Goal: Task Accomplishment & Management: Manage account settings

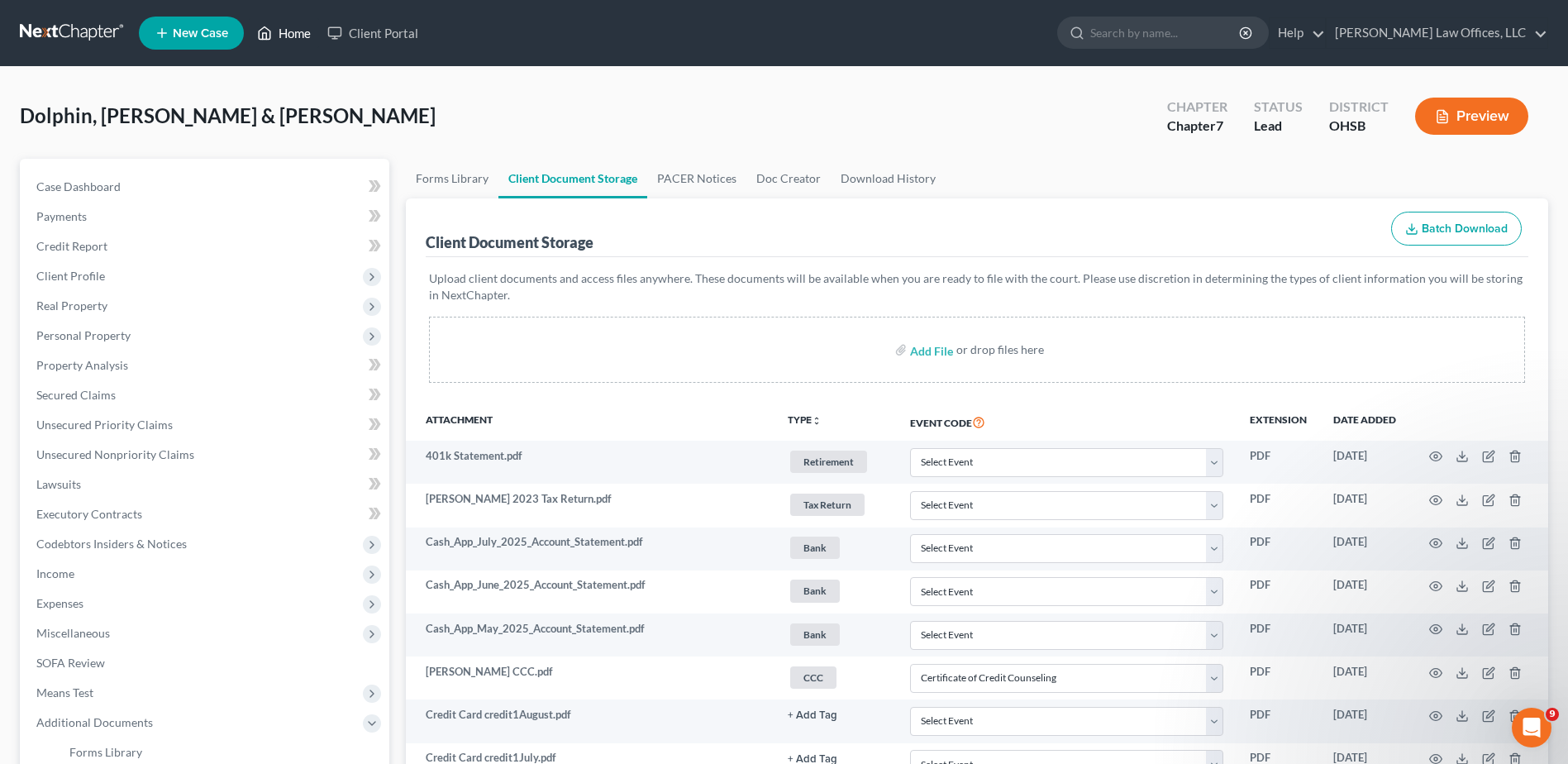
drag, startPoint x: 295, startPoint y: 38, endPoint x: 691, endPoint y: 198, distance: 427.1
click at [295, 38] on link "Home" at bounding box center [283, 33] width 70 height 29
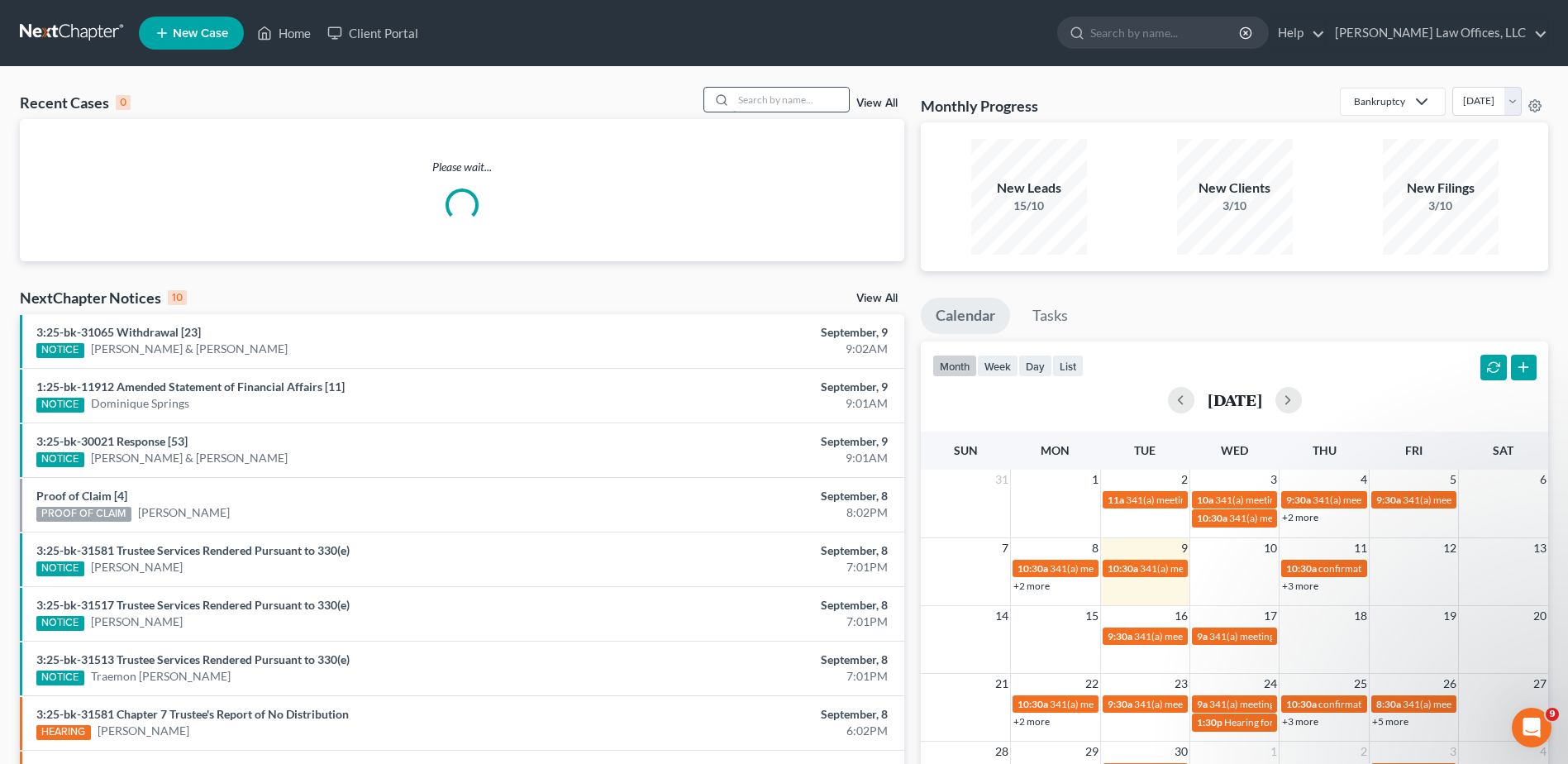
click at [759, 104] on input "search" at bounding box center [791, 99] width 115 height 24
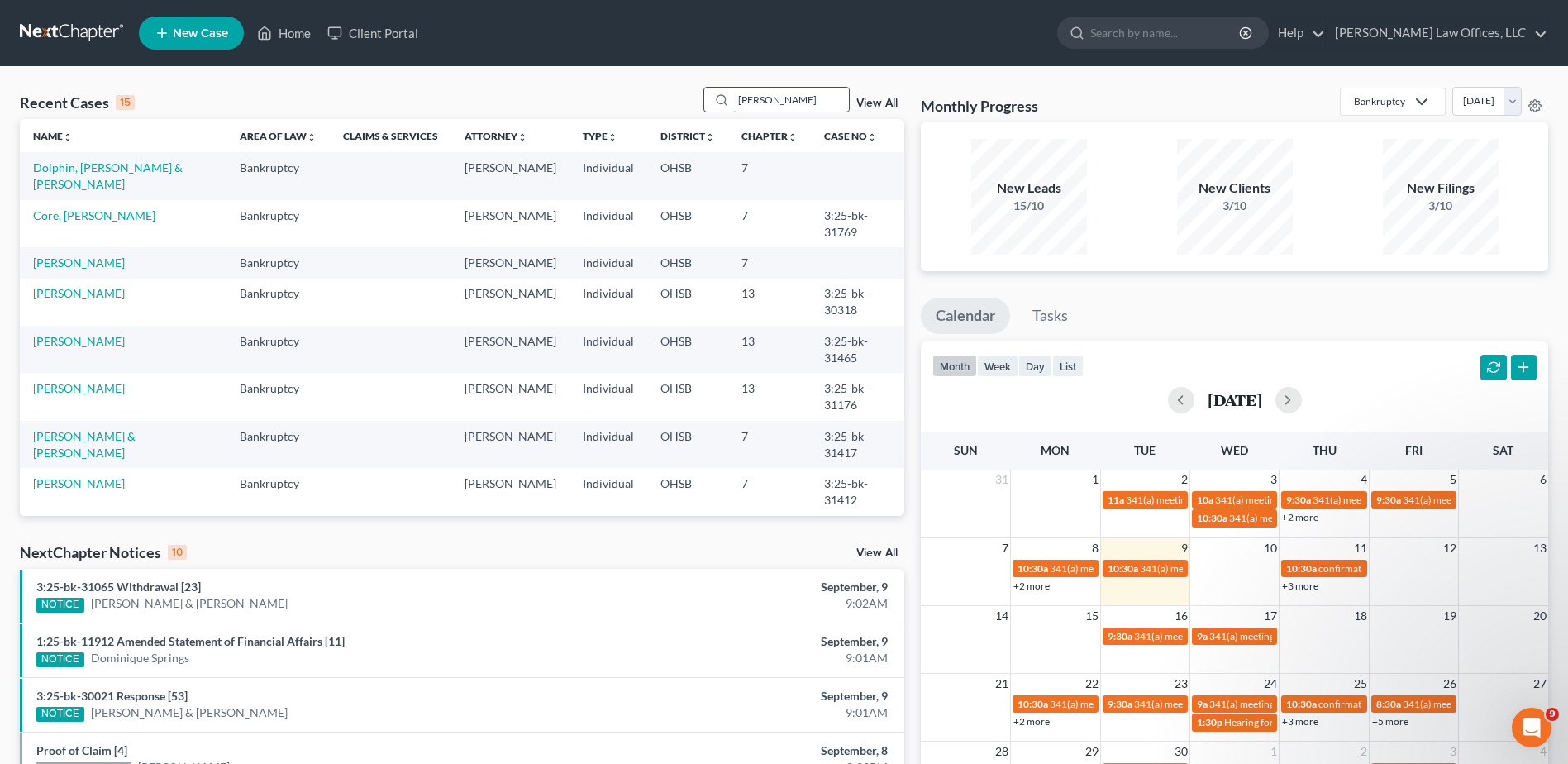
type input "meredith"
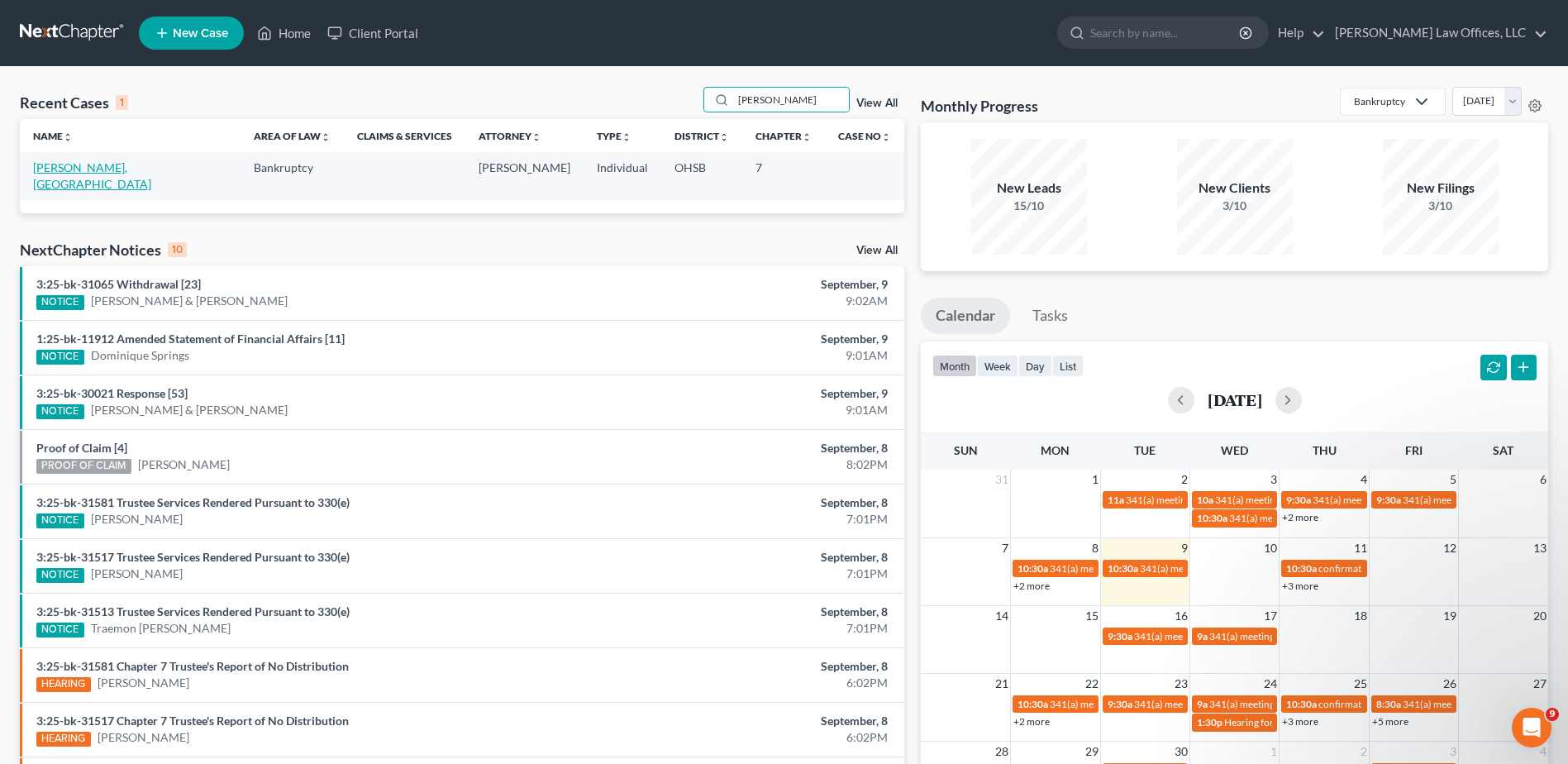
click at [75, 165] on link "[PERSON_NAME], [GEOGRAPHIC_DATA]" at bounding box center [92, 175] width 118 height 30
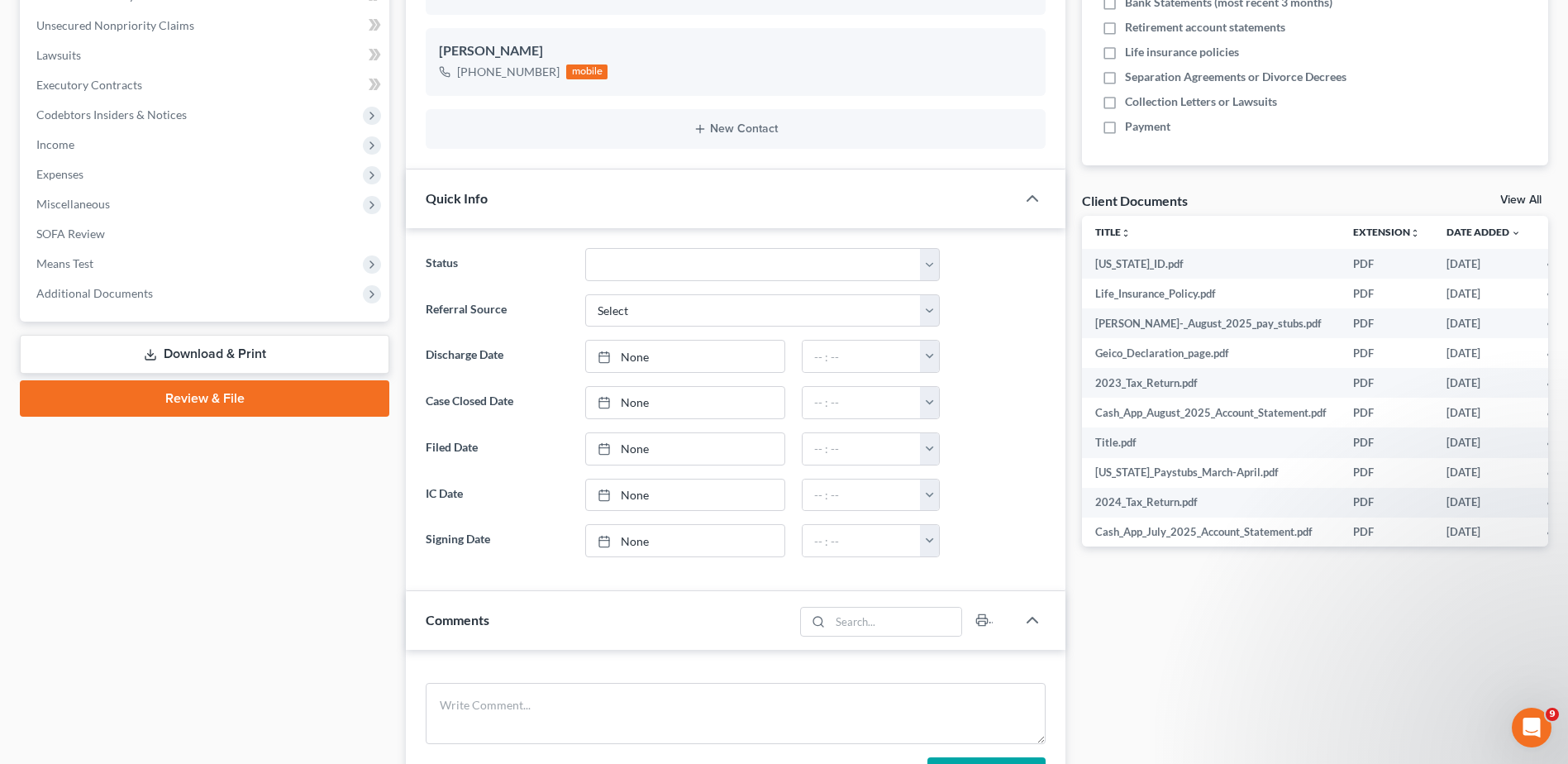
scroll to position [496, 0]
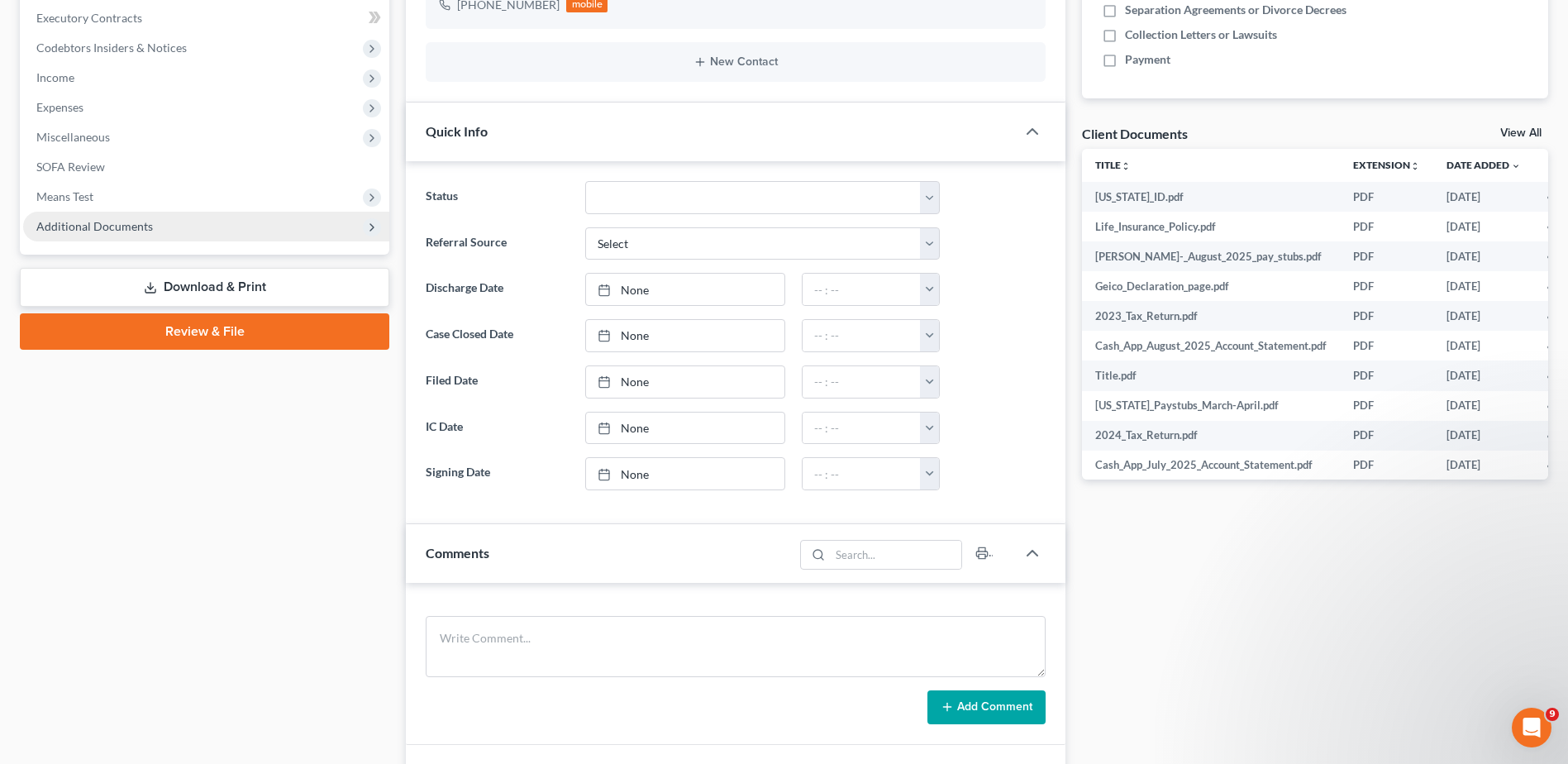
click at [120, 224] on span "Additional Documents" at bounding box center [94, 226] width 116 height 14
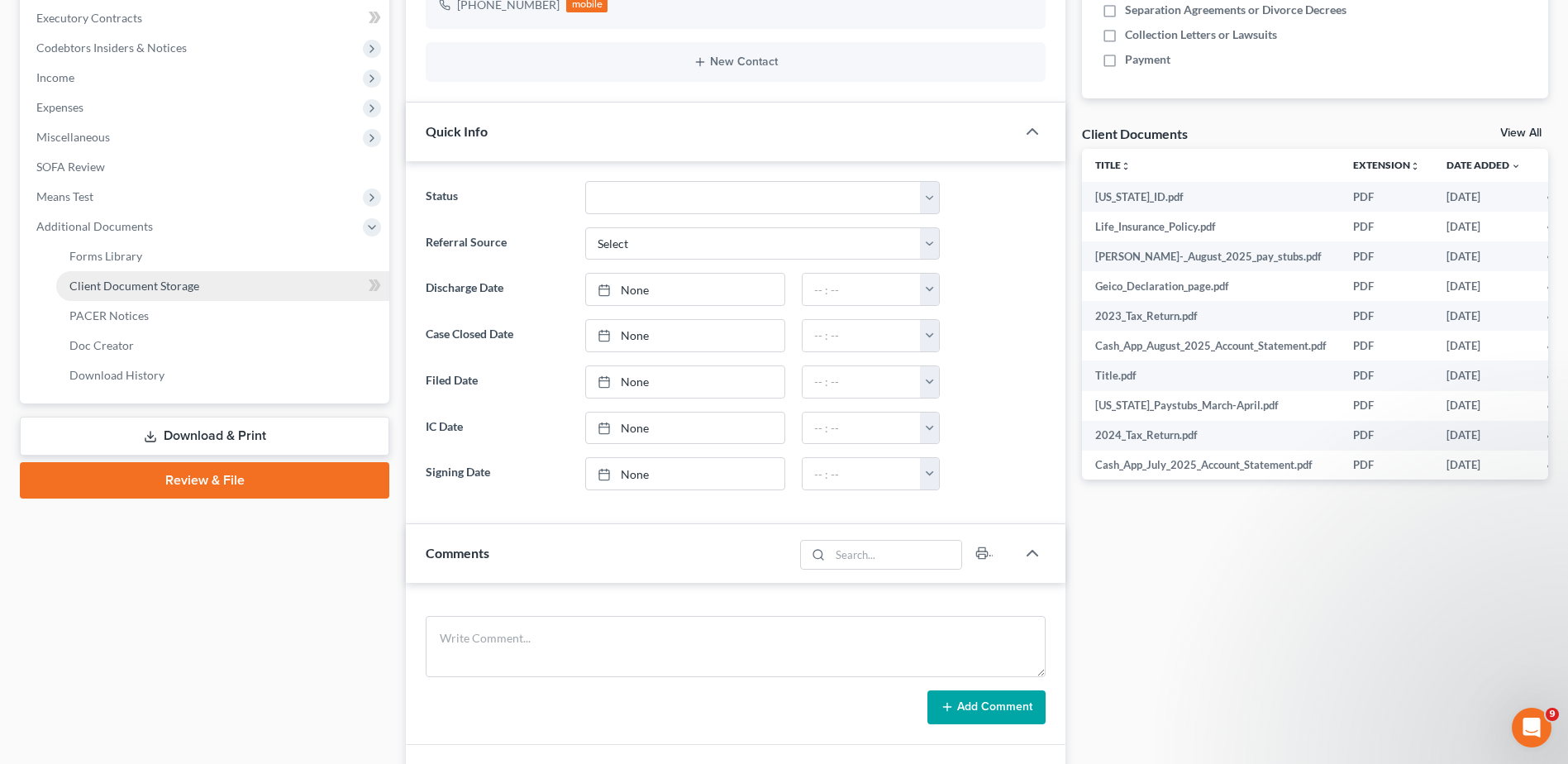
click at [136, 291] on span "Client Document Storage" at bounding box center [134, 286] width 130 height 14
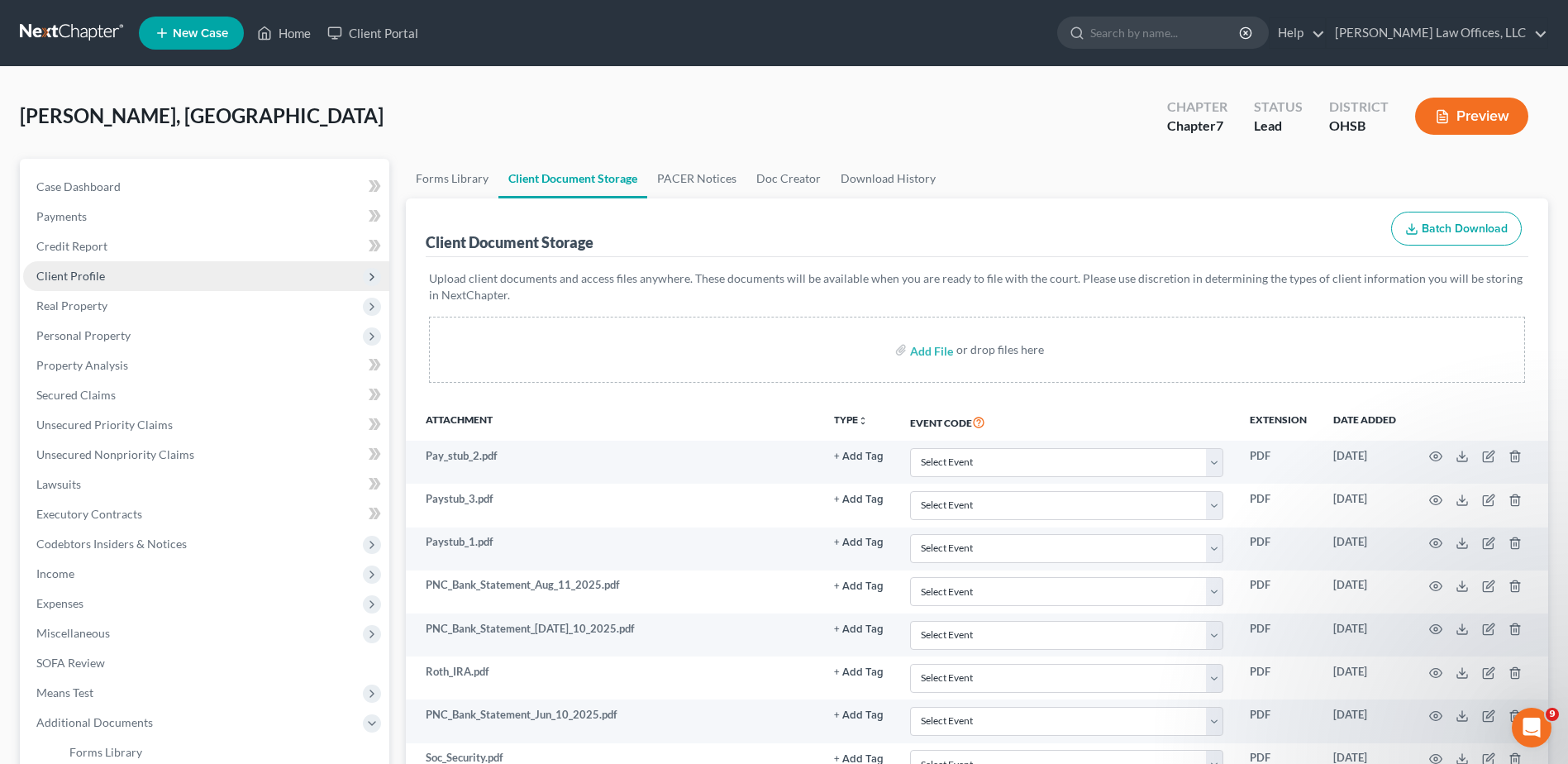
click at [91, 281] on span "Client Profile" at bounding box center [70, 275] width 68 height 14
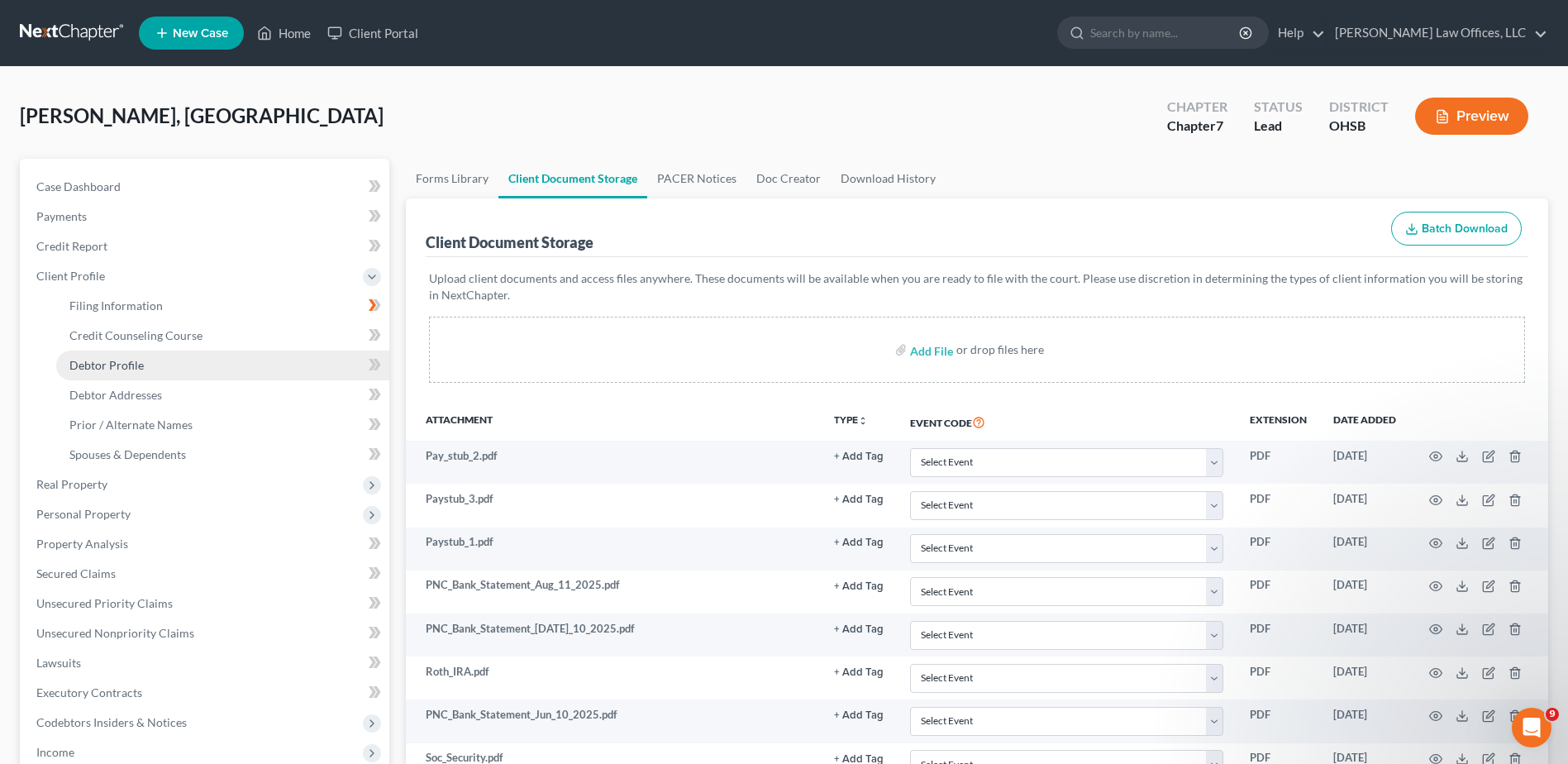
click at [105, 361] on span "Debtor Profile" at bounding box center [106, 365] width 74 height 14
select select "1"
select select "5"
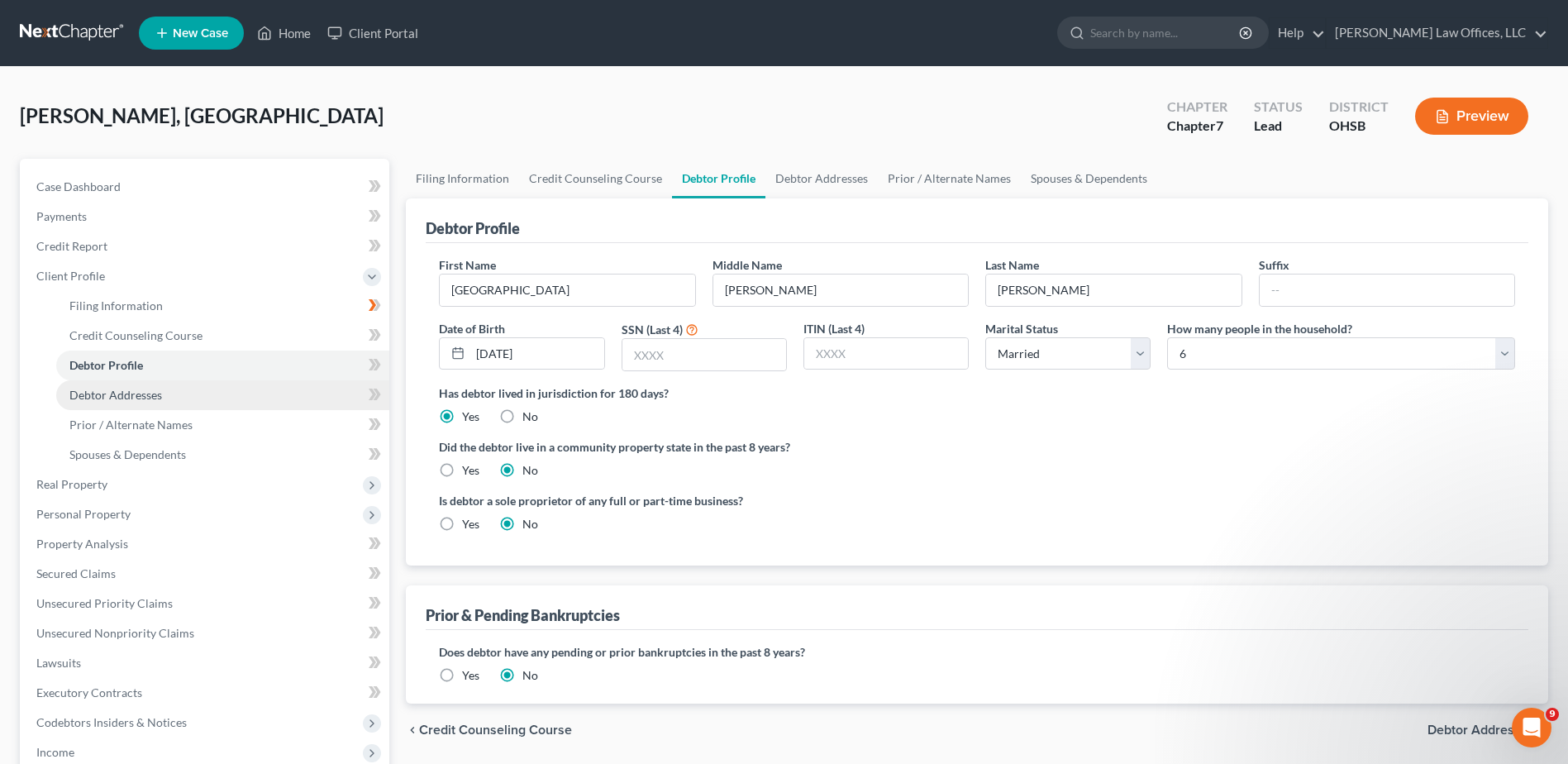
click at [105, 383] on link "Debtor Addresses" at bounding box center [223, 394] width 333 height 29
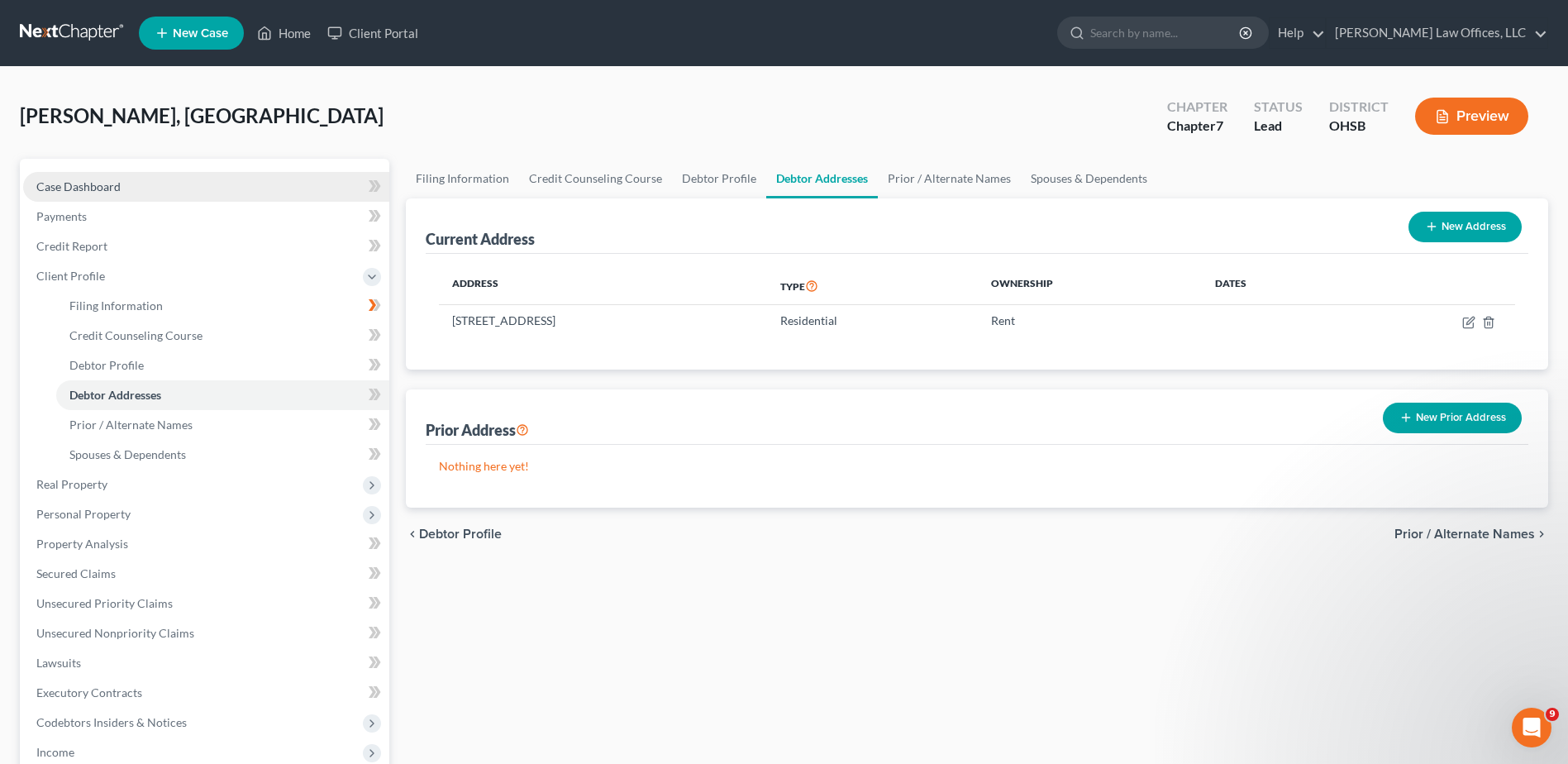
click at [88, 194] on link "Case Dashboard" at bounding box center [205, 186] width 366 height 29
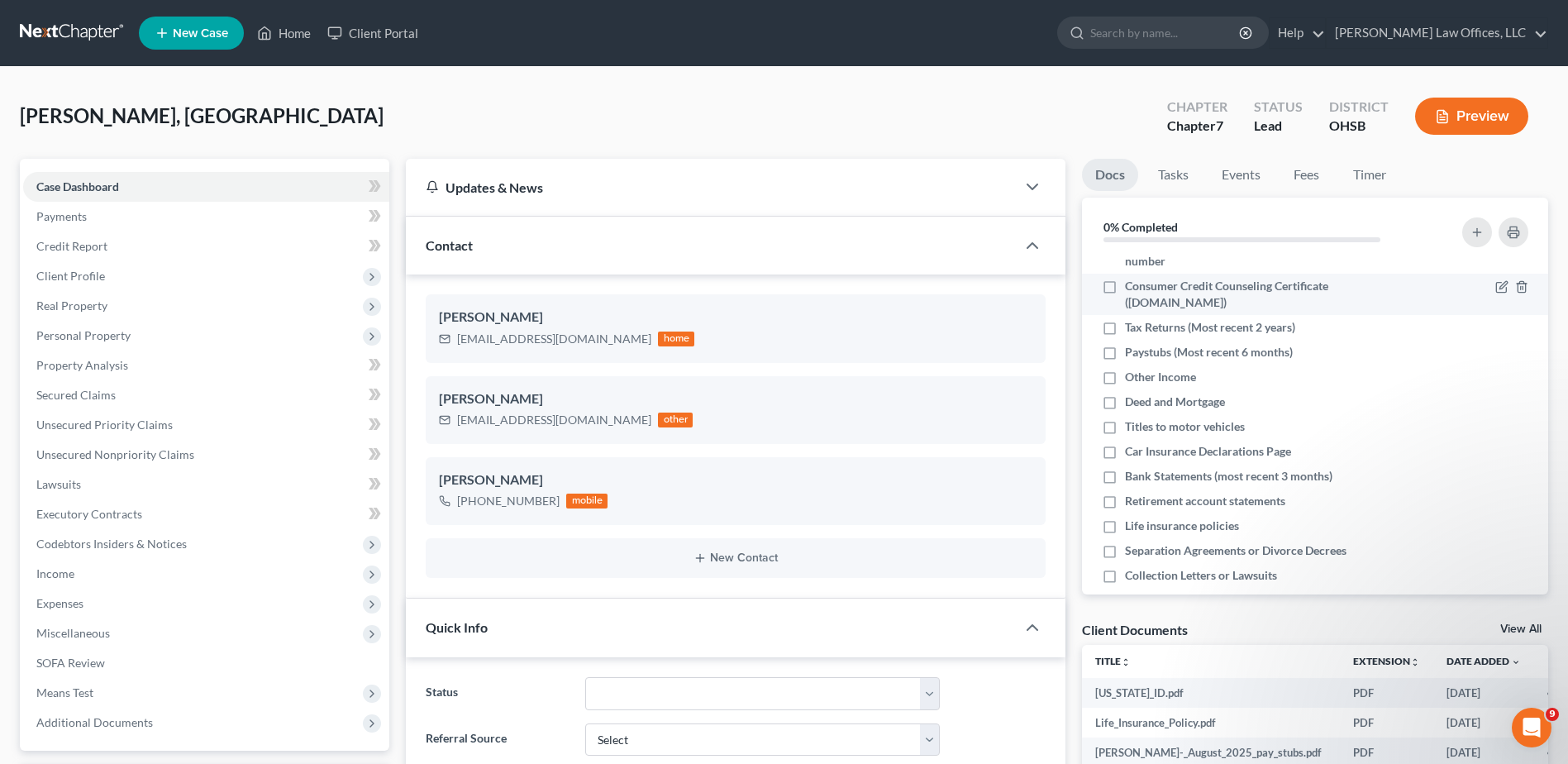
scroll to position [93, 0]
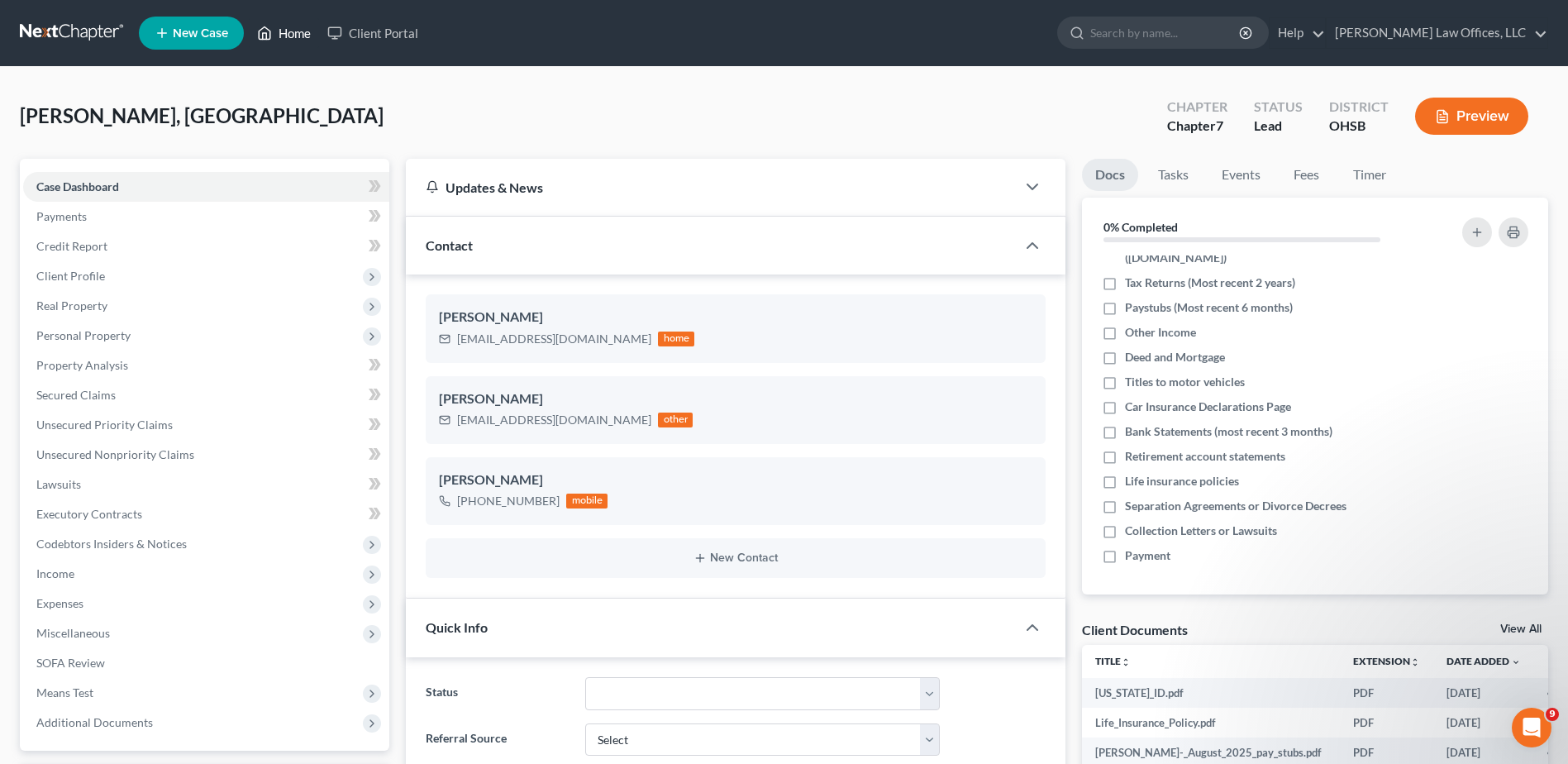
click at [299, 36] on link "Home" at bounding box center [283, 33] width 70 height 29
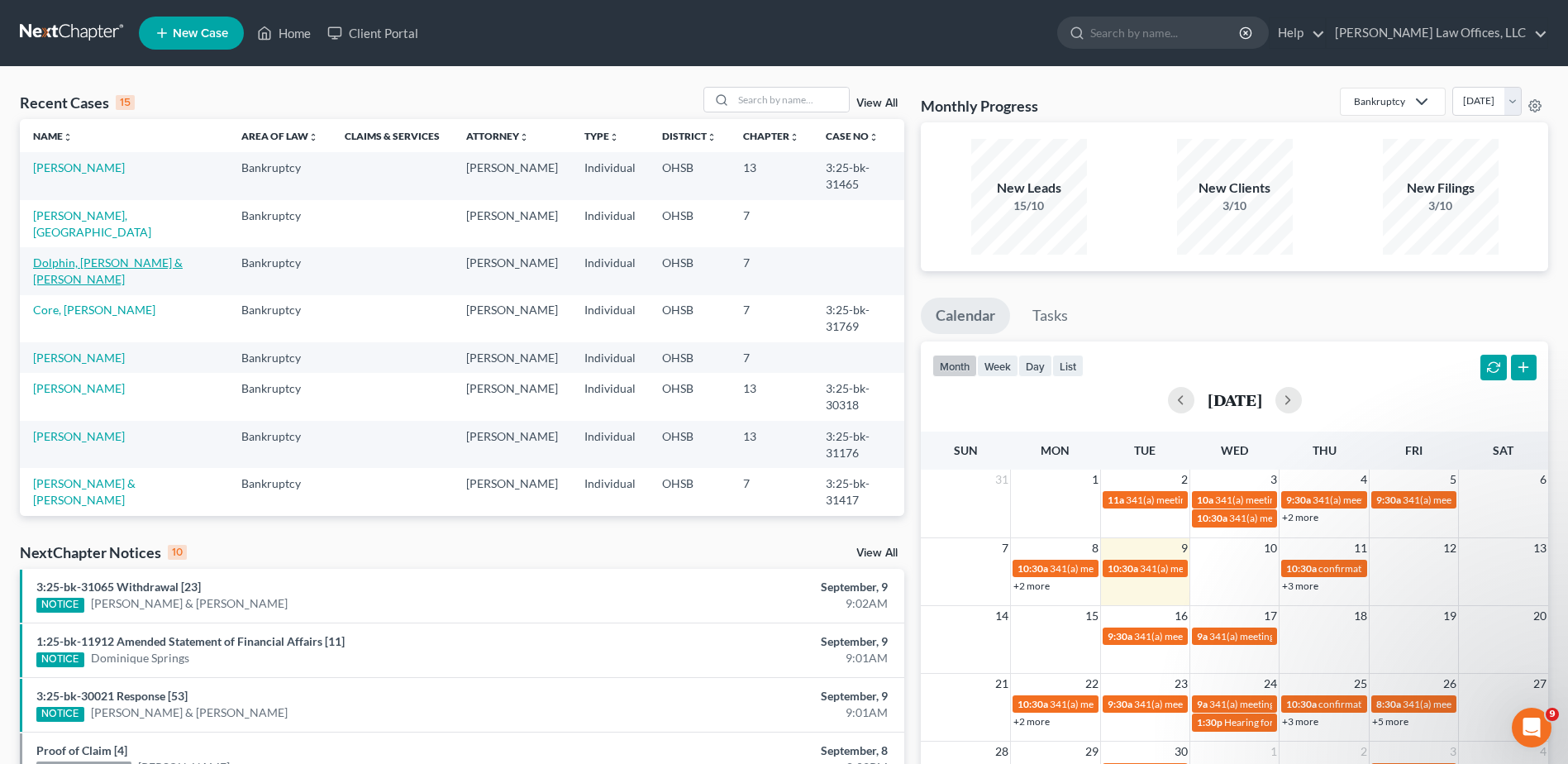
click at [104, 255] on link "Dolphin, Sean & Keiarra" at bounding box center [108, 270] width 150 height 30
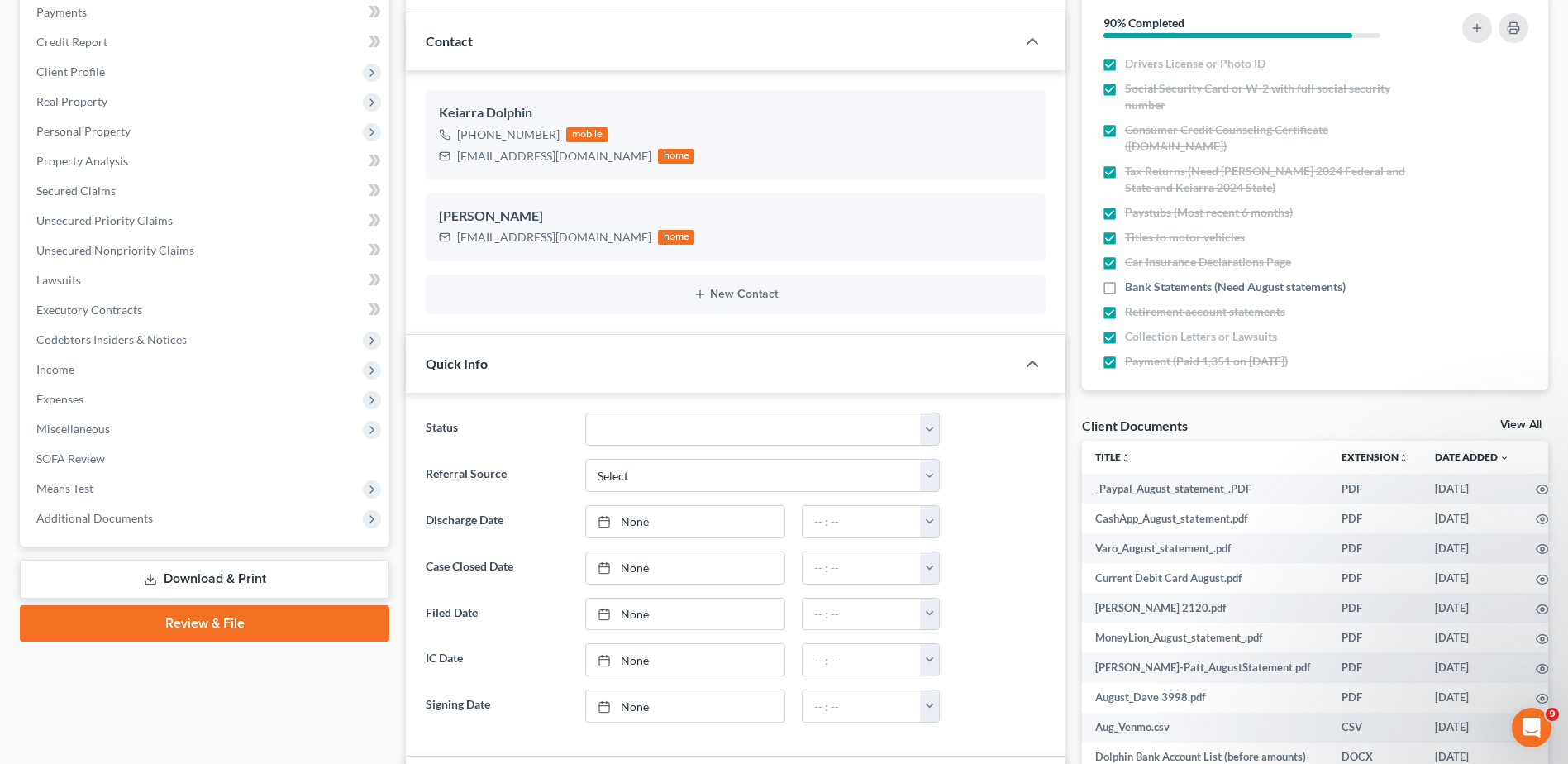
scroll to position [414, 0]
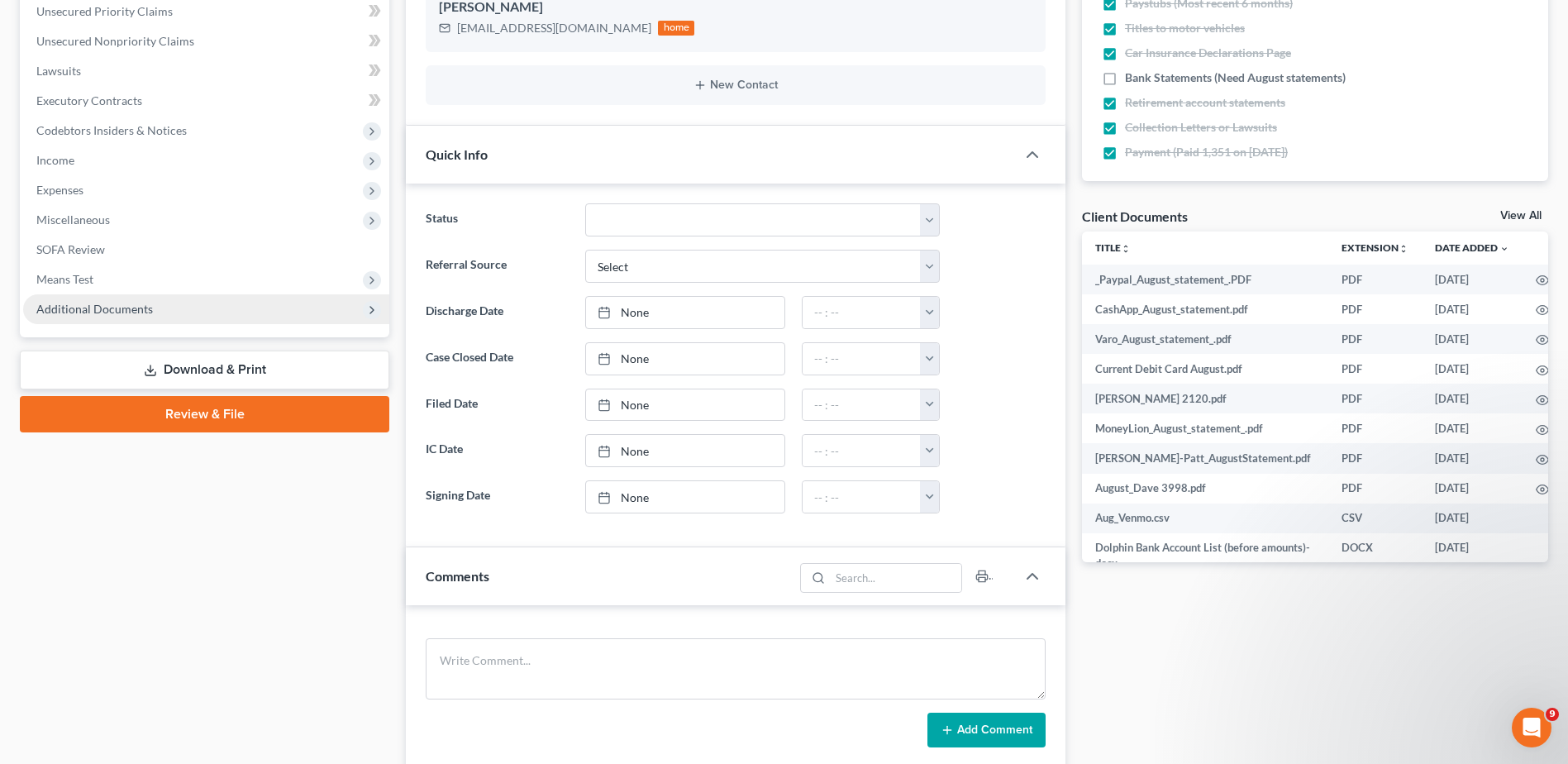
click at [110, 306] on span "Additional Documents" at bounding box center [94, 308] width 116 height 14
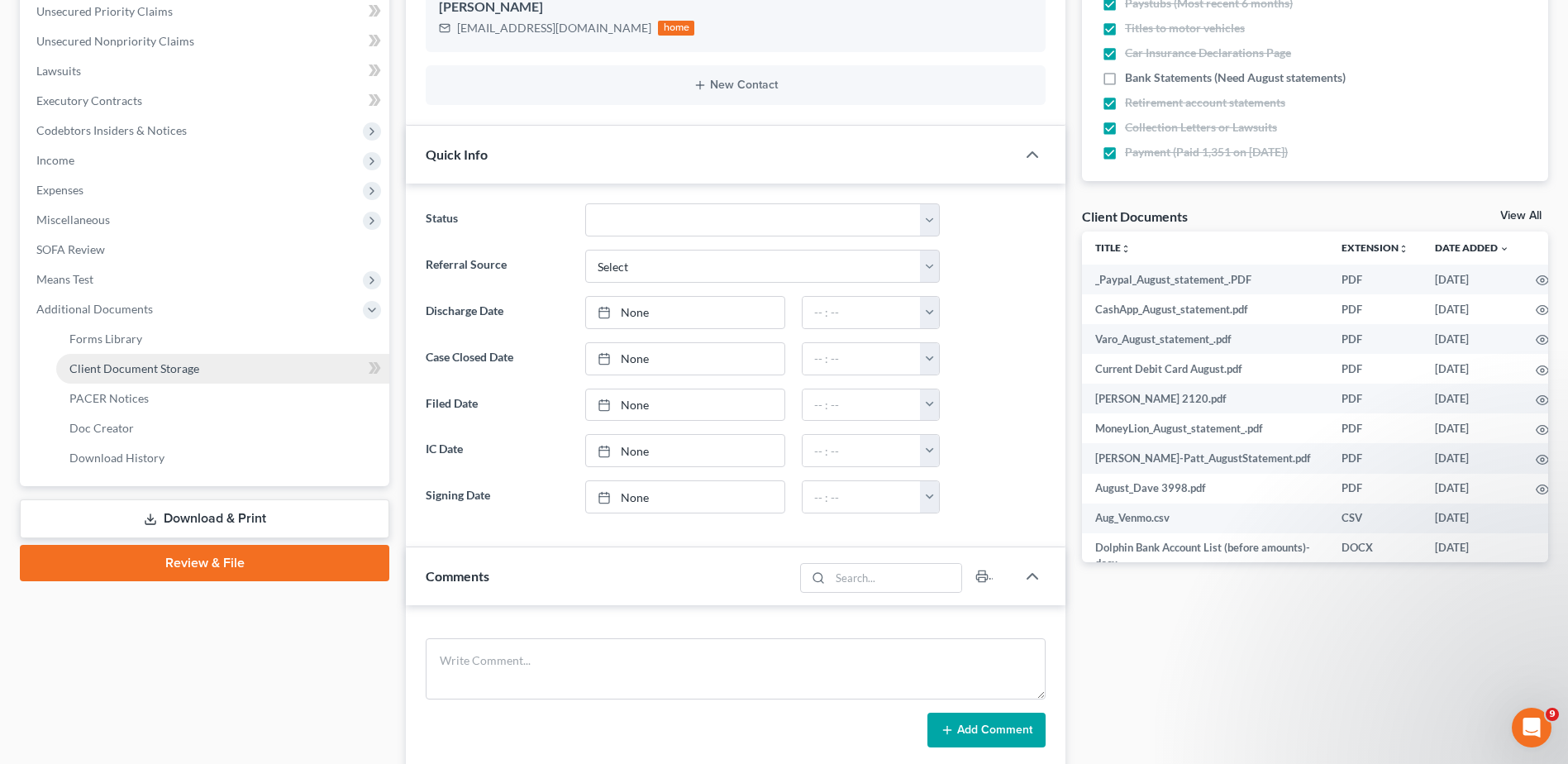
click at [119, 368] on span "Client Document Storage" at bounding box center [134, 368] width 130 height 14
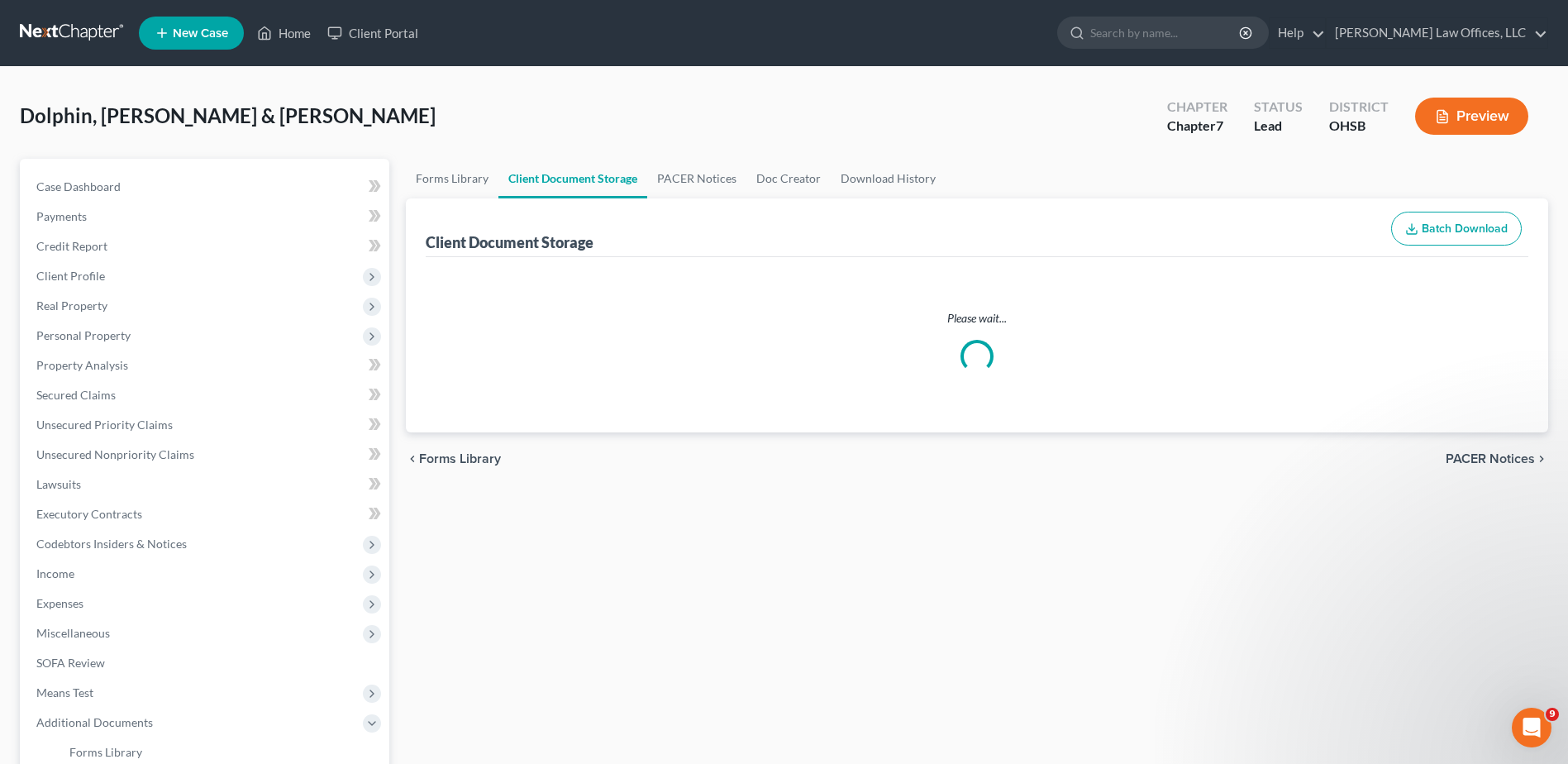
select select "7"
select select "52"
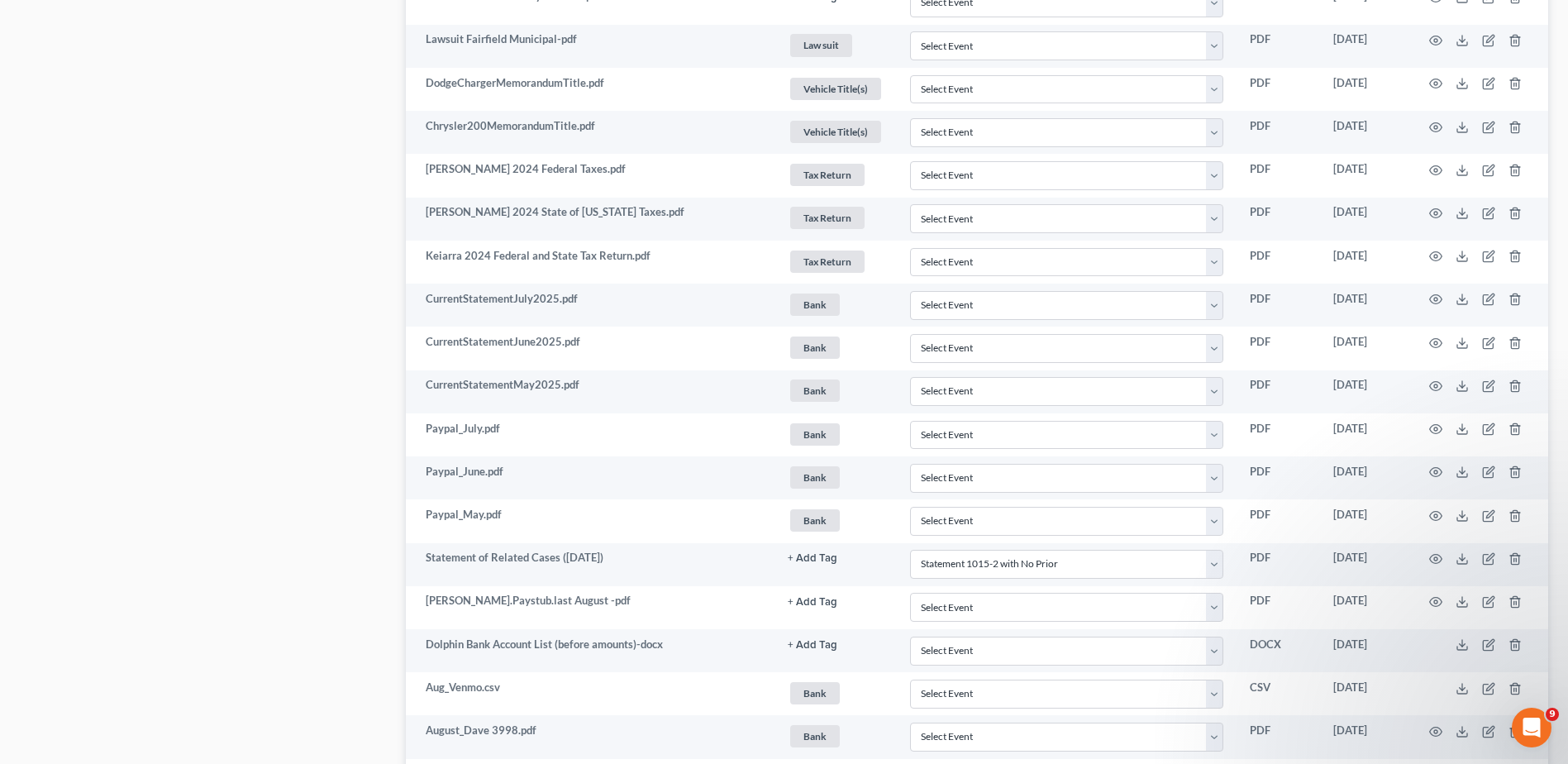
scroll to position [4642, 0]
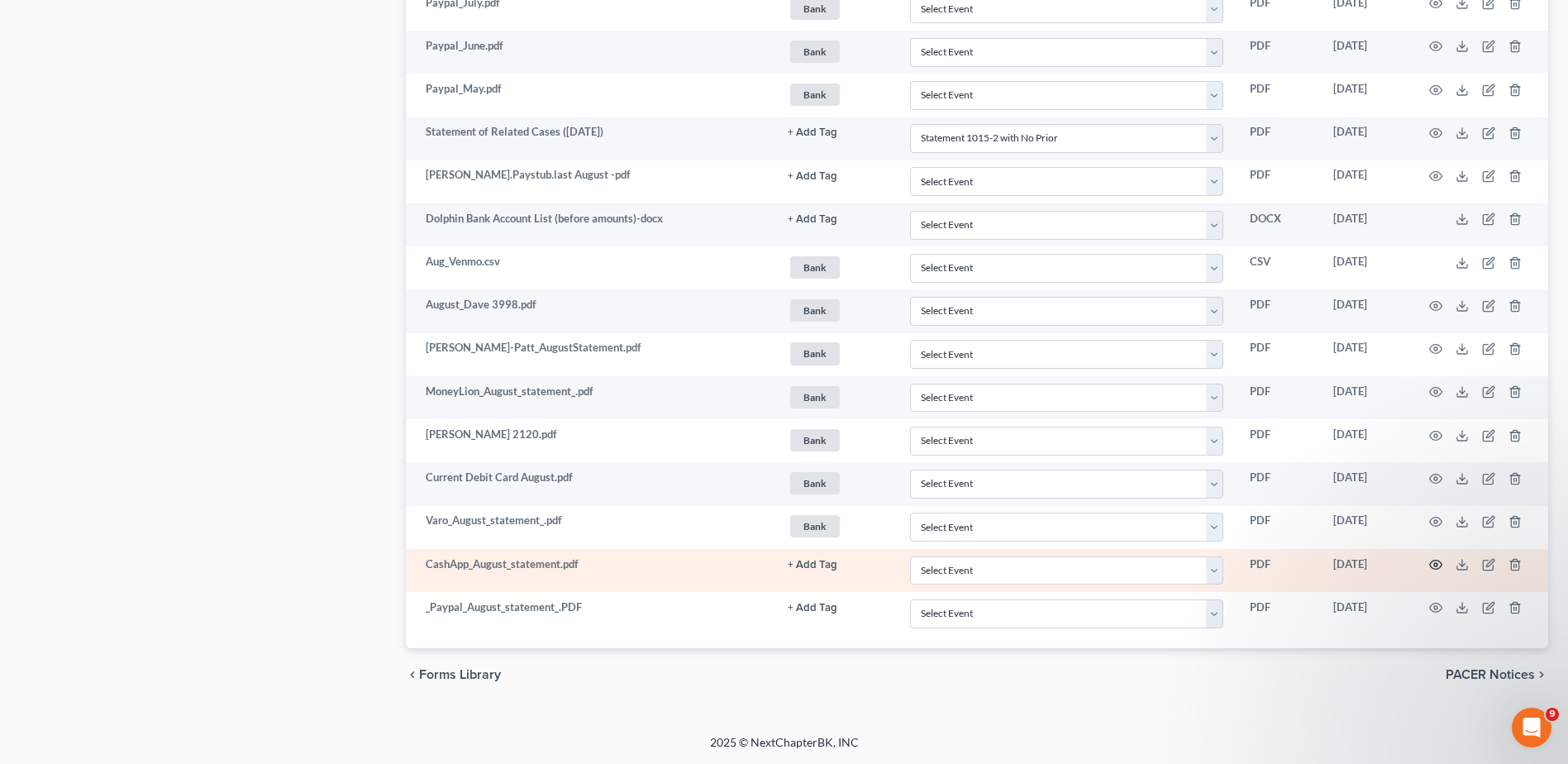
click at [1440, 564] on icon "button" at bounding box center [1436, 564] width 13 height 13
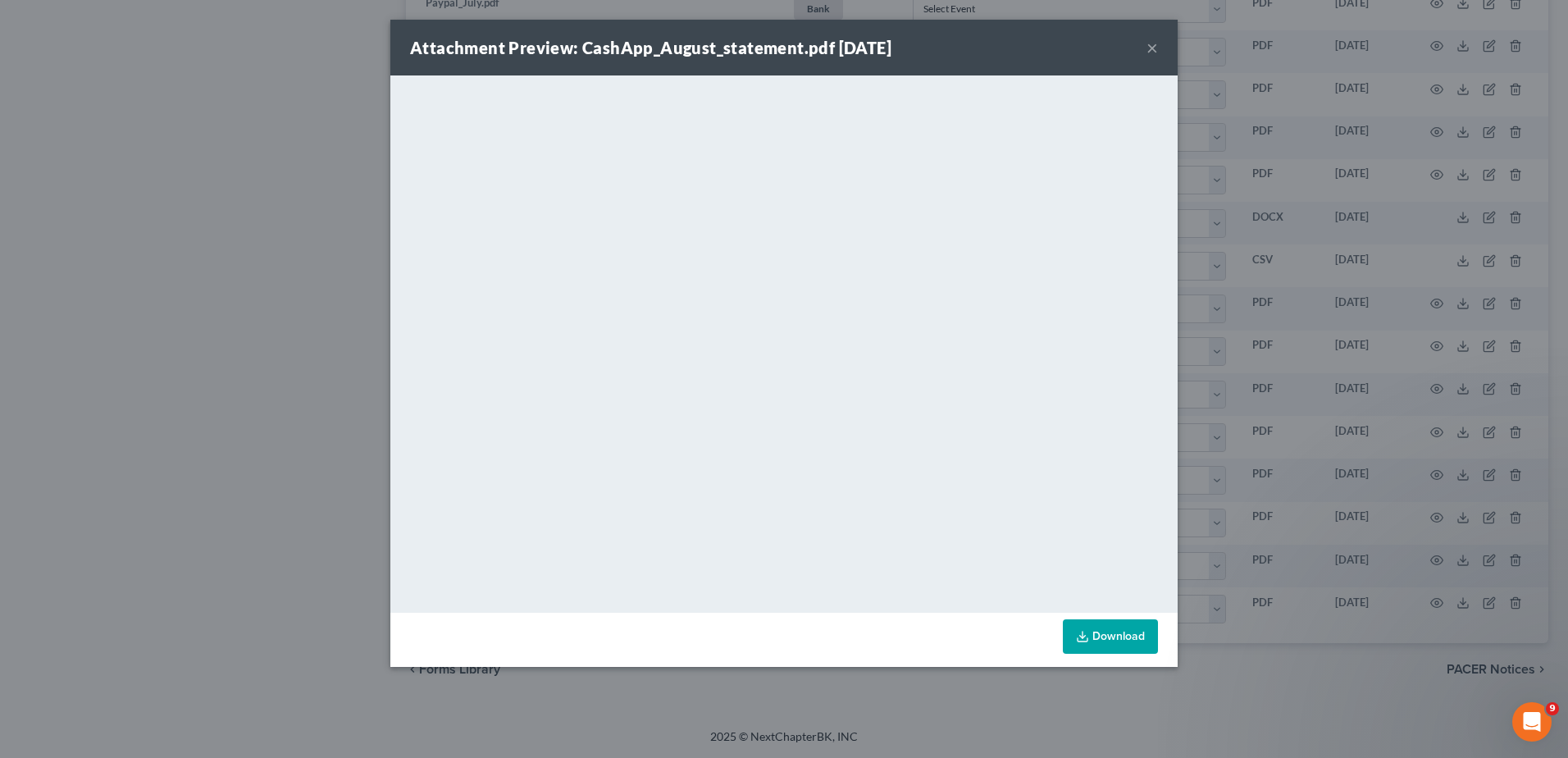
click at [1153, 52] on button "×" at bounding box center [1153, 48] width 12 height 20
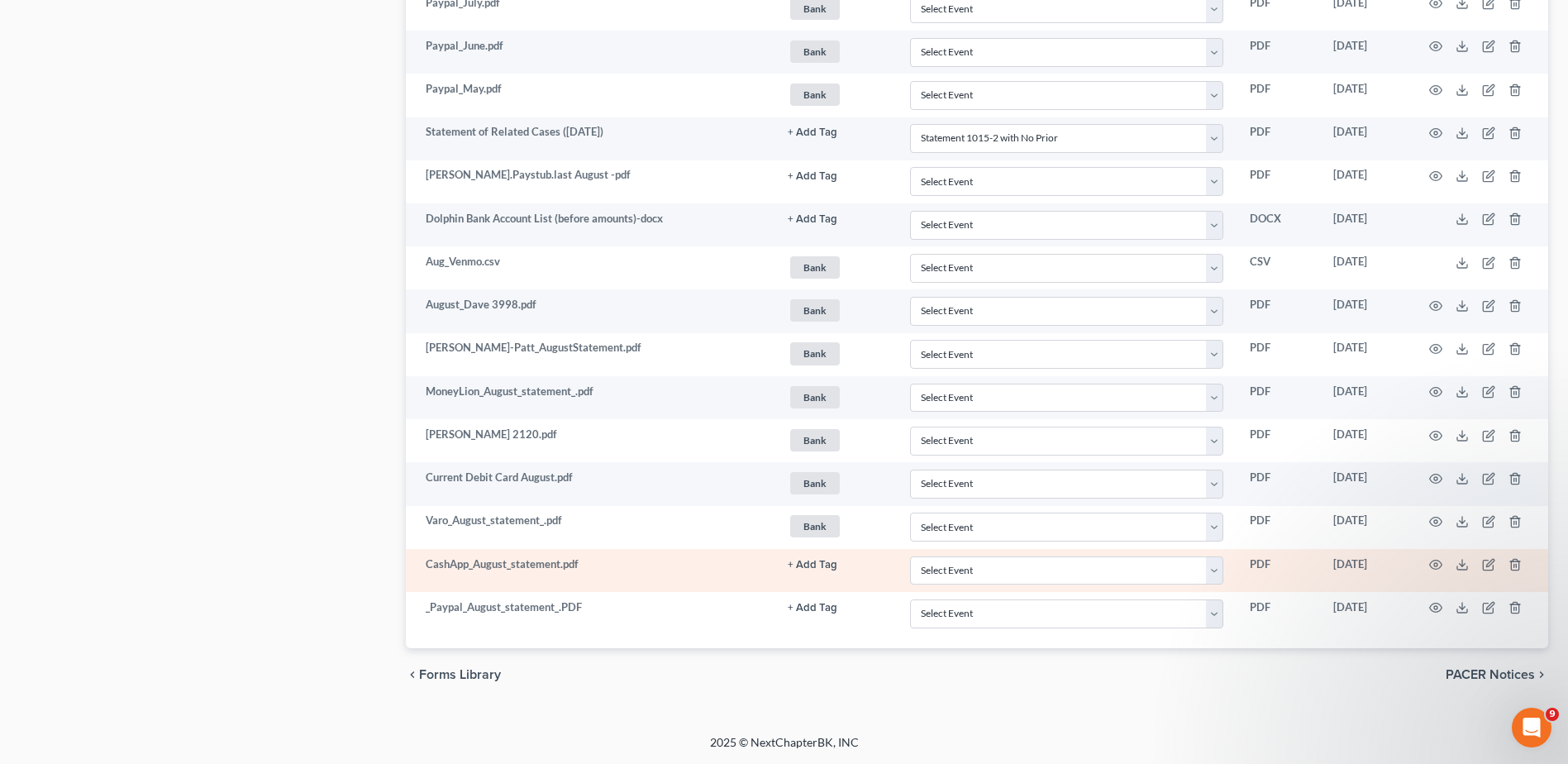
click at [815, 562] on button "+ Add Tag" at bounding box center [812, 564] width 50 height 11
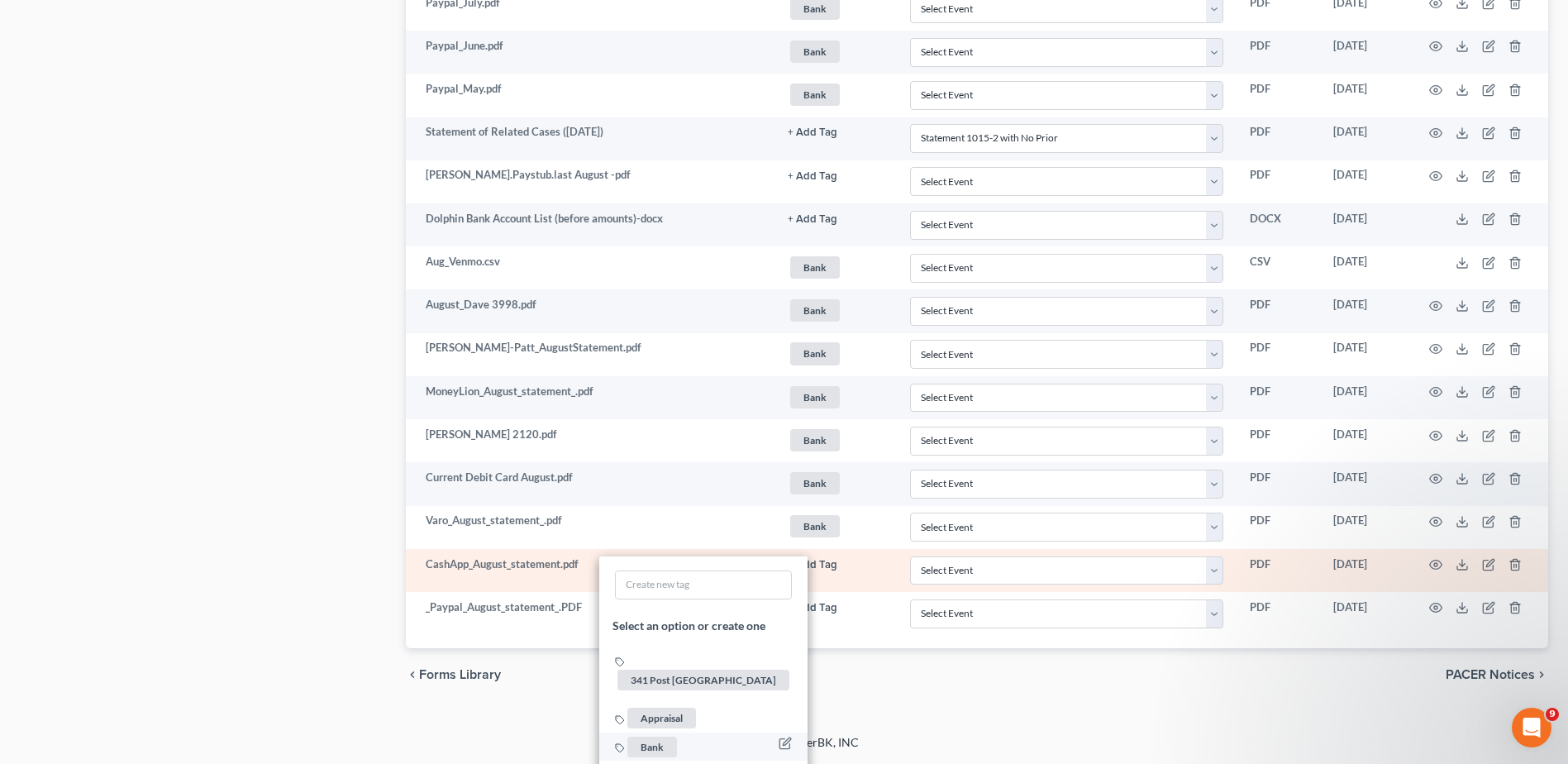
click at [647, 735] on span "Bank" at bounding box center [652, 745] width 50 height 21
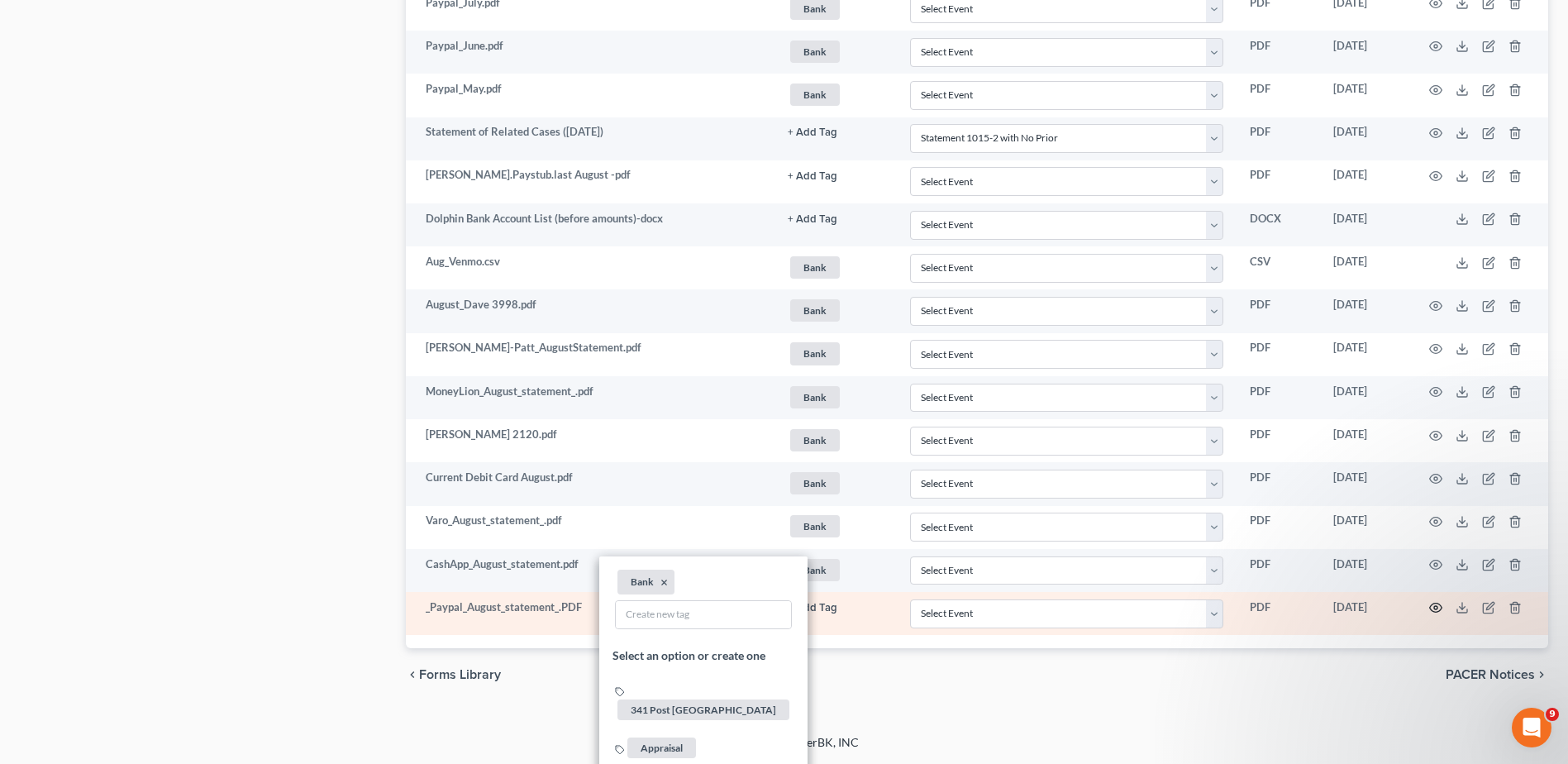
click at [1438, 607] on icon "button" at bounding box center [1436, 607] width 13 height 13
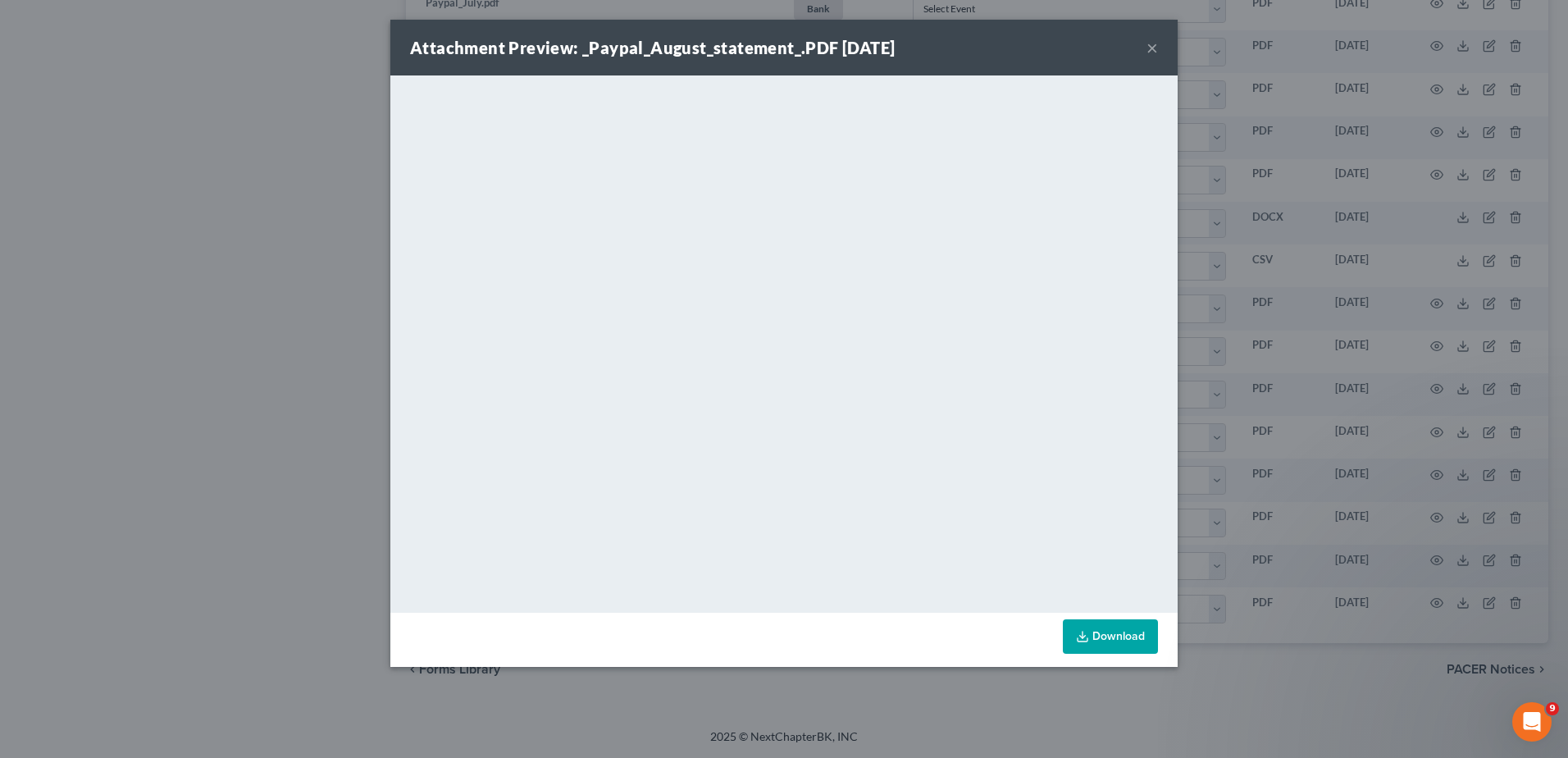
drag, startPoint x: 1155, startPoint y: 49, endPoint x: 788, endPoint y: 742, distance: 784.2
click at [1155, 48] on button "×" at bounding box center [1153, 48] width 12 height 20
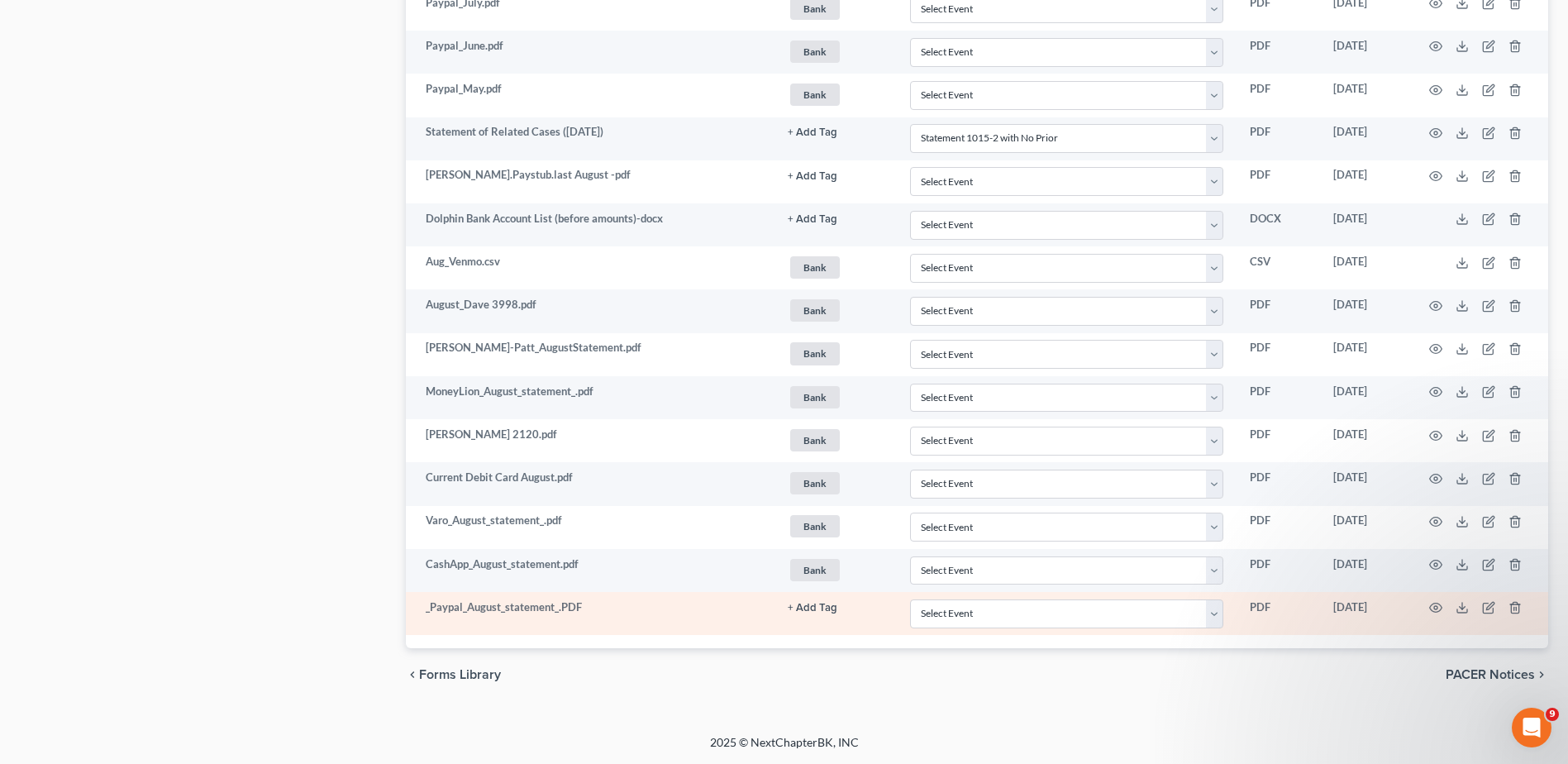
click at [808, 612] on button "+ Add Tag" at bounding box center [812, 607] width 50 height 11
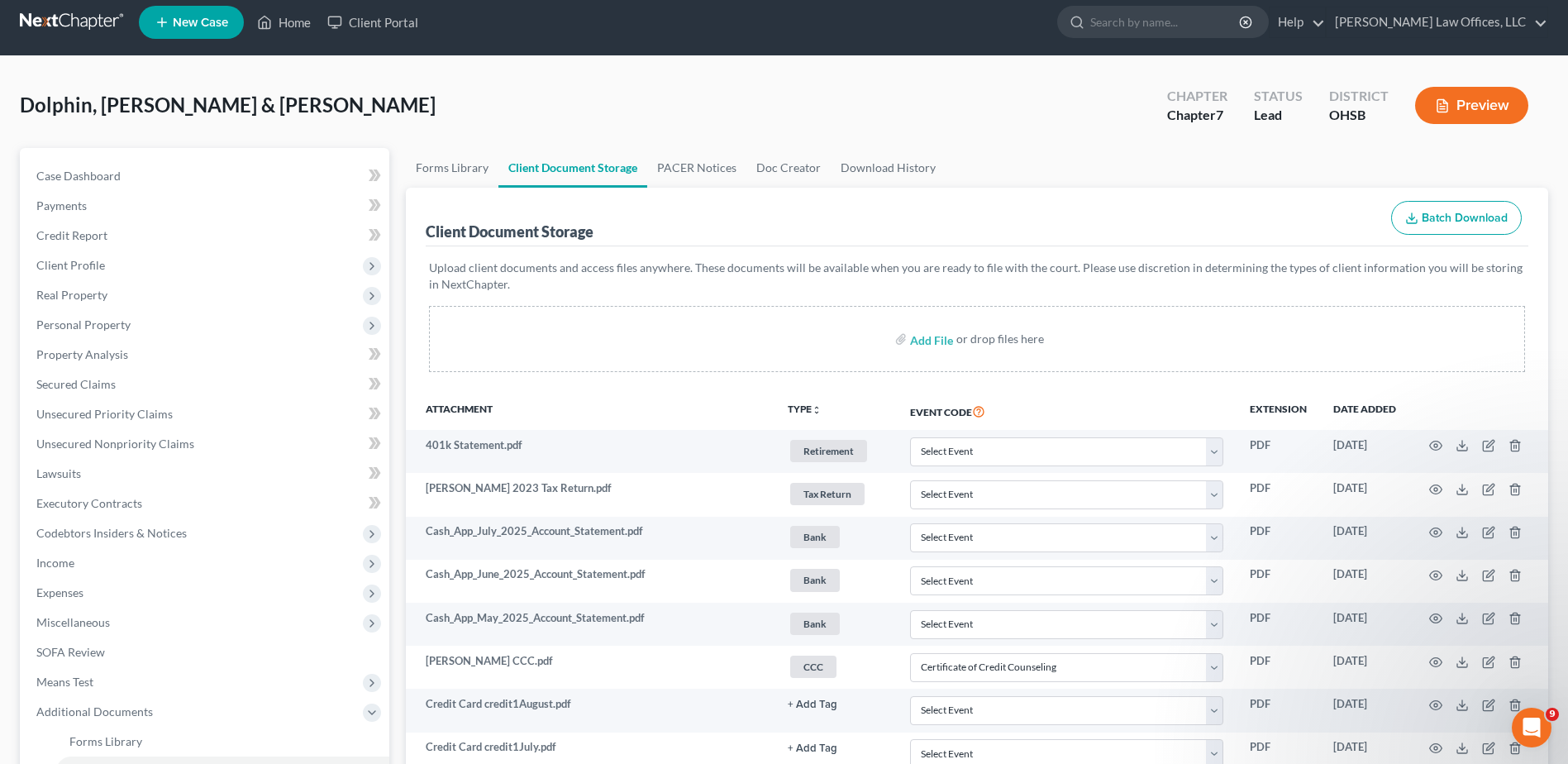
scroll to position [0, 0]
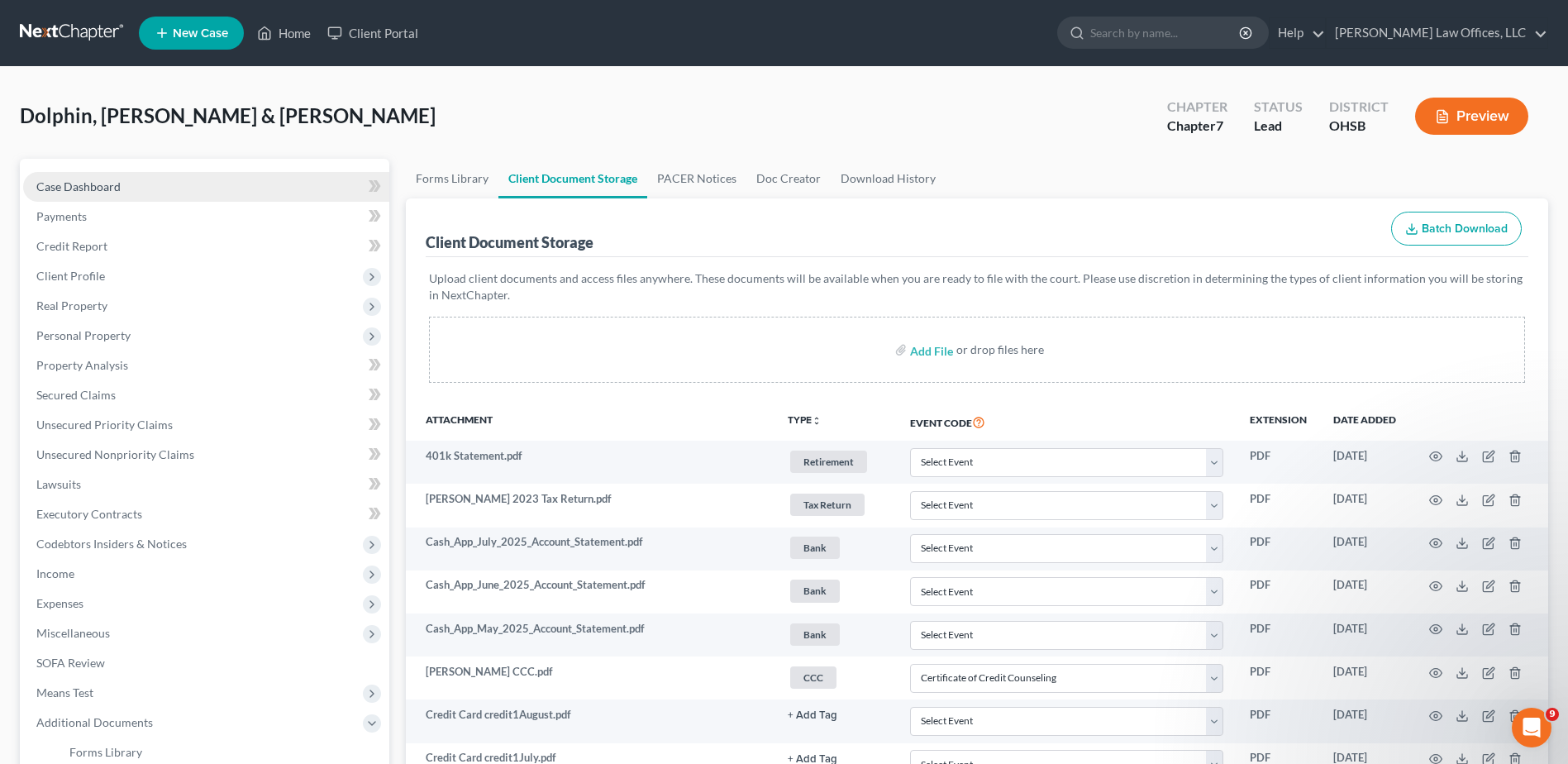
click at [51, 182] on span "Case Dashboard" at bounding box center [78, 186] width 84 height 14
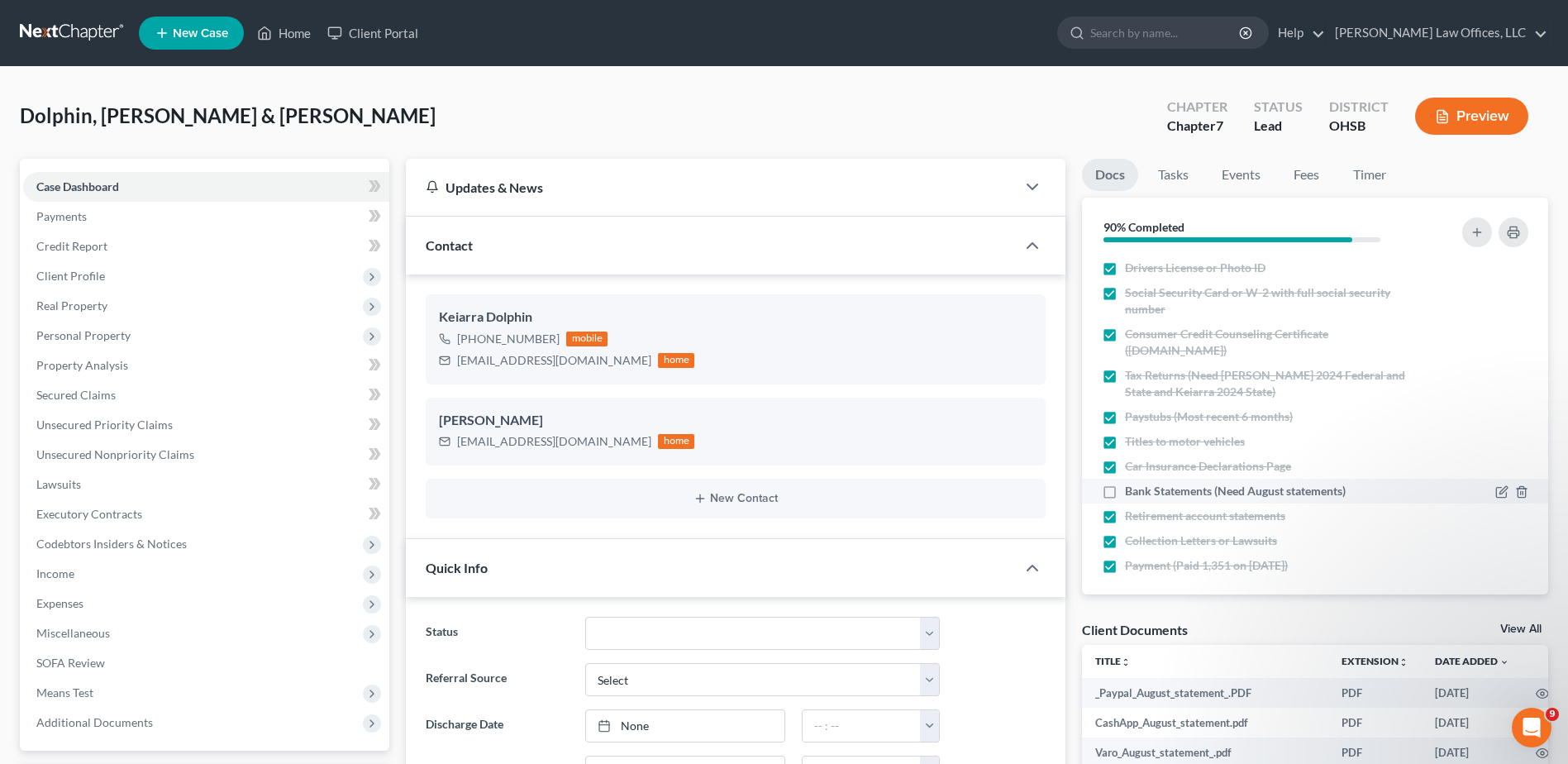
click at [1125, 489] on label "Bank Statements (Need August statements)" at bounding box center [1235, 491] width 221 height 17
click at [1132, 489] on input "Bank Statements (Need August statements)" at bounding box center [1137, 488] width 11 height 11
checkbox input "true"
click at [304, 31] on link "Home" at bounding box center [283, 33] width 70 height 29
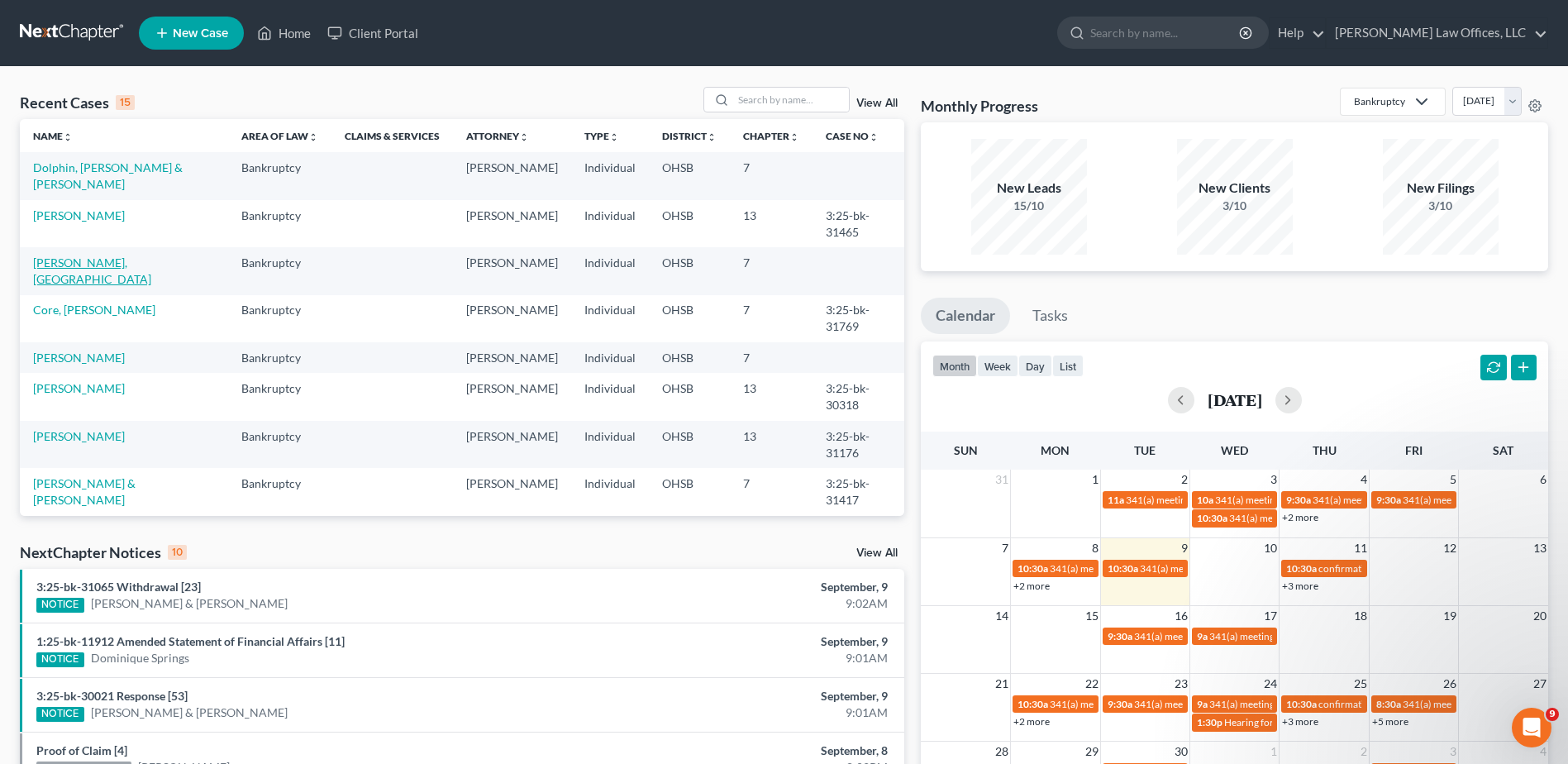
click at [74, 255] on link "[PERSON_NAME], [GEOGRAPHIC_DATA]" at bounding box center [92, 270] width 118 height 30
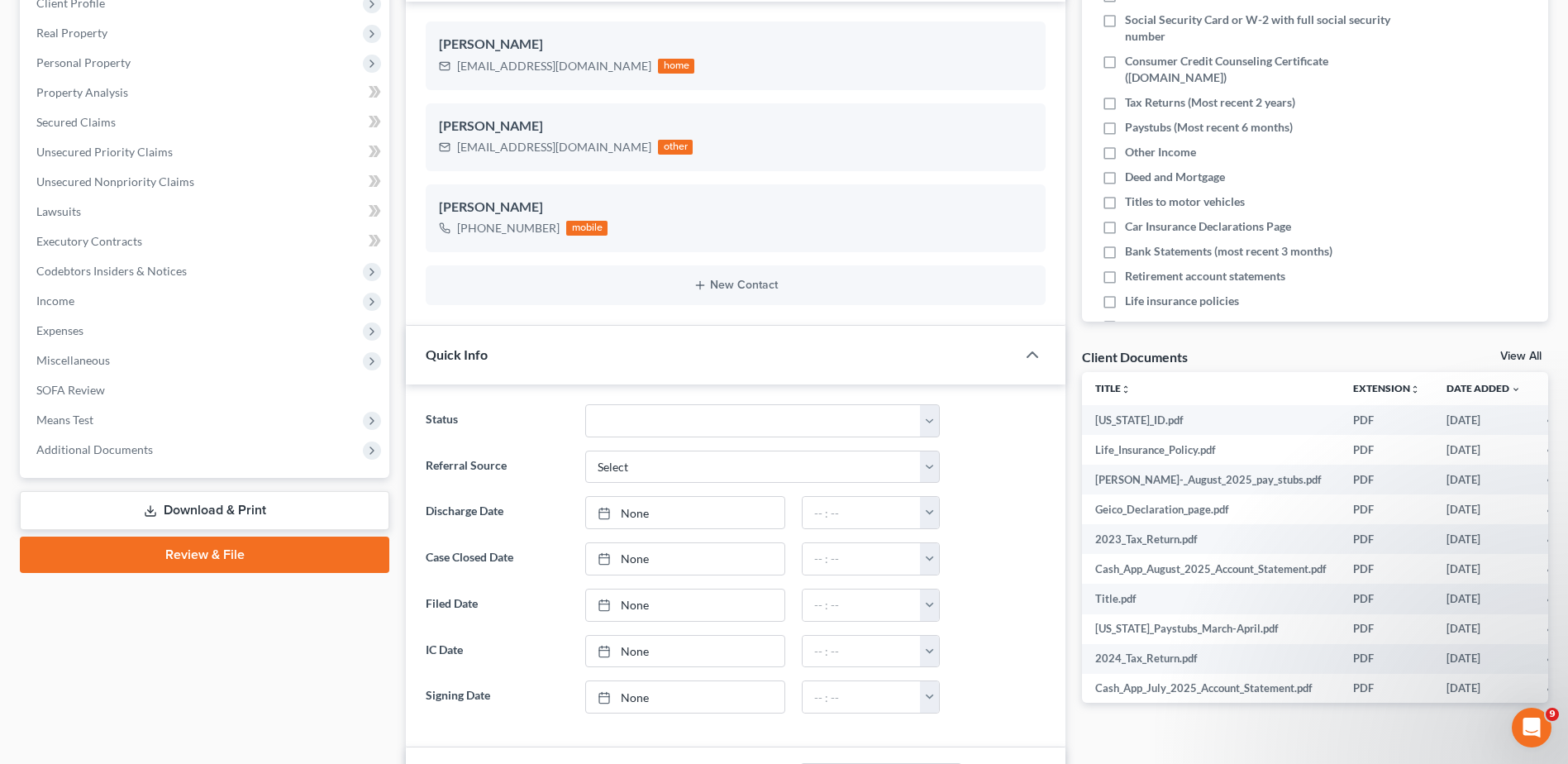
scroll to position [331, 0]
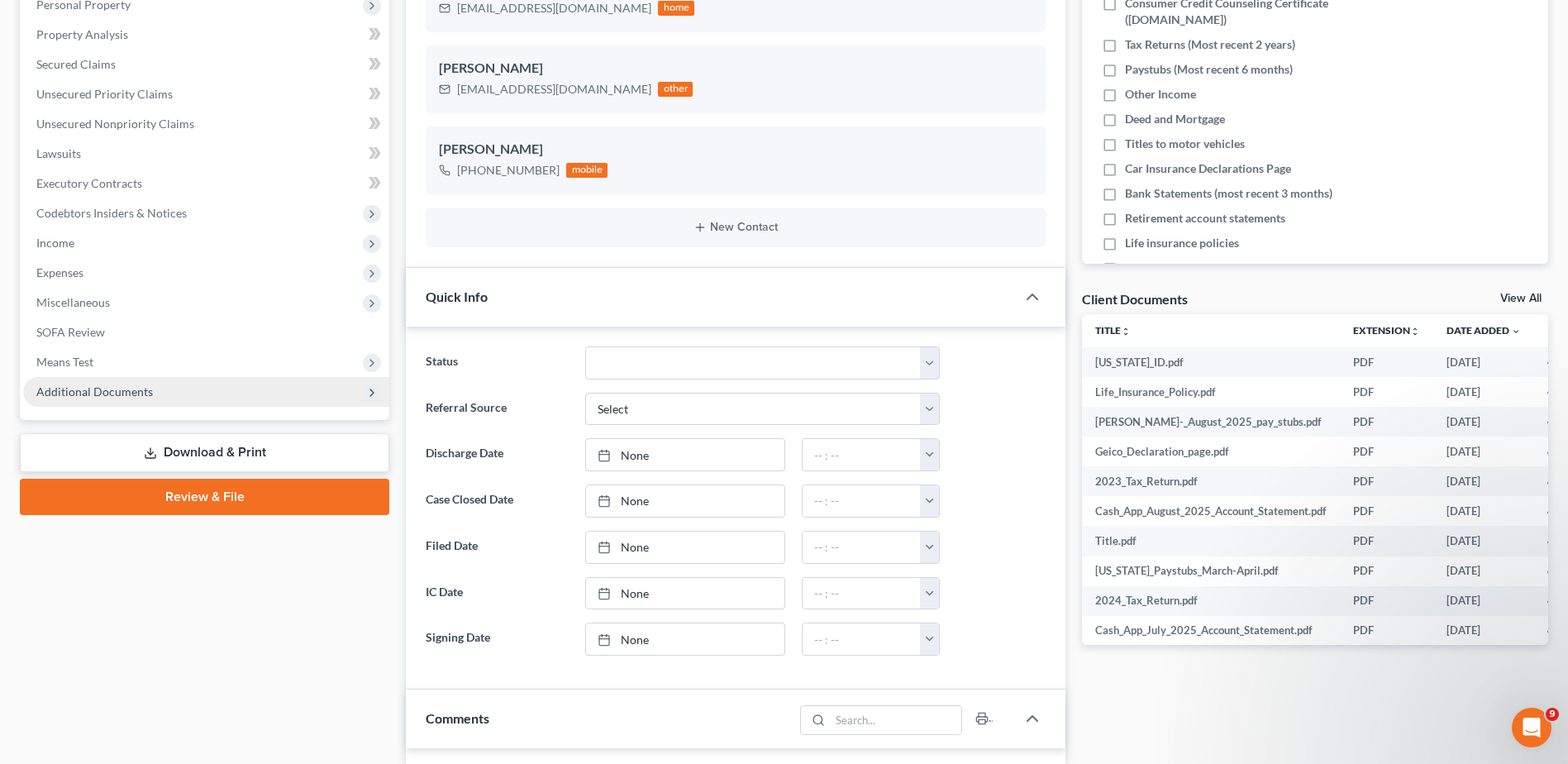
click at [110, 386] on span "Additional Documents" at bounding box center [94, 391] width 116 height 14
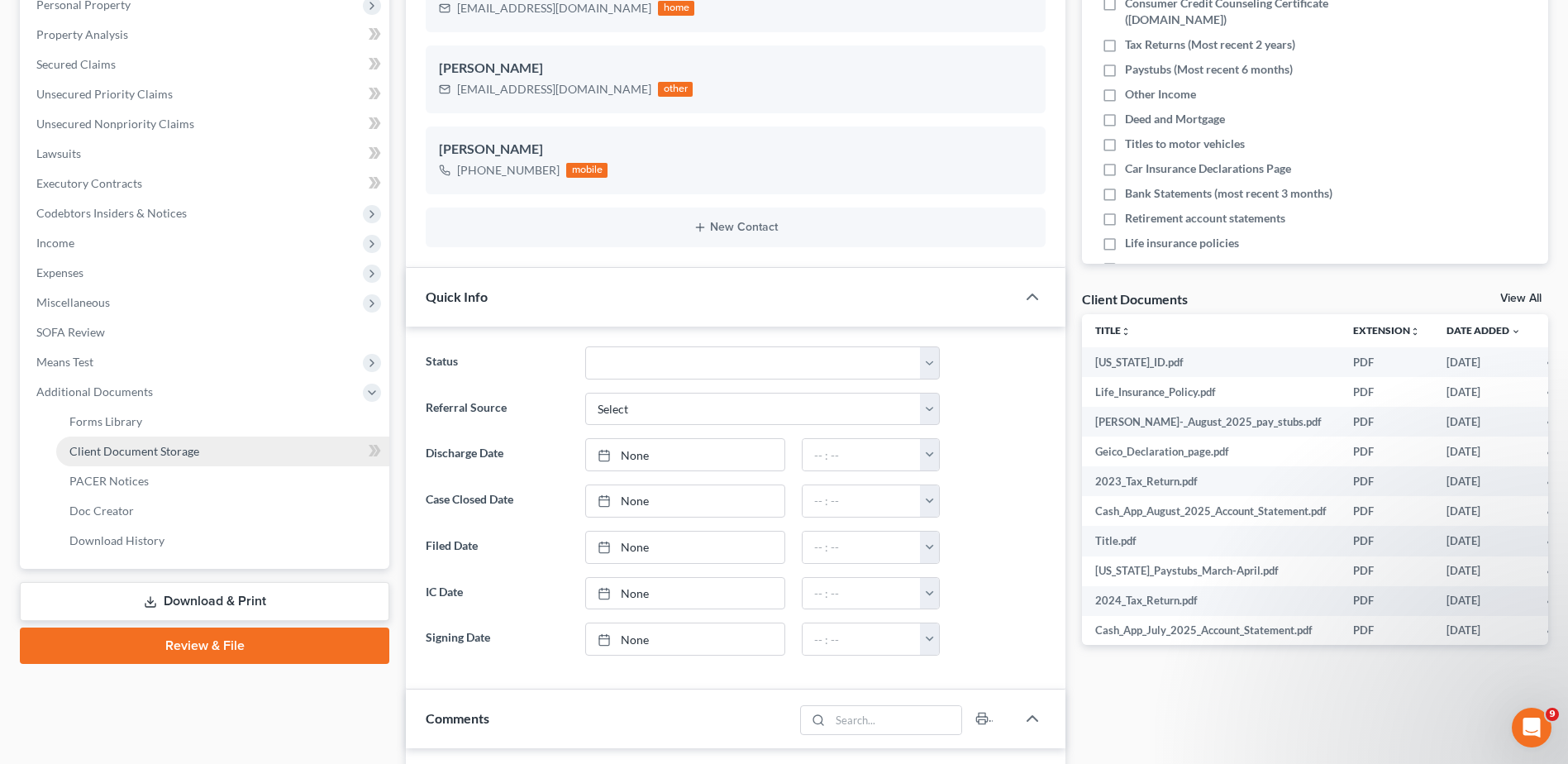
click at [113, 453] on span "Client Document Storage" at bounding box center [134, 451] width 130 height 14
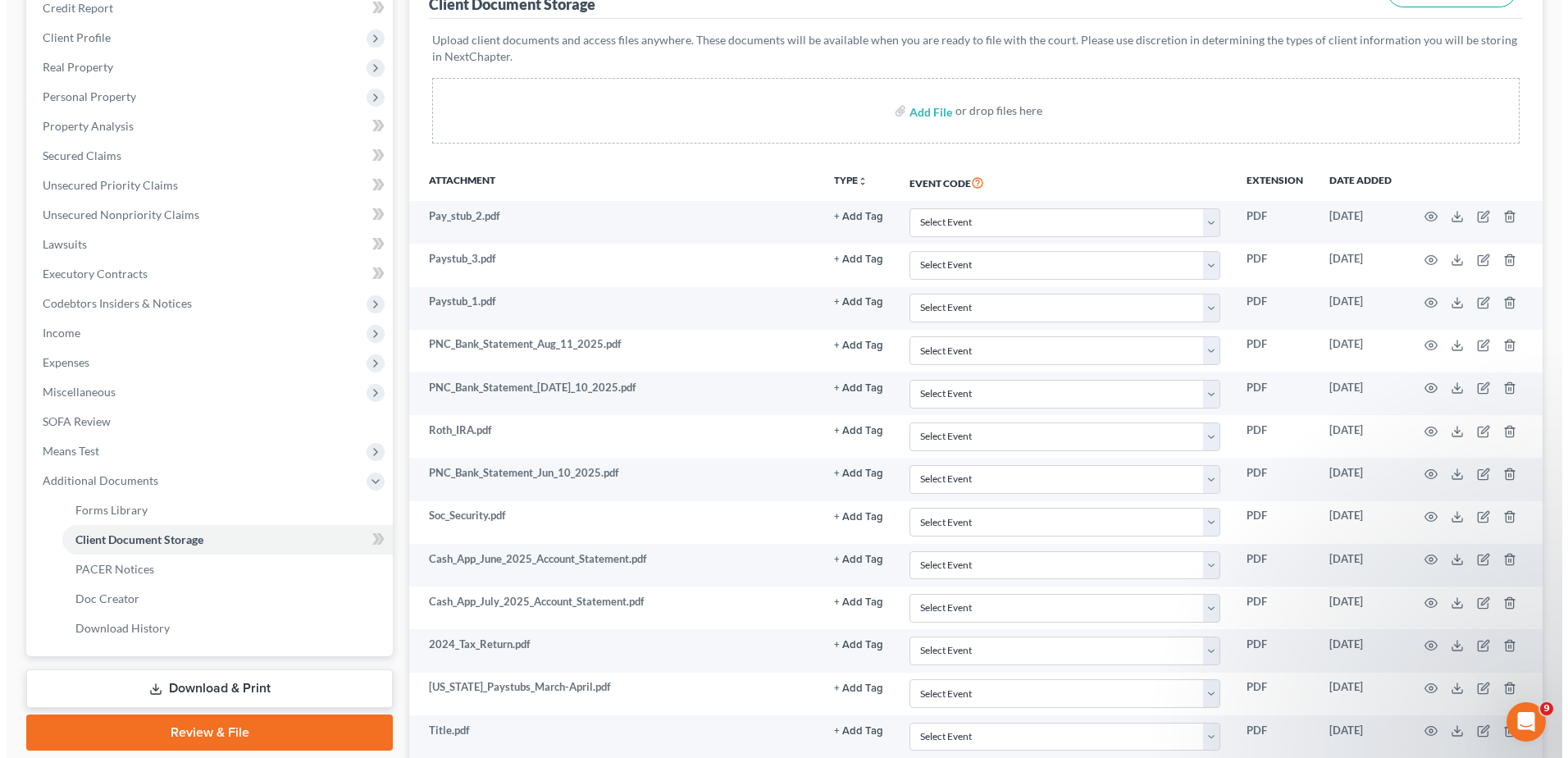
scroll to position [130, 0]
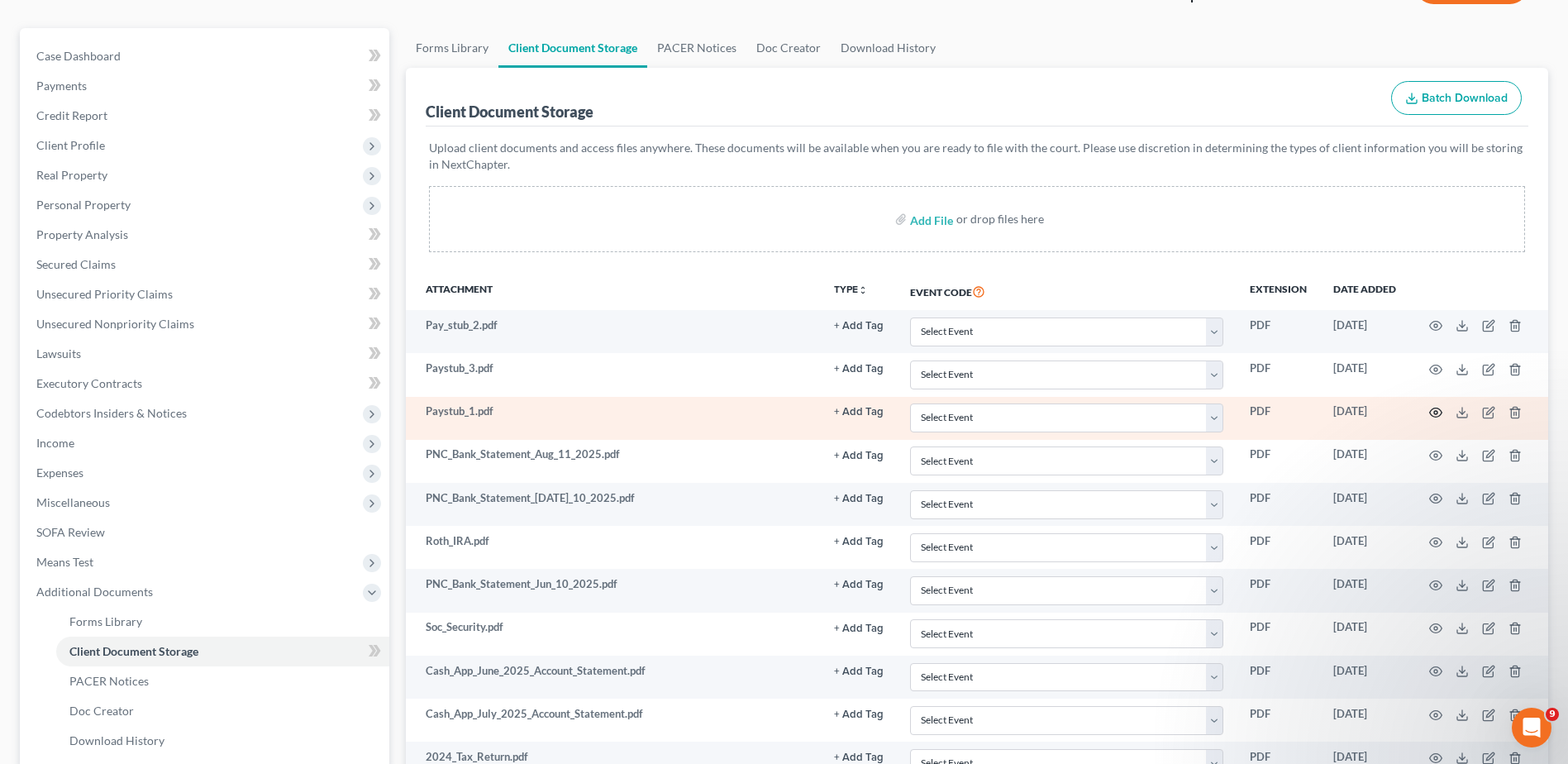
click at [1432, 412] on icon "button" at bounding box center [1436, 413] width 13 height 13
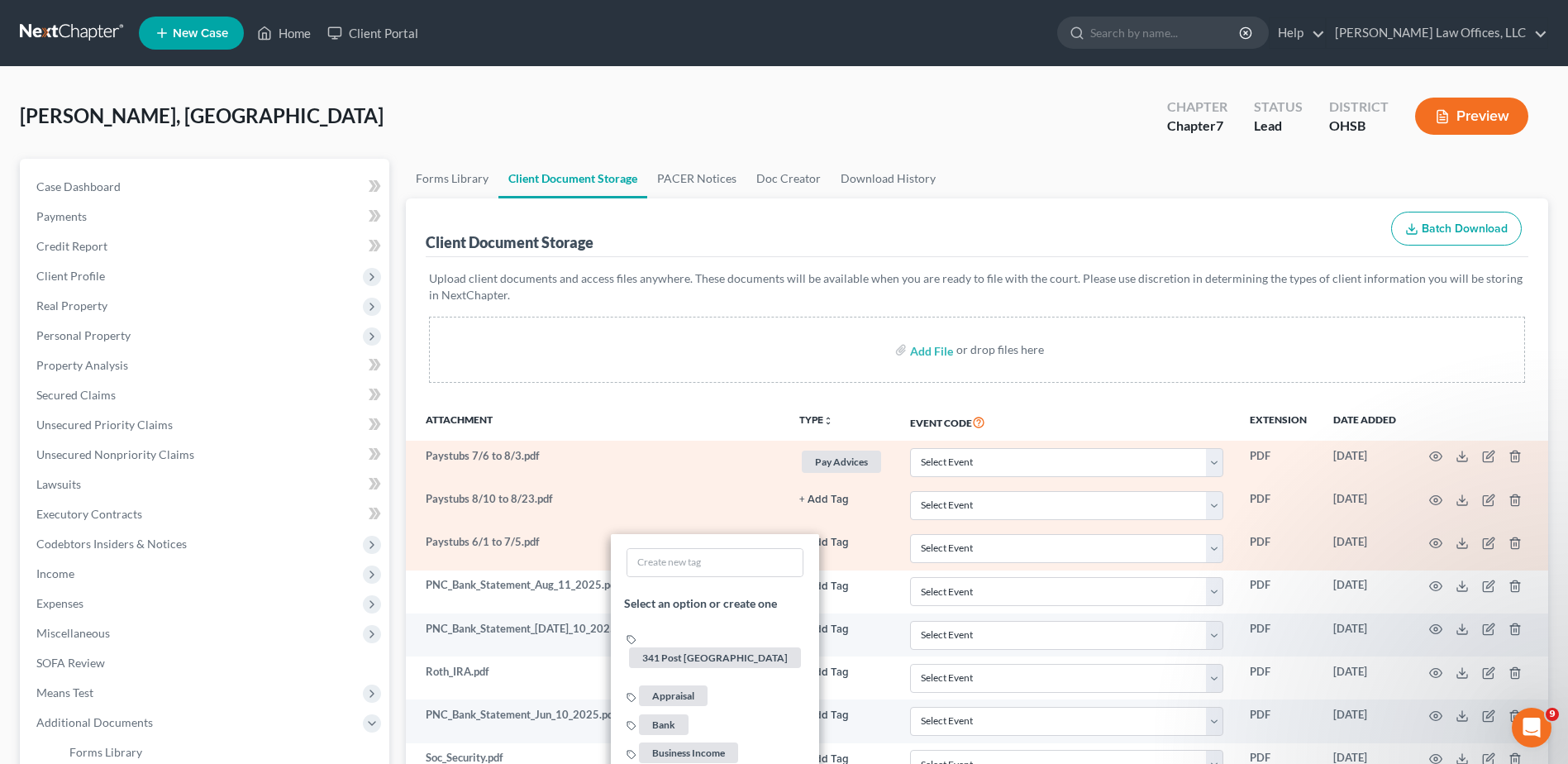
click at [826, 498] on button "+ Add Tag" at bounding box center [824, 500] width 50 height 11
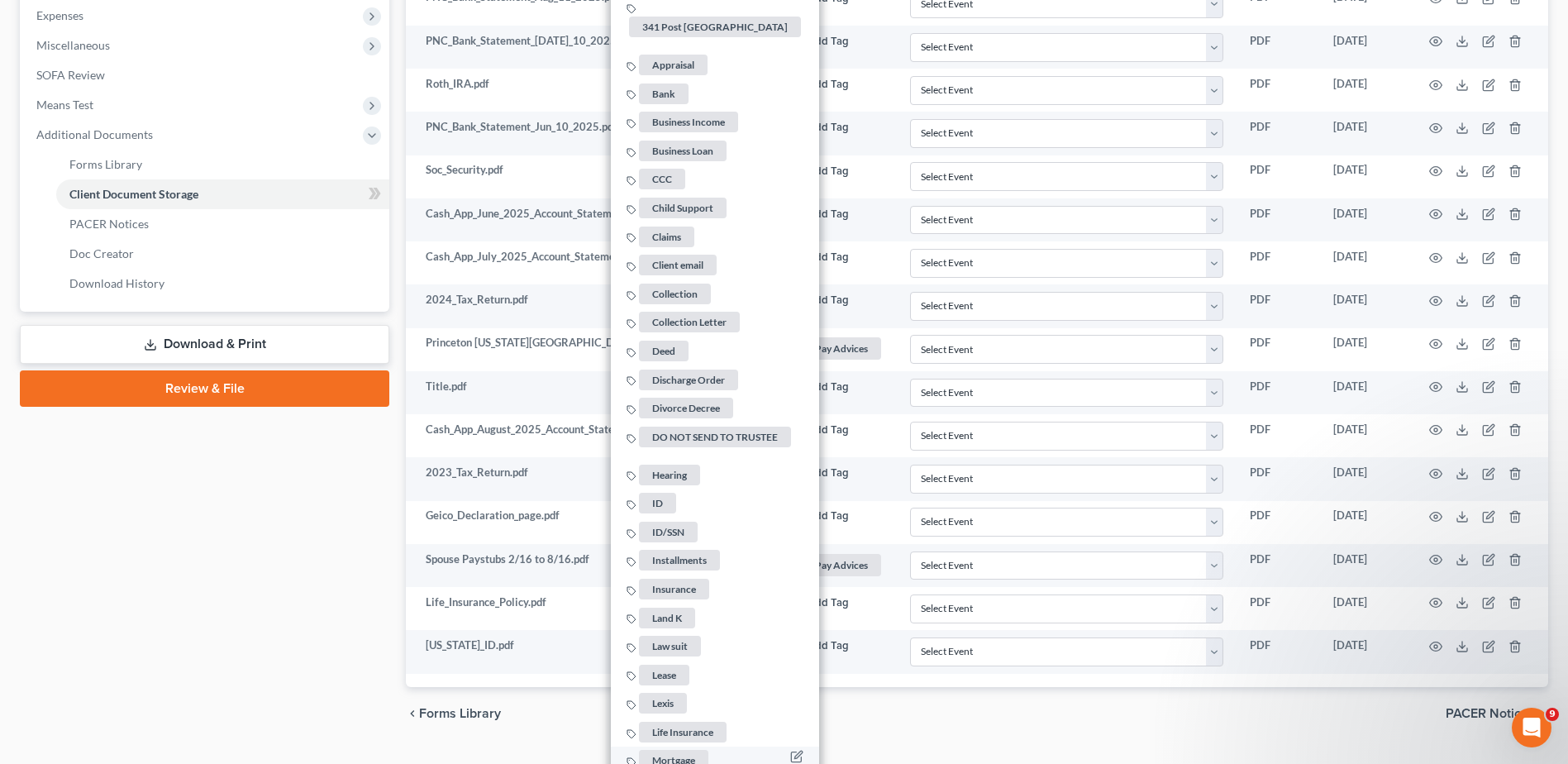
scroll to position [1168, 0]
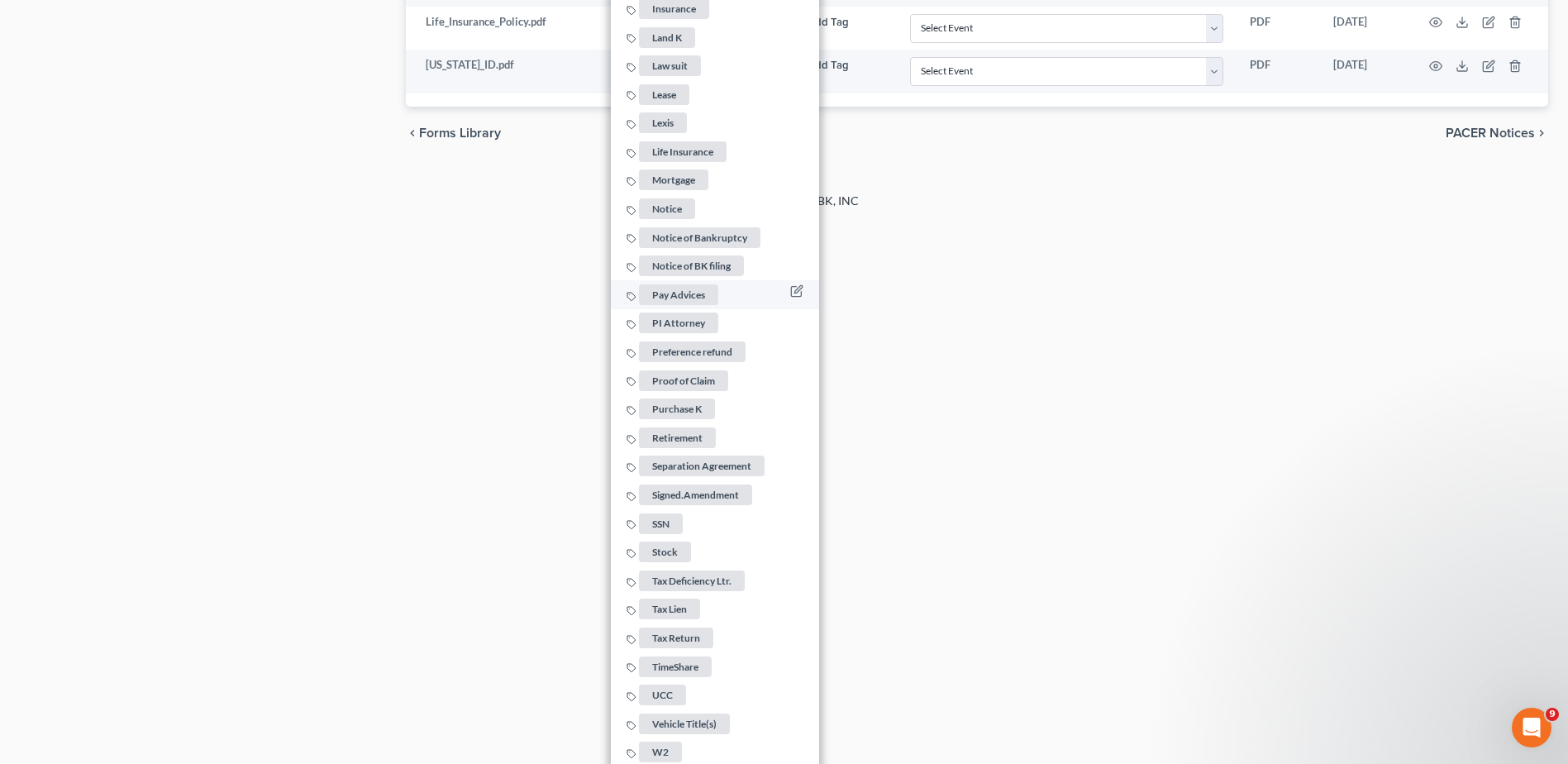
click at [689, 285] on span "Pay Advices" at bounding box center [679, 295] width 79 height 21
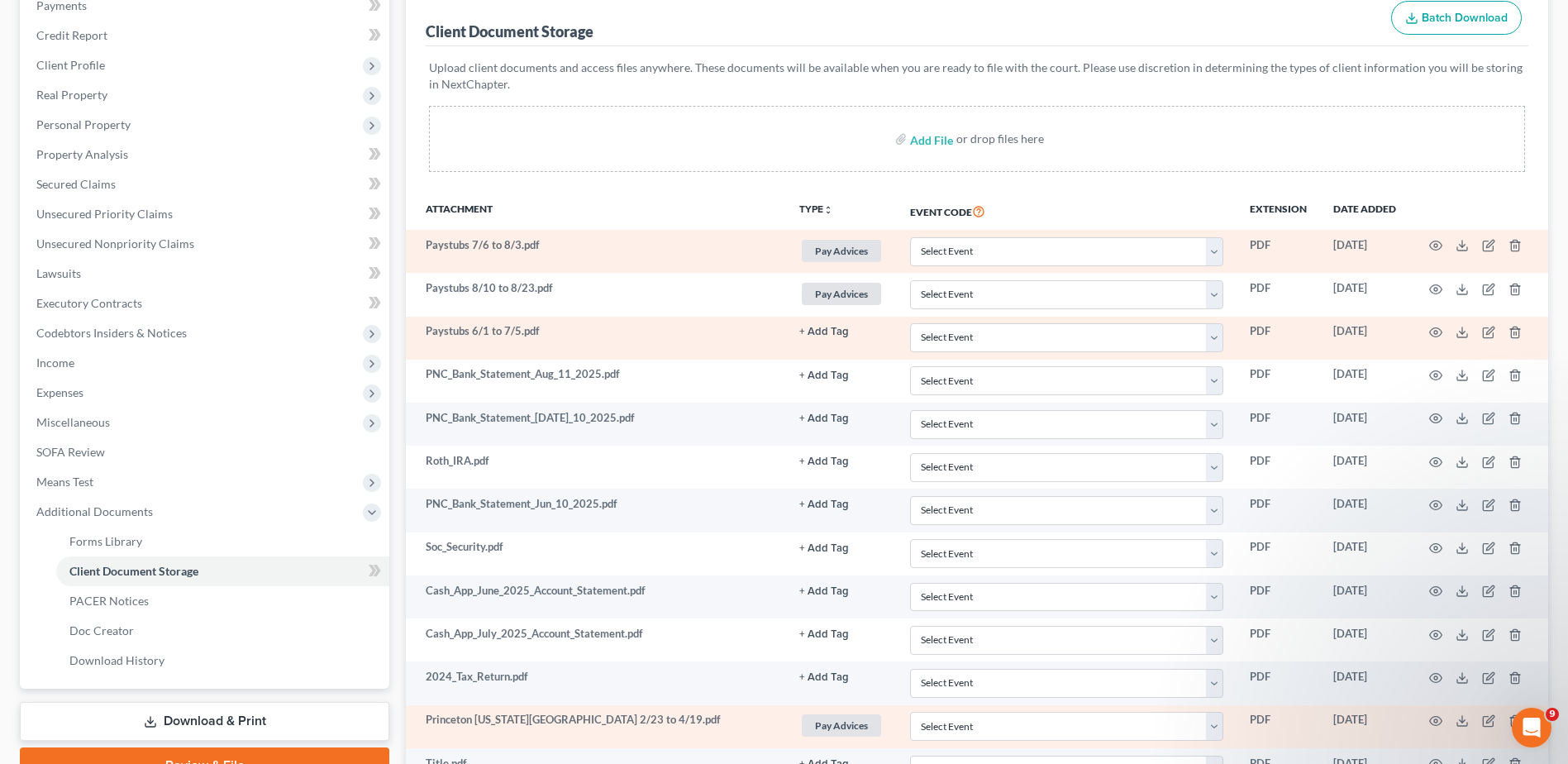
scroll to position [0, 0]
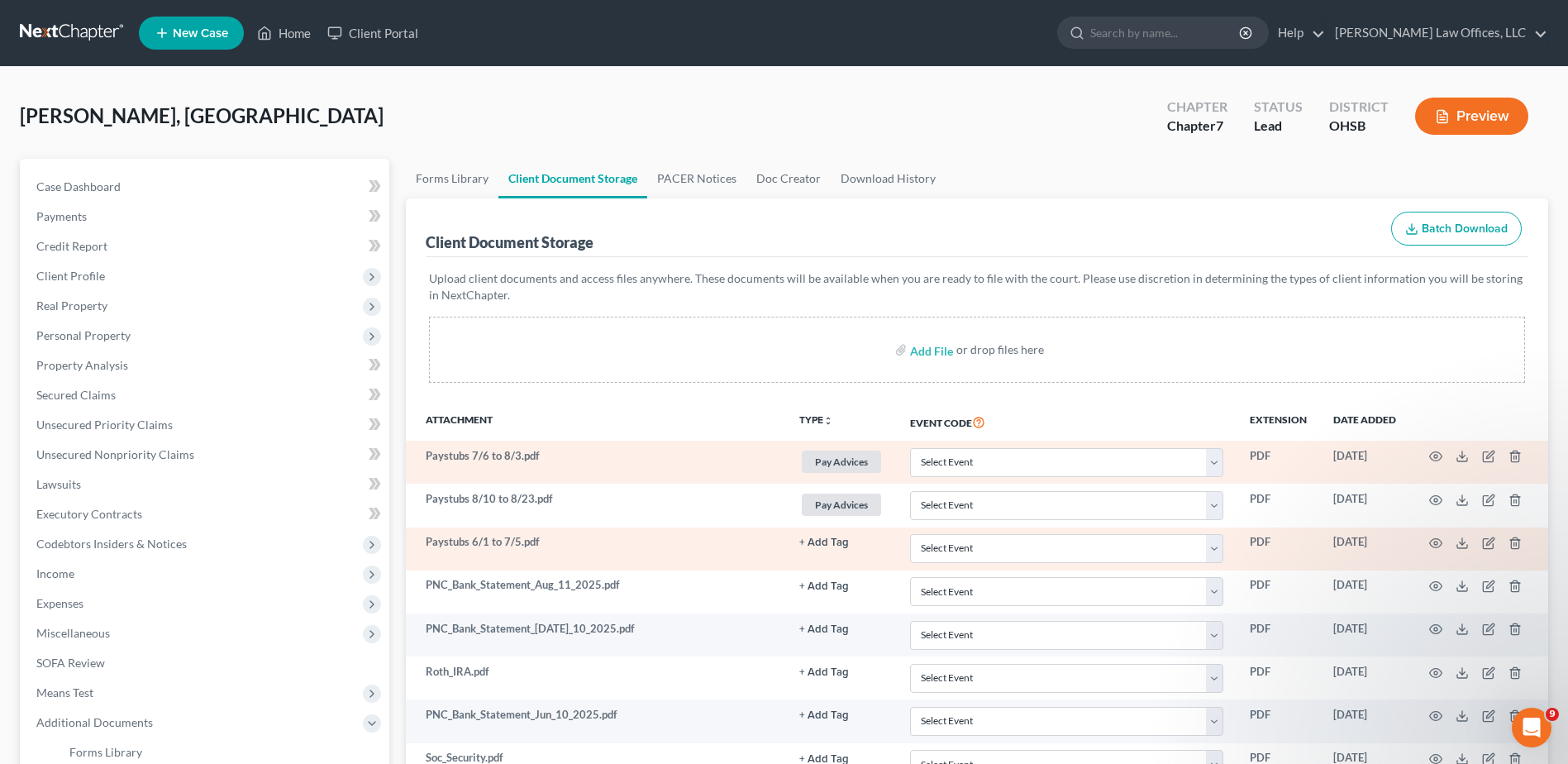
click at [822, 539] on button "+ Add Tag" at bounding box center [824, 542] width 50 height 11
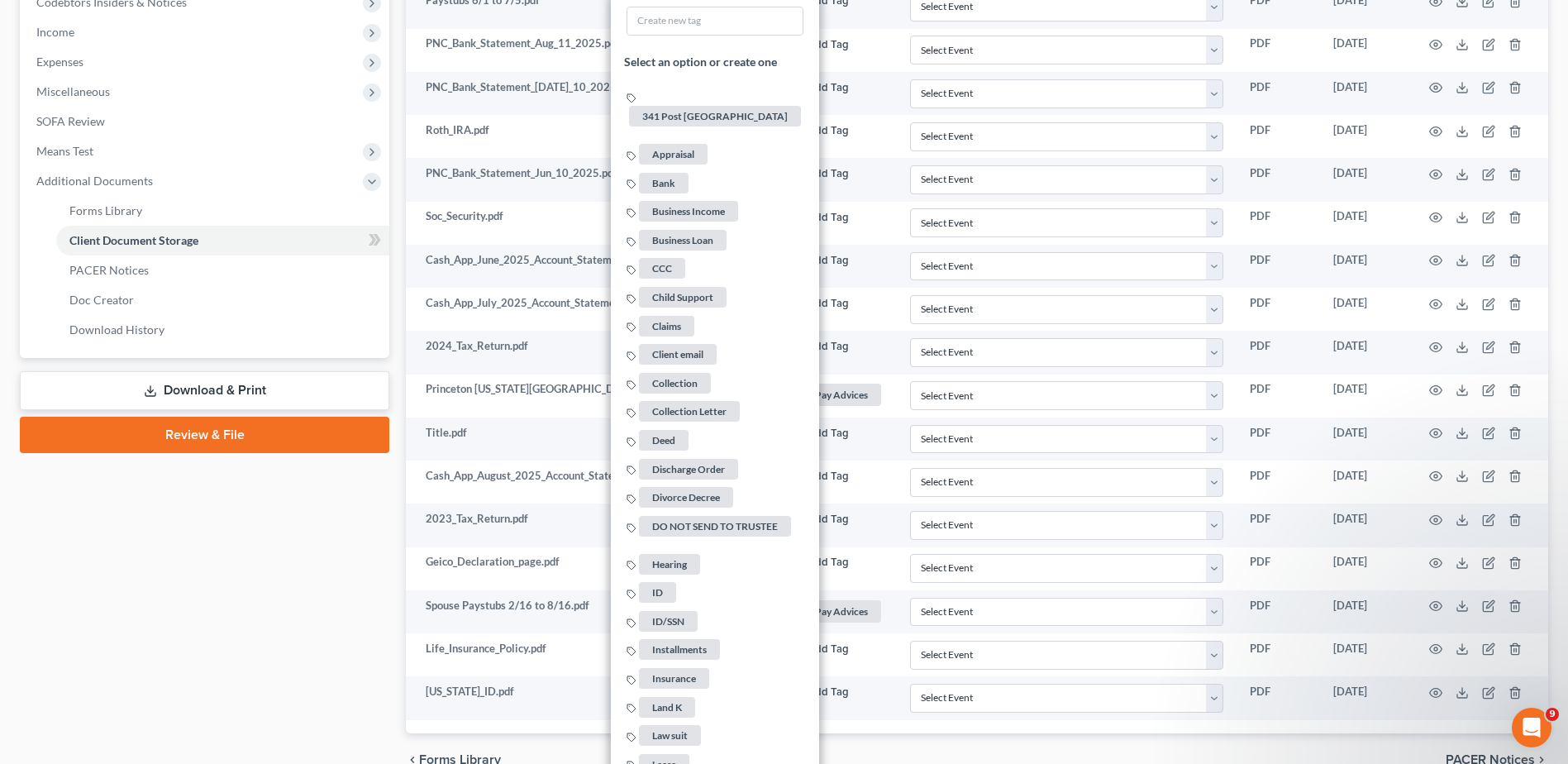
scroll to position [1211, 0]
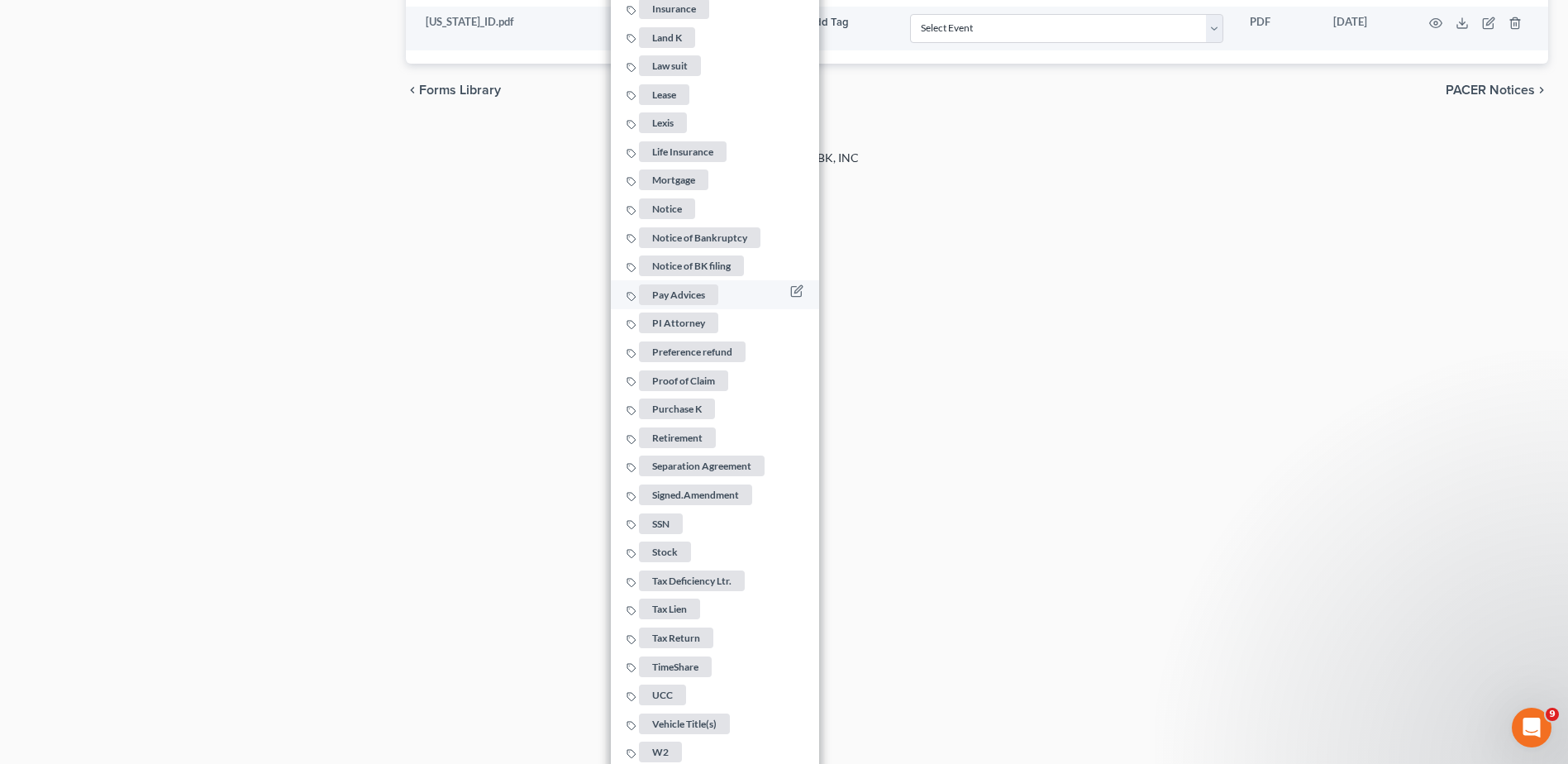
click at [691, 285] on span "Pay Advices" at bounding box center [679, 295] width 79 height 21
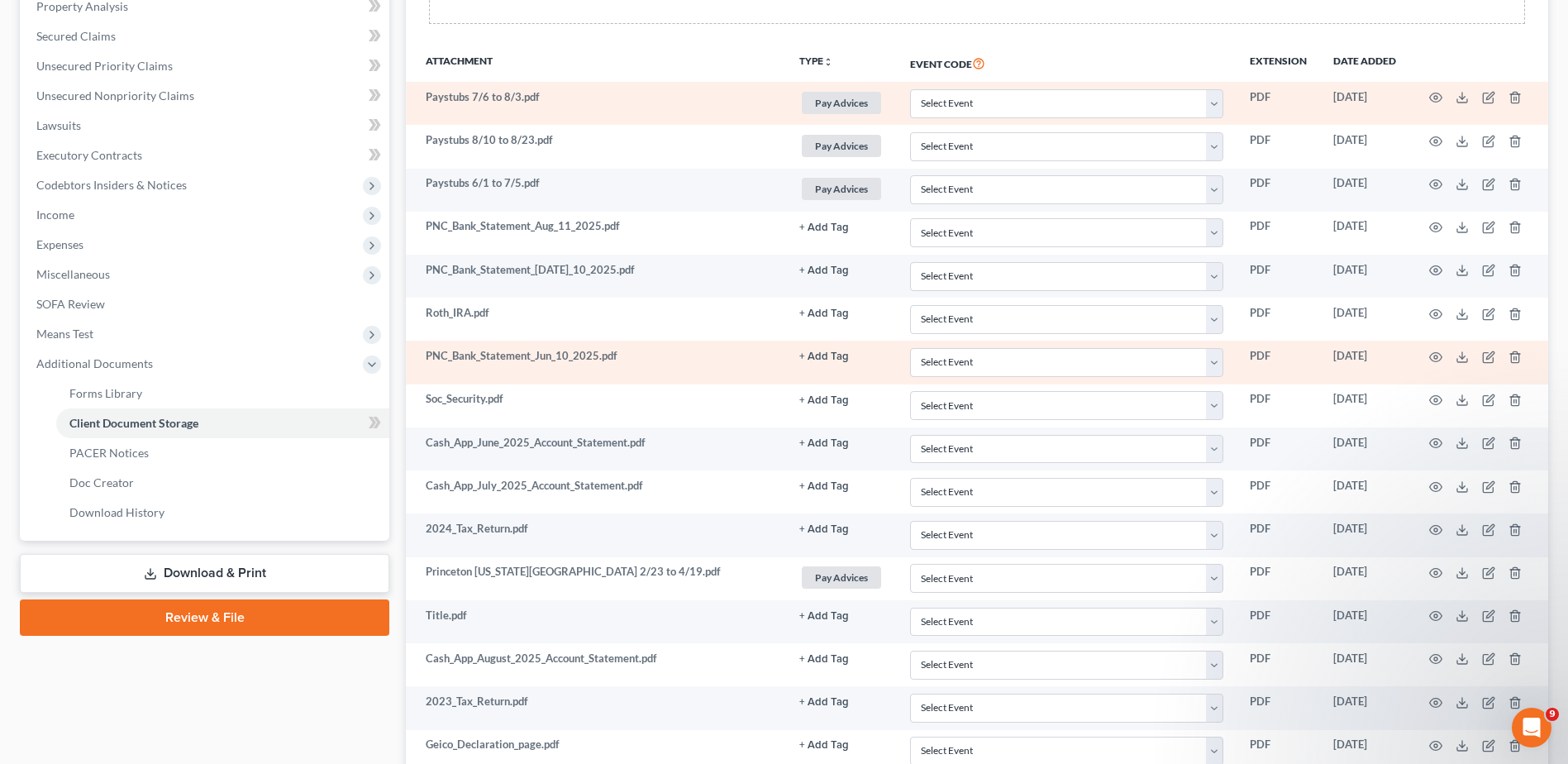
scroll to position [378, 0]
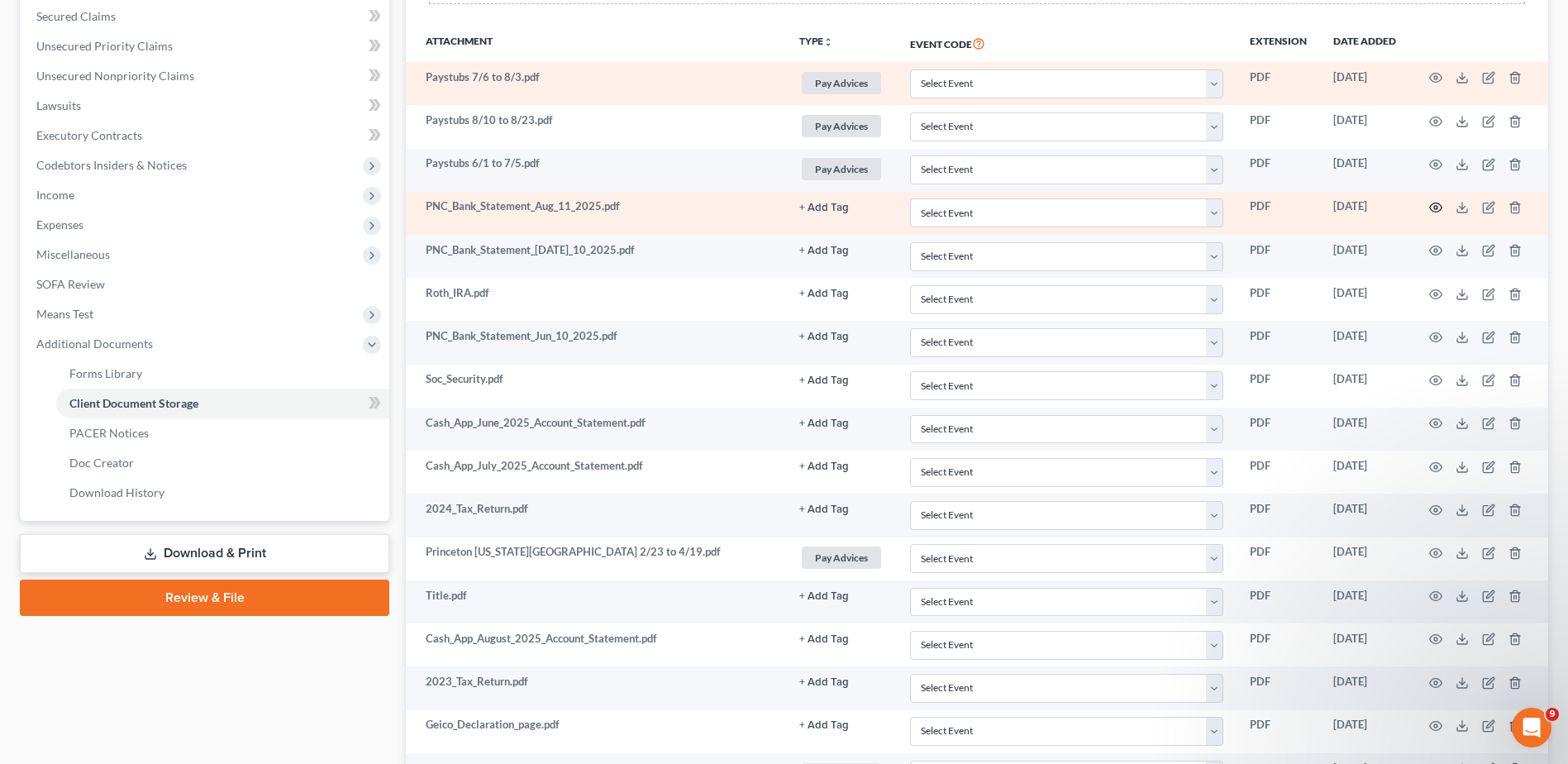
click at [1437, 207] on icon "button" at bounding box center [1436, 207] width 13 height 13
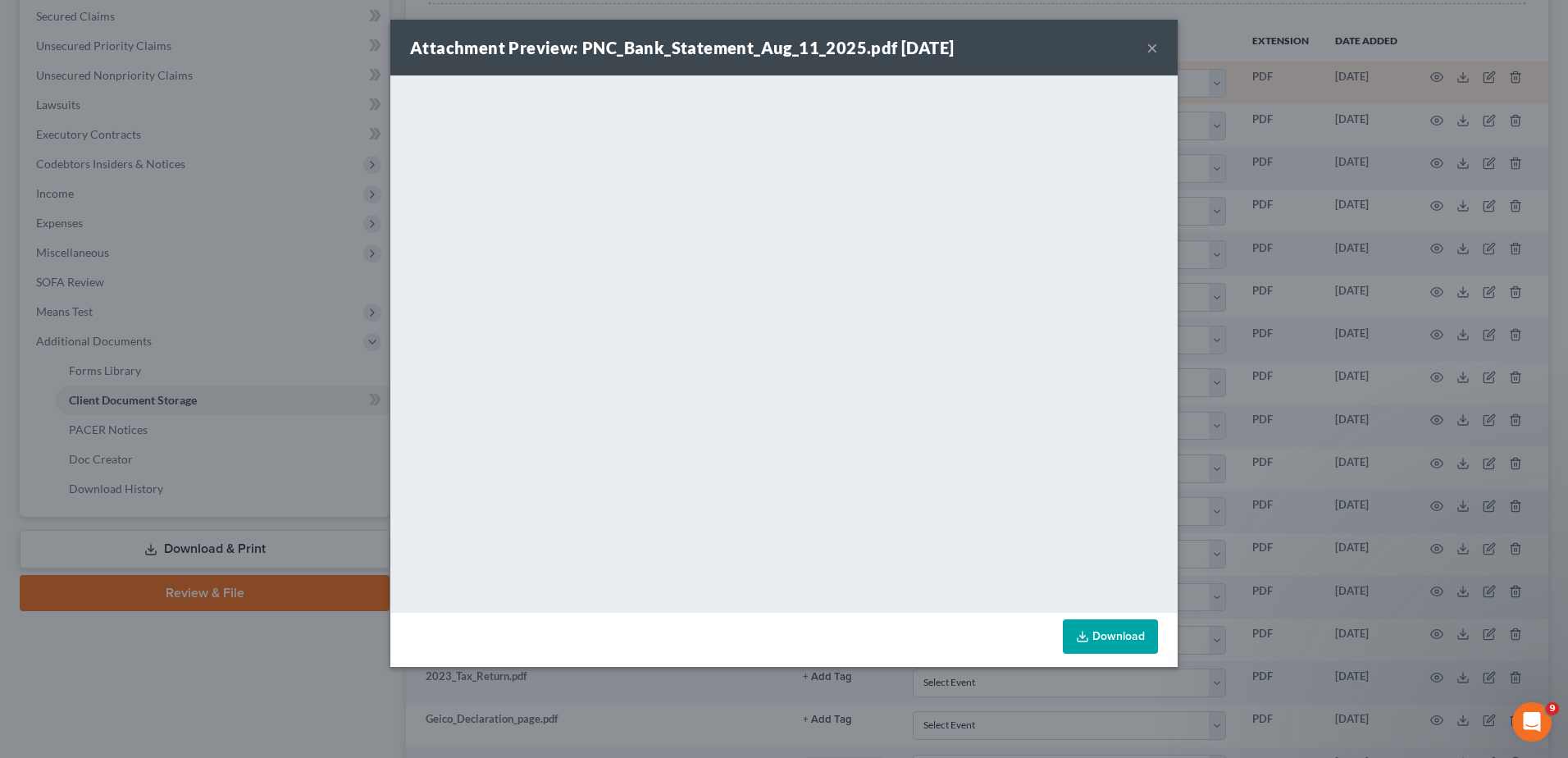
click at [1154, 48] on button "×" at bounding box center [1153, 48] width 12 height 20
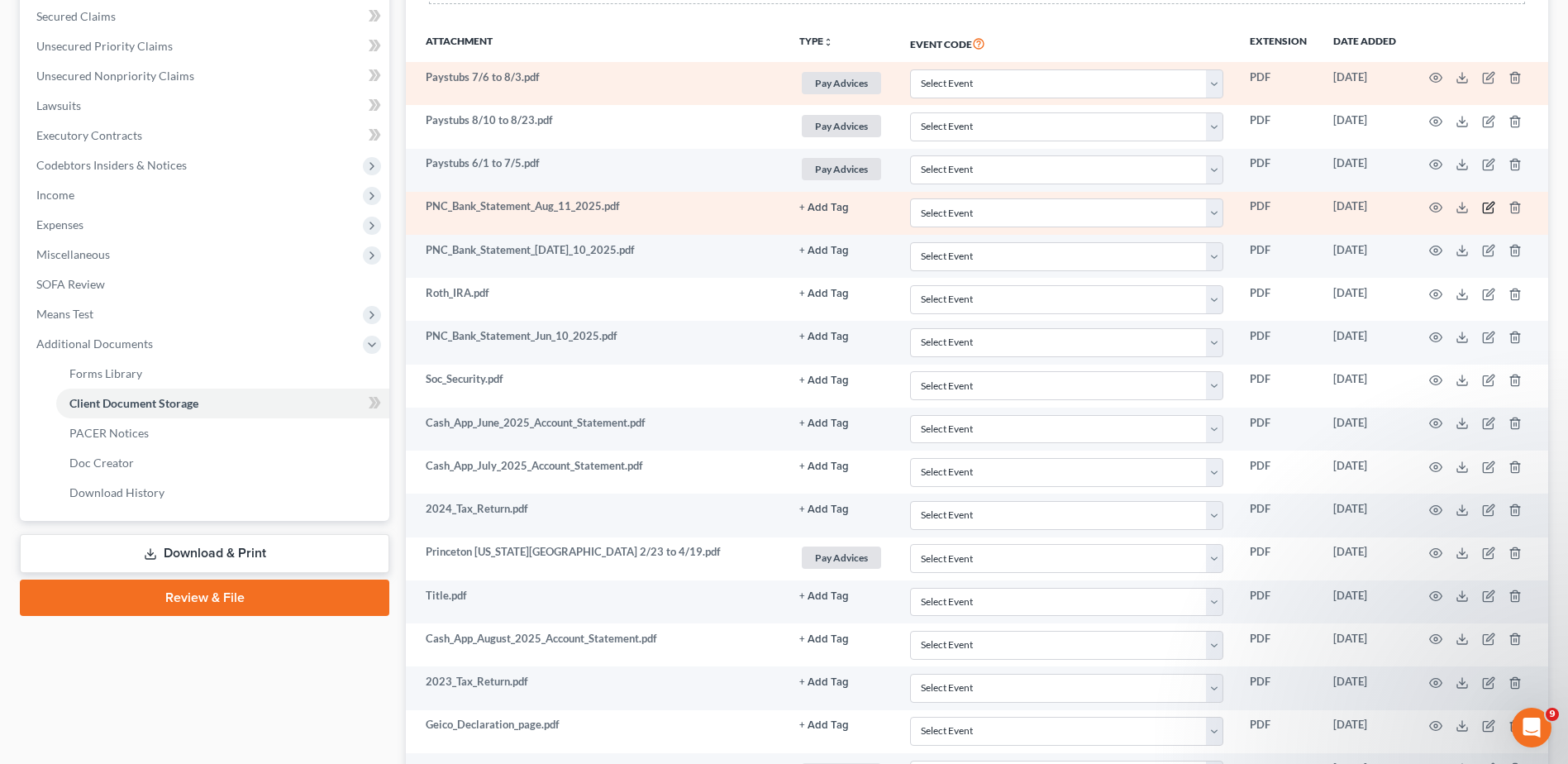
click at [1491, 210] on icon "button" at bounding box center [1489, 207] width 13 height 13
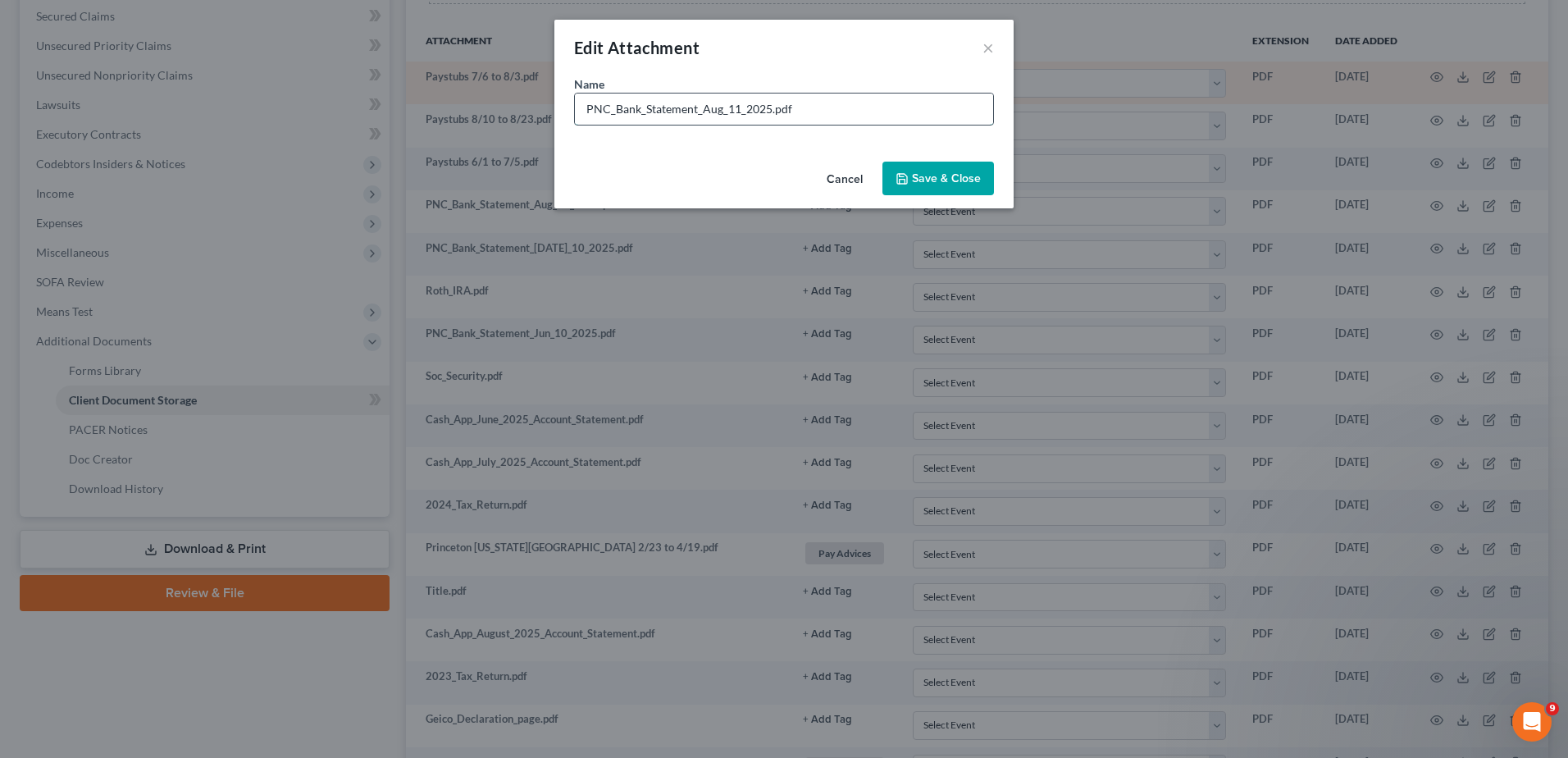
drag, startPoint x: 770, startPoint y: 109, endPoint x: 608, endPoint y: 115, distance: 162.1
click at [608, 115] on input "PNC_Bank_Statement_Aug_11_2025.pdf" at bounding box center [784, 109] width 419 height 31
type input "PNC Ck 0523 7/11 to 8/11.pdf"
click at [929, 189] on button "Save & Close" at bounding box center [938, 178] width 111 height 34
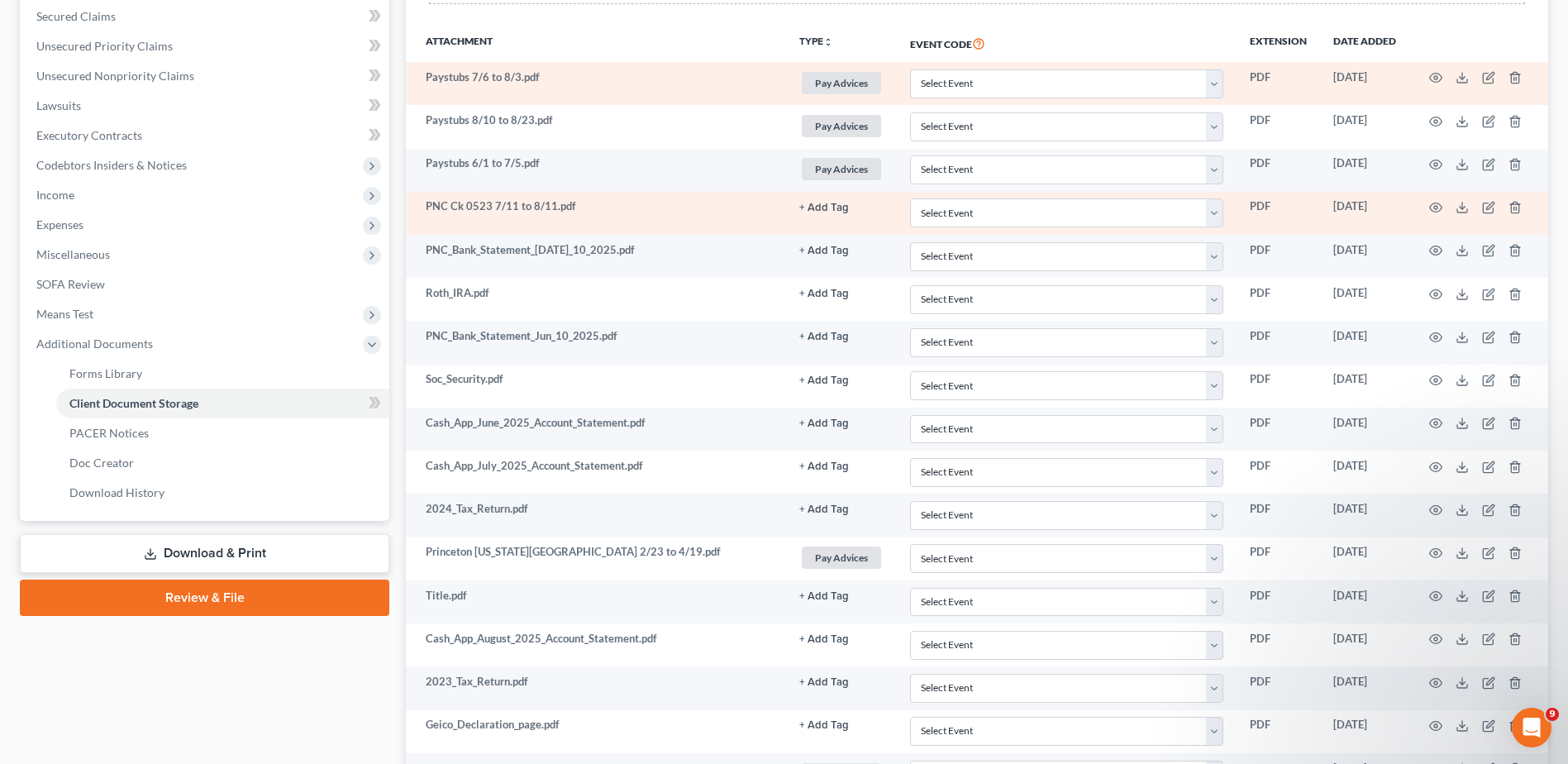
click at [830, 207] on button "+ Add Tag" at bounding box center [824, 207] width 50 height 11
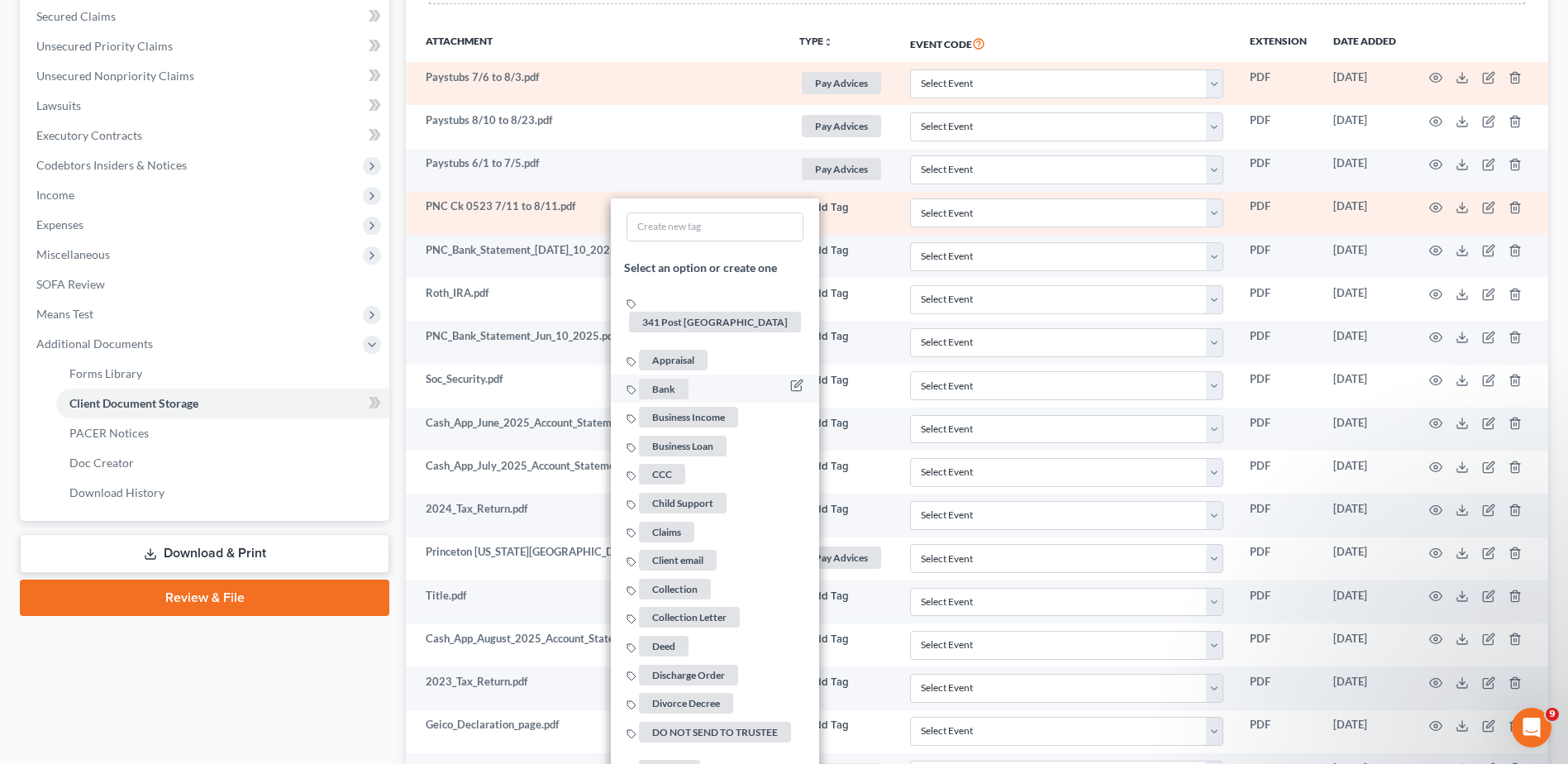
click at [682, 378] on span "Bank" at bounding box center [664, 388] width 50 height 21
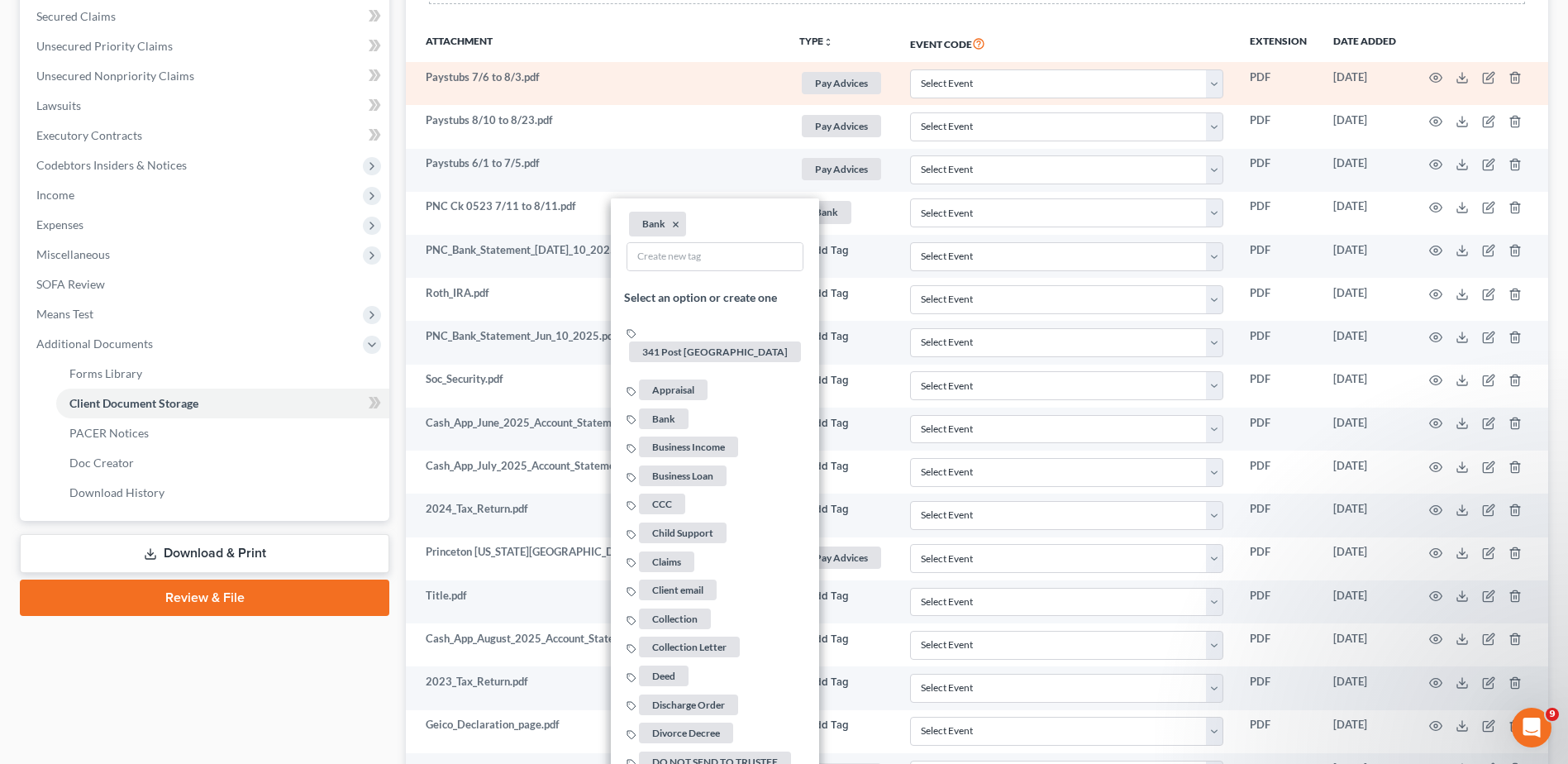
click at [734, 40] on th "Attachment" at bounding box center [595, 42] width 379 height 38
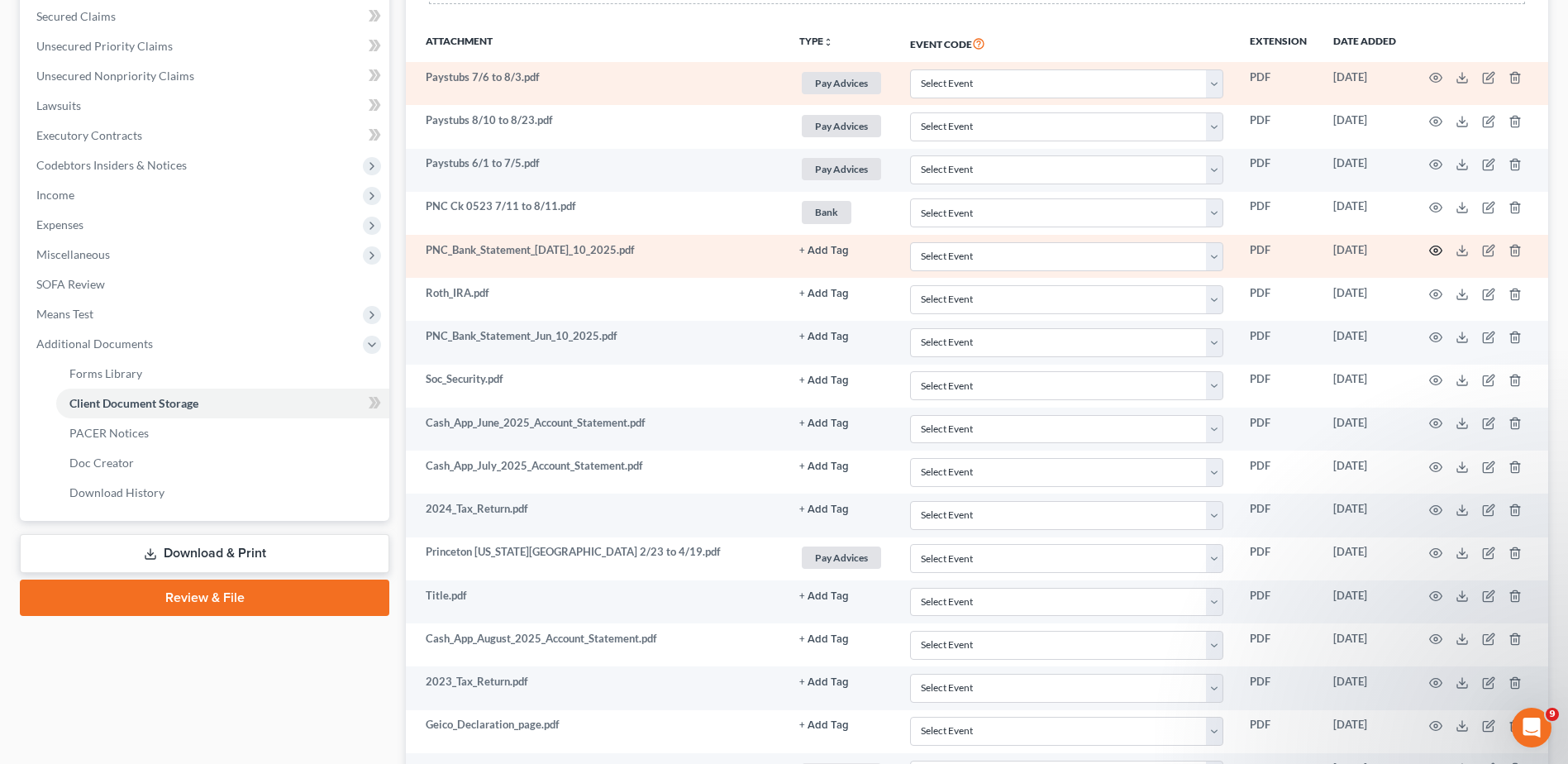
click at [1433, 246] on icon "button" at bounding box center [1436, 250] width 13 height 9
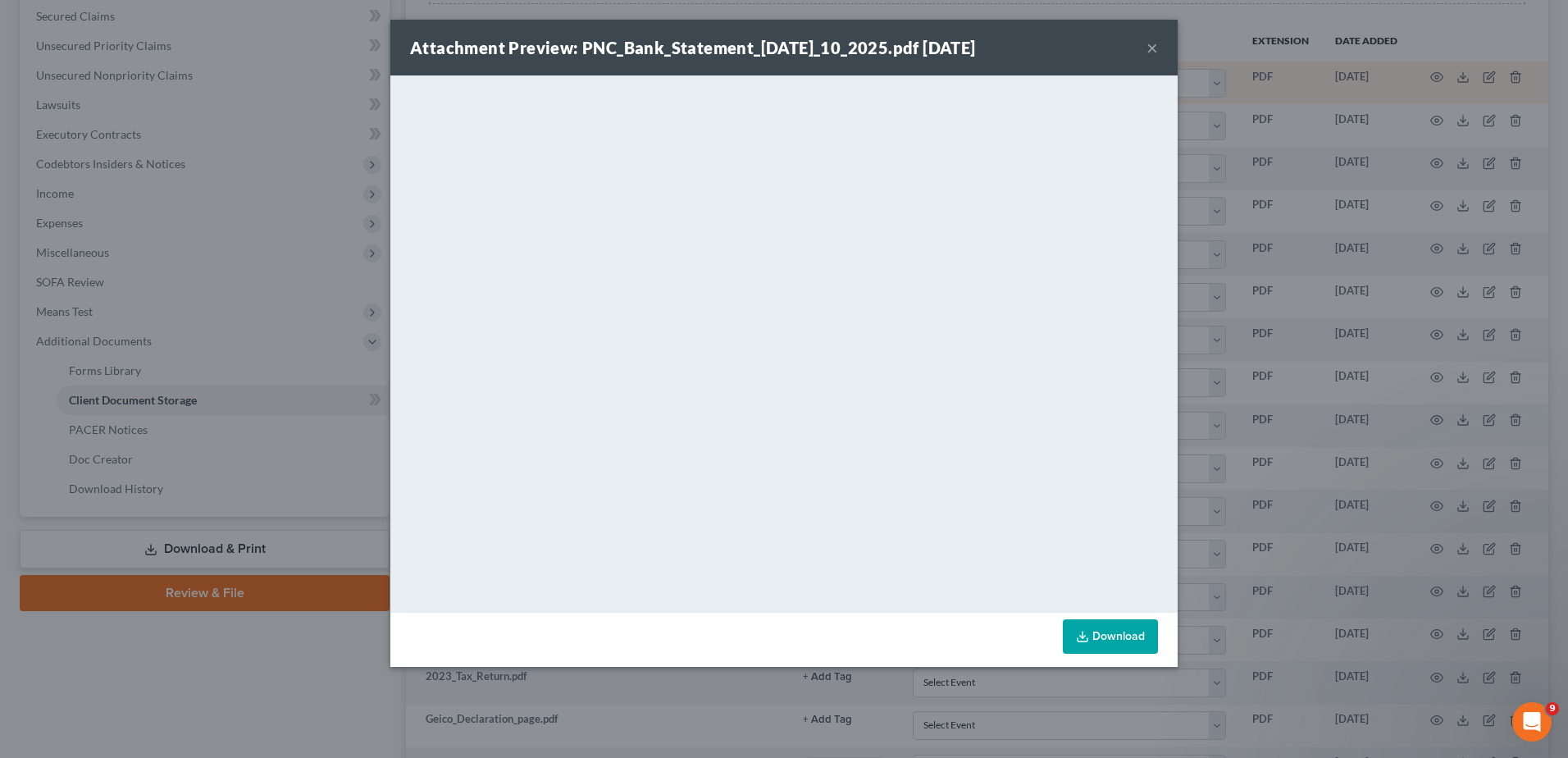
click at [1150, 49] on button "×" at bounding box center [1153, 48] width 12 height 20
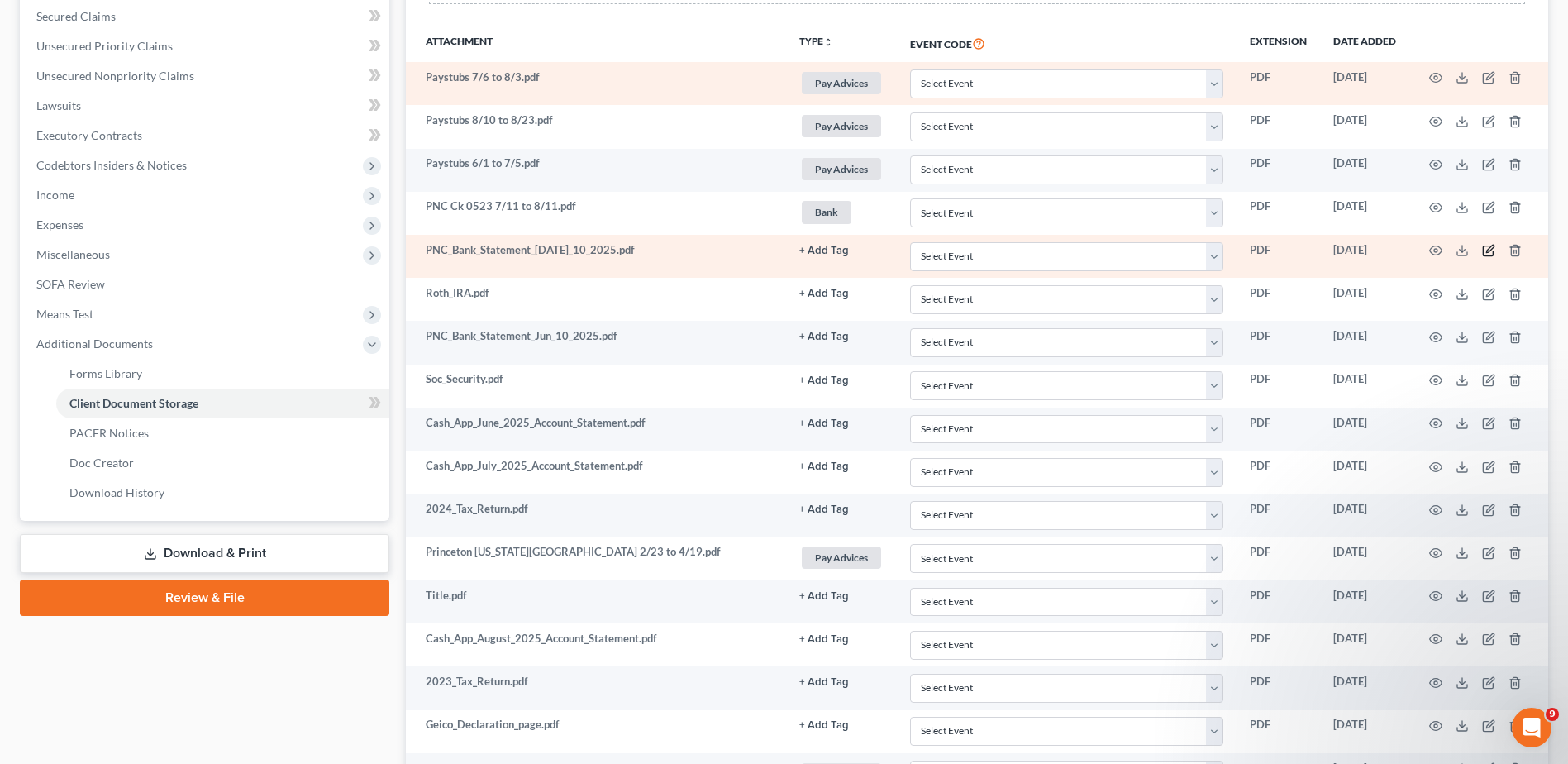
click at [1489, 250] on icon "button" at bounding box center [1489, 251] width 13 height 13
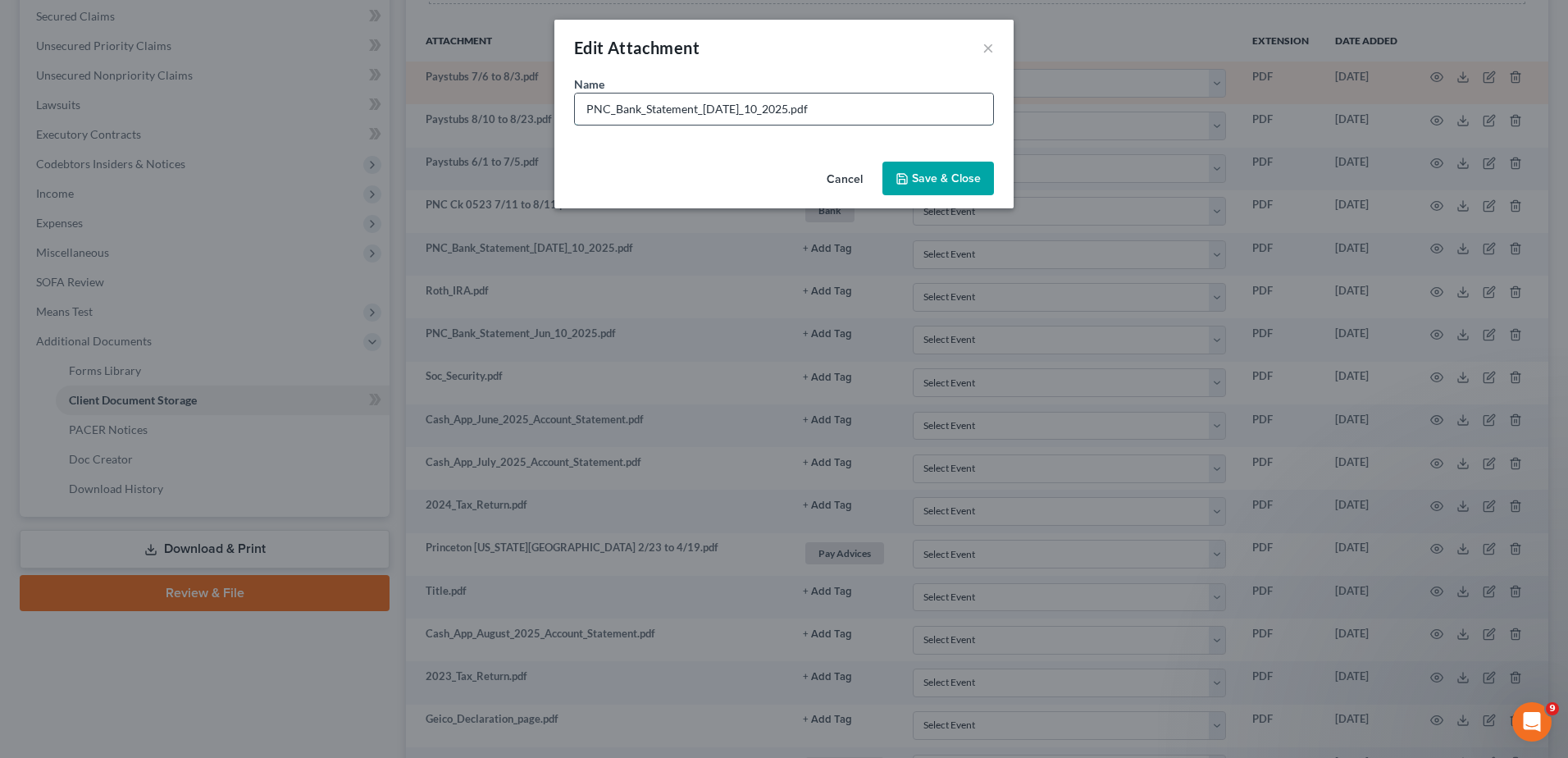
drag, startPoint x: 765, startPoint y: 109, endPoint x: 609, endPoint y: 110, distance: 156.0
click at [609, 110] on input "PNC_Bank_Statement_[DATE]_10_2025.pdf" at bounding box center [784, 109] width 419 height 31
type input "PNC Ck 0523 6/11 to 7/10.pdf"
click at [942, 177] on span "Save & Close" at bounding box center [946, 178] width 69 height 14
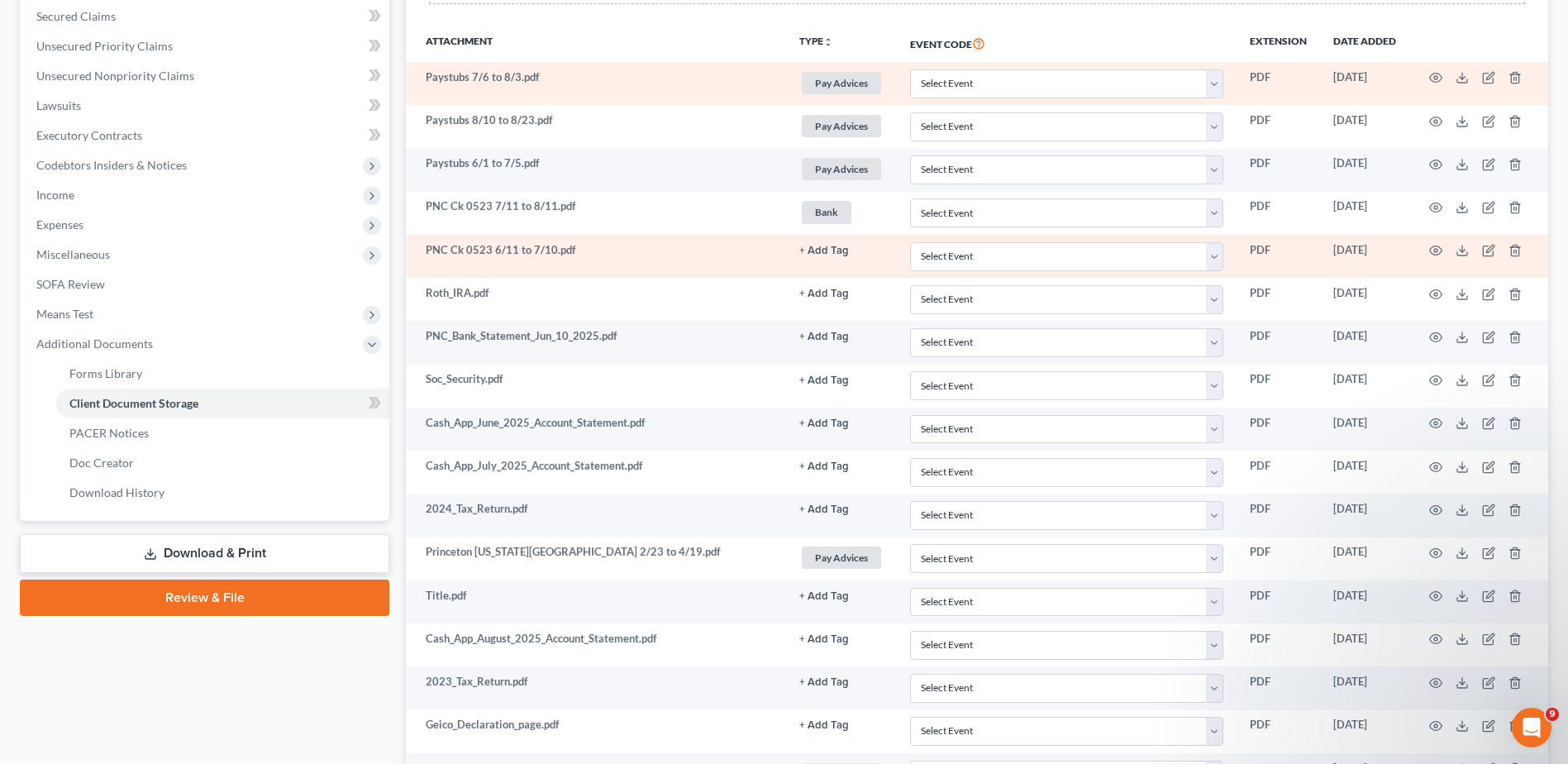
click at [823, 252] on button "+ Add Tag" at bounding box center [824, 250] width 50 height 11
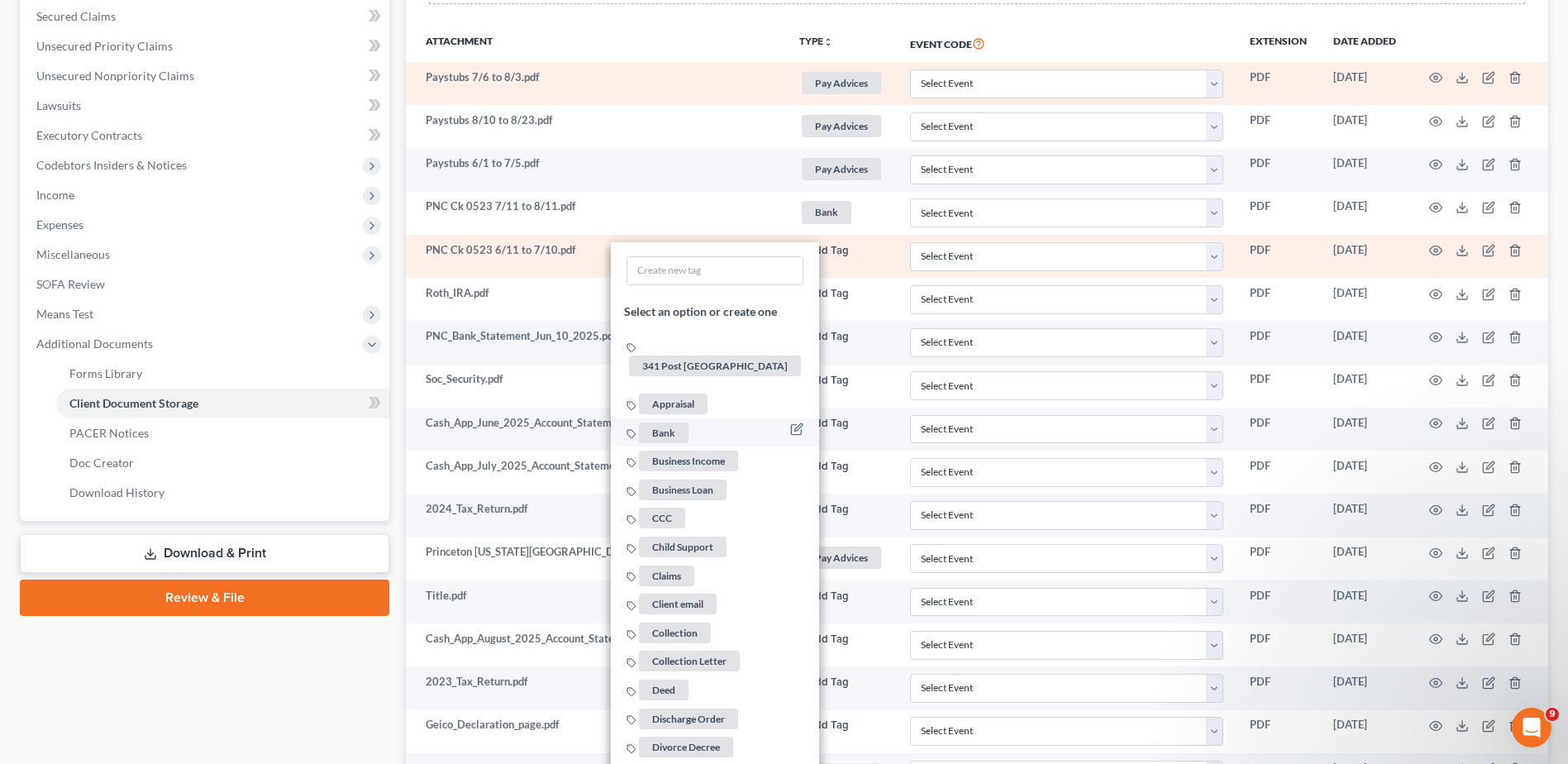
click at [663, 422] on span "Bank" at bounding box center [664, 432] width 50 height 21
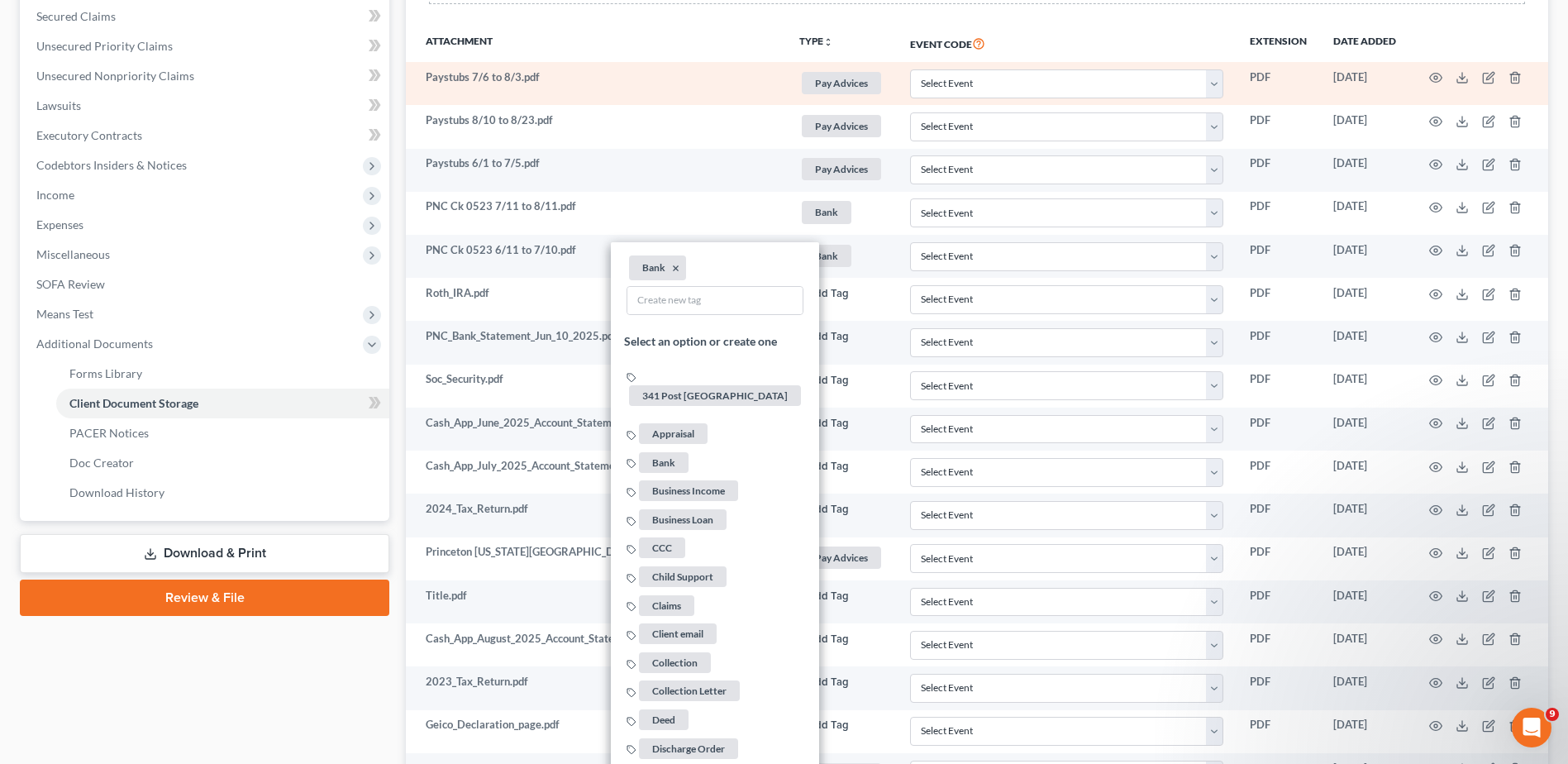
click at [338, 643] on div "Case Dashboard Payments Invoices Payments Payments Credit Report Client Profile" at bounding box center [205, 365] width 386 height 1169
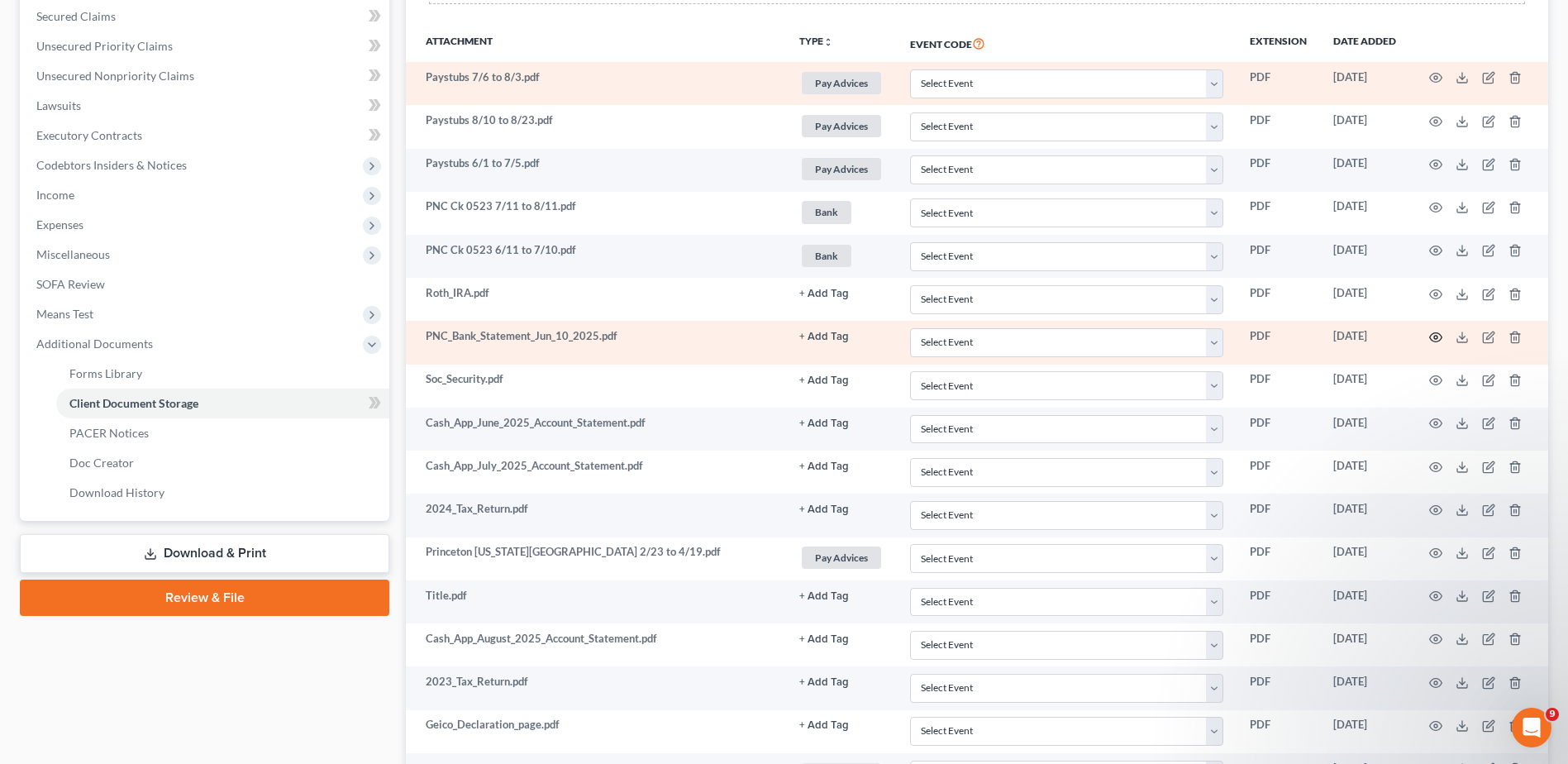
click at [1437, 337] on circle "button" at bounding box center [1436, 337] width 3 height 3
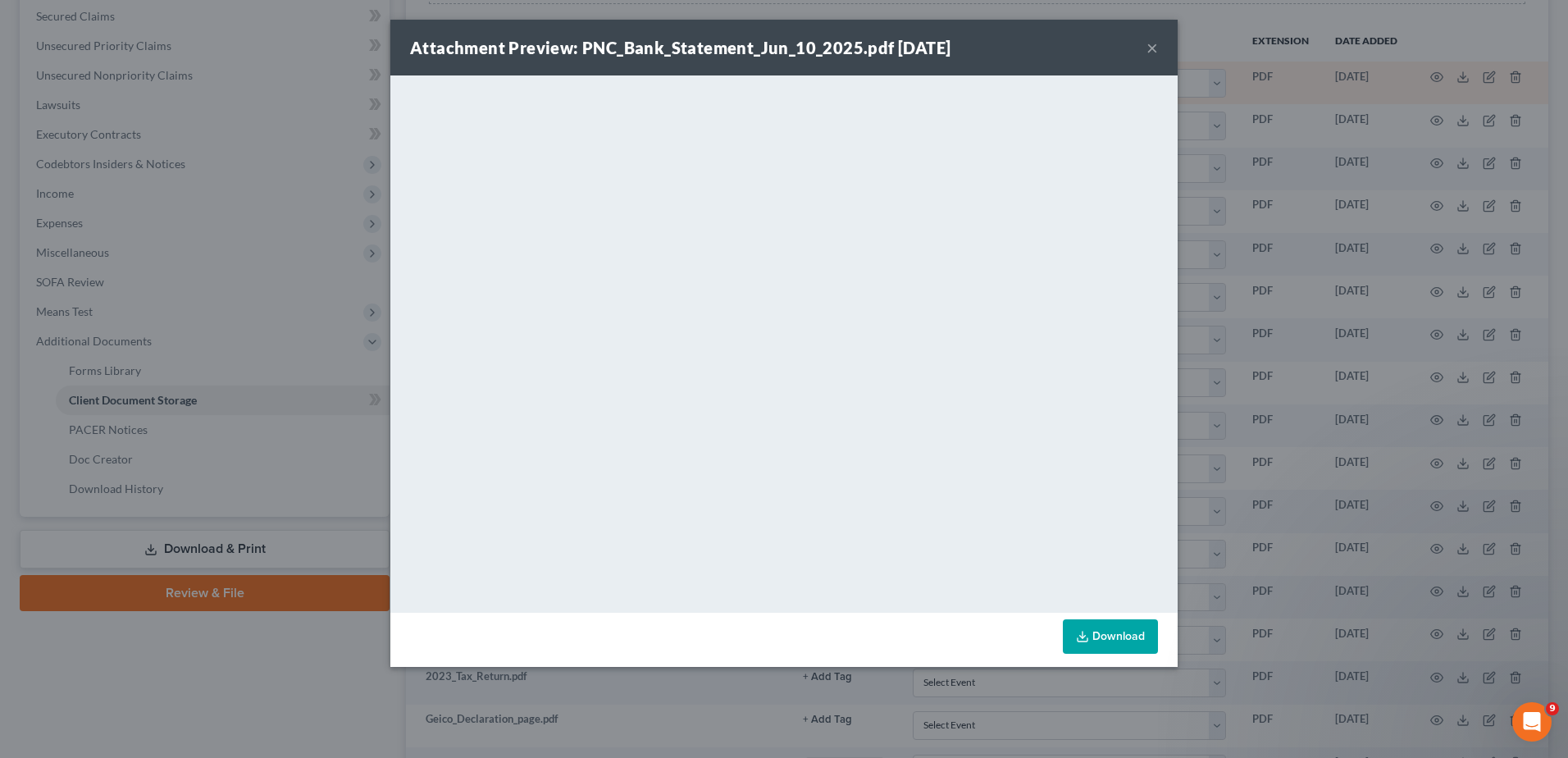
click at [1153, 46] on button "×" at bounding box center [1153, 48] width 12 height 20
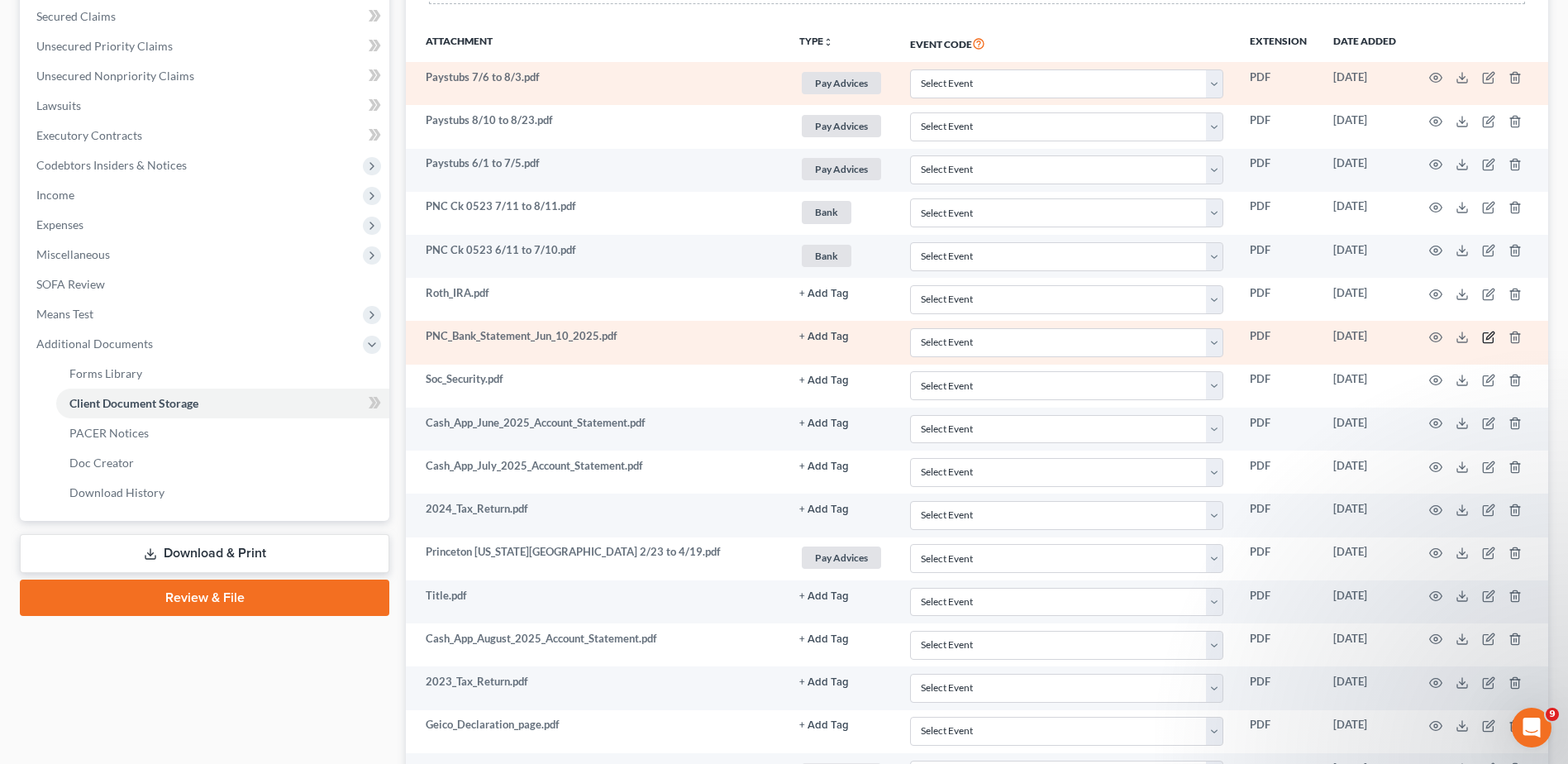
click at [1488, 336] on icon "button" at bounding box center [1490, 335] width 8 height 8
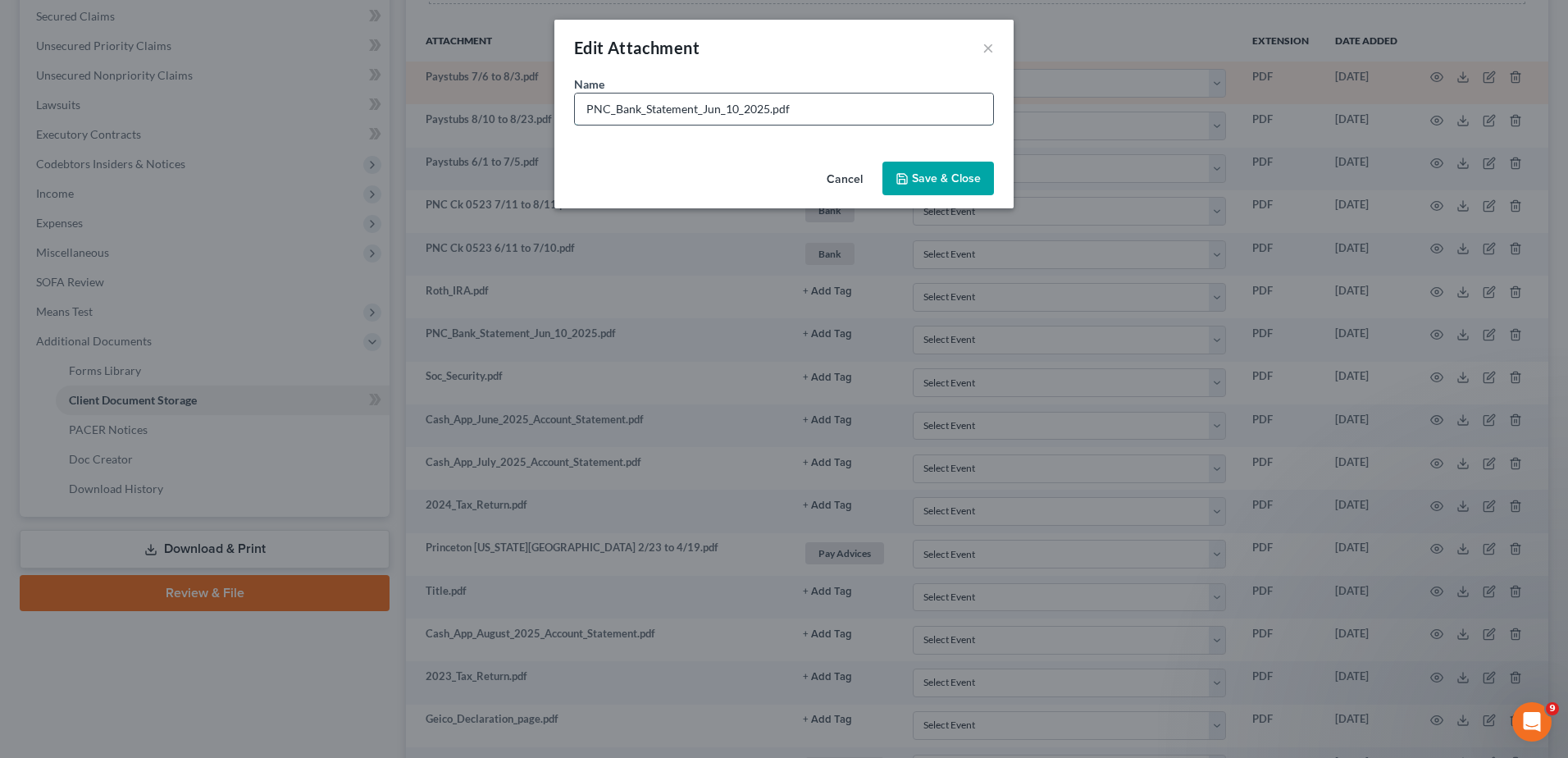
drag, startPoint x: 767, startPoint y: 109, endPoint x: 610, endPoint y: 114, distance: 157.1
click at [610, 114] on input "PNC_Bank_Statement_Jun_10_2025.pdf" at bounding box center [784, 109] width 419 height 31
type input "PNC Ck 0523 5/10 to 6/10.pdf"
click at [925, 175] on span "Save & Close" at bounding box center [946, 178] width 69 height 14
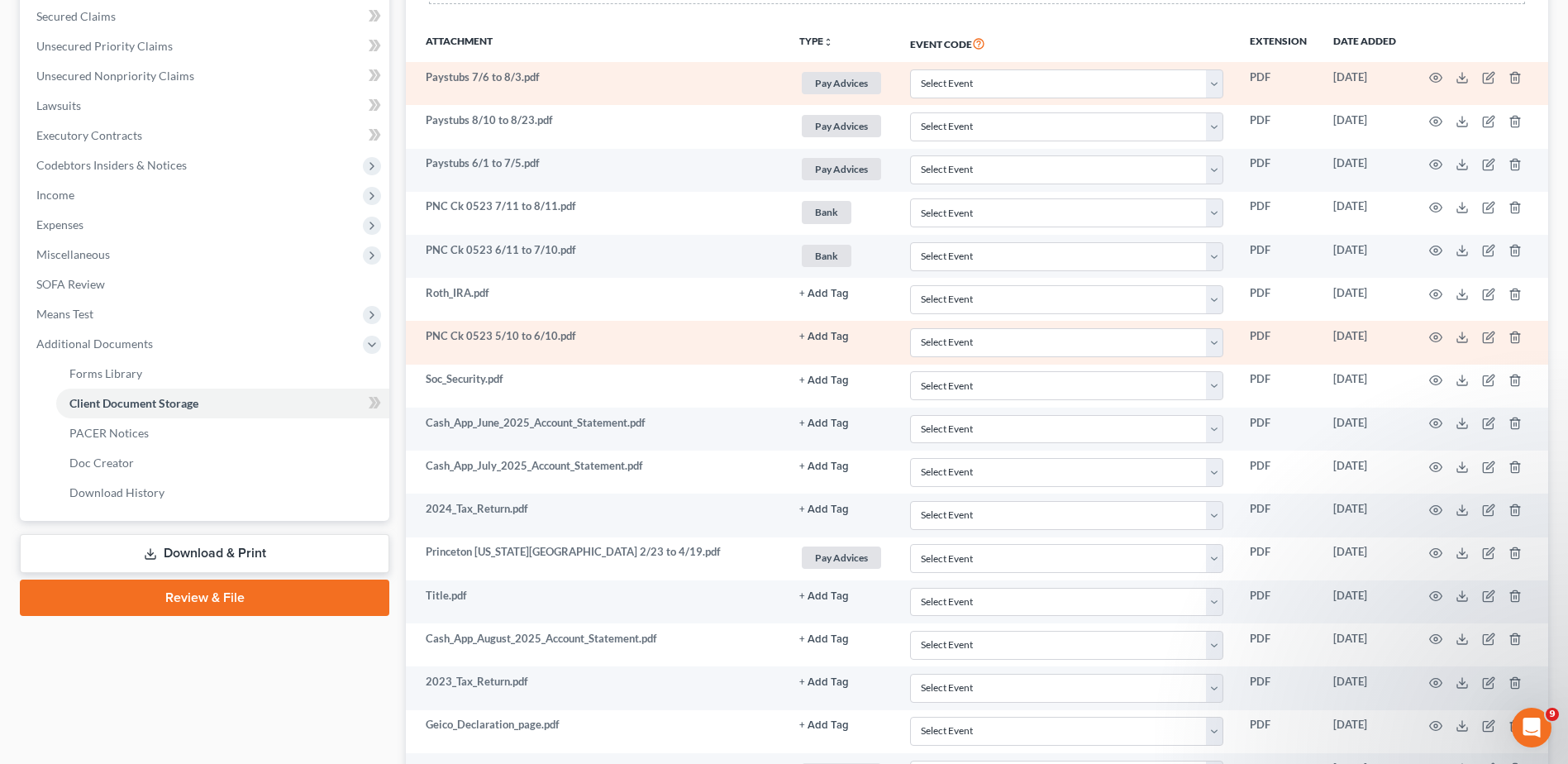
click at [829, 335] on button "+ Add Tag" at bounding box center [824, 337] width 50 height 11
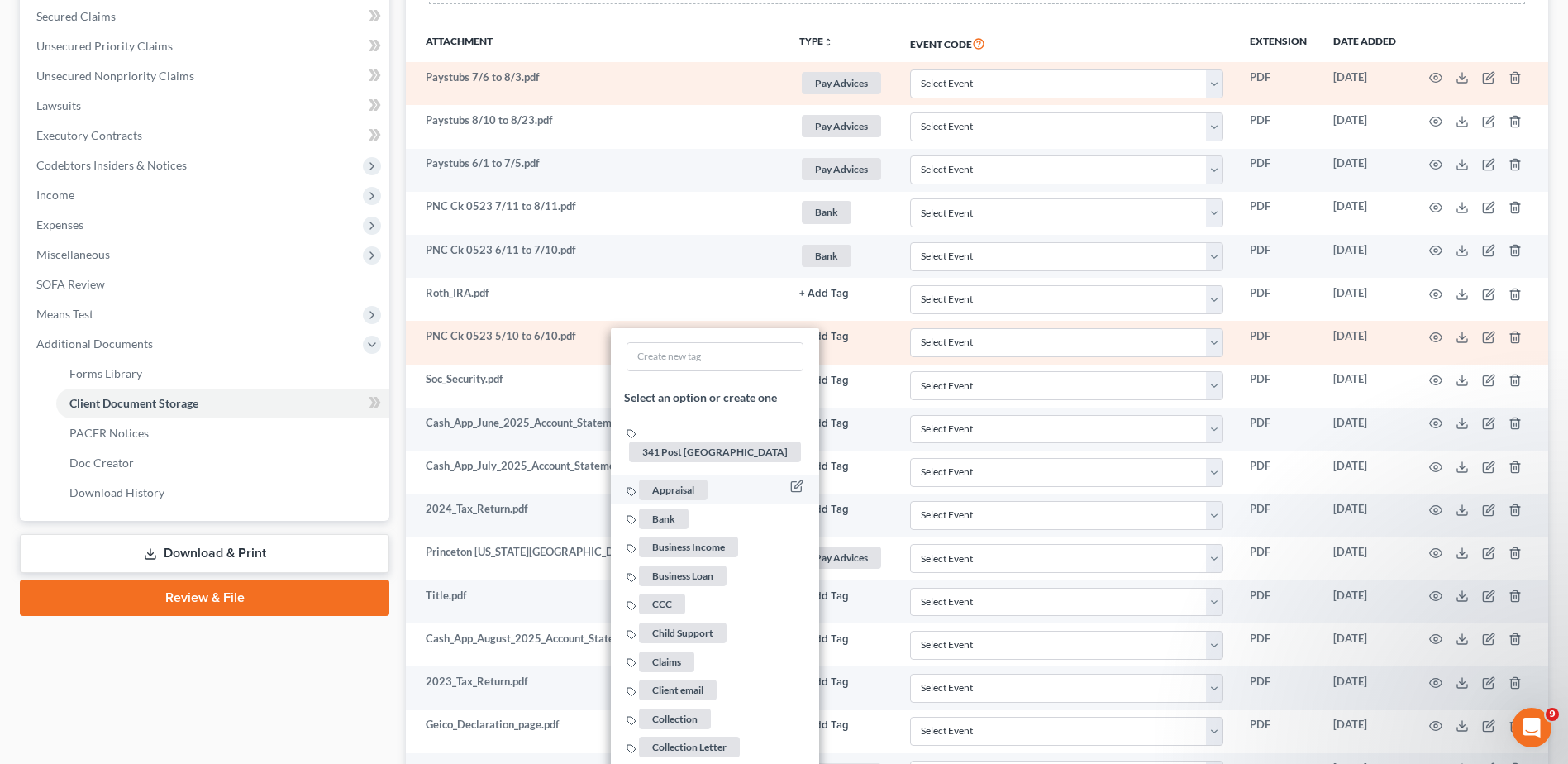
click at [667, 509] on span "Bank" at bounding box center [664, 519] width 50 height 21
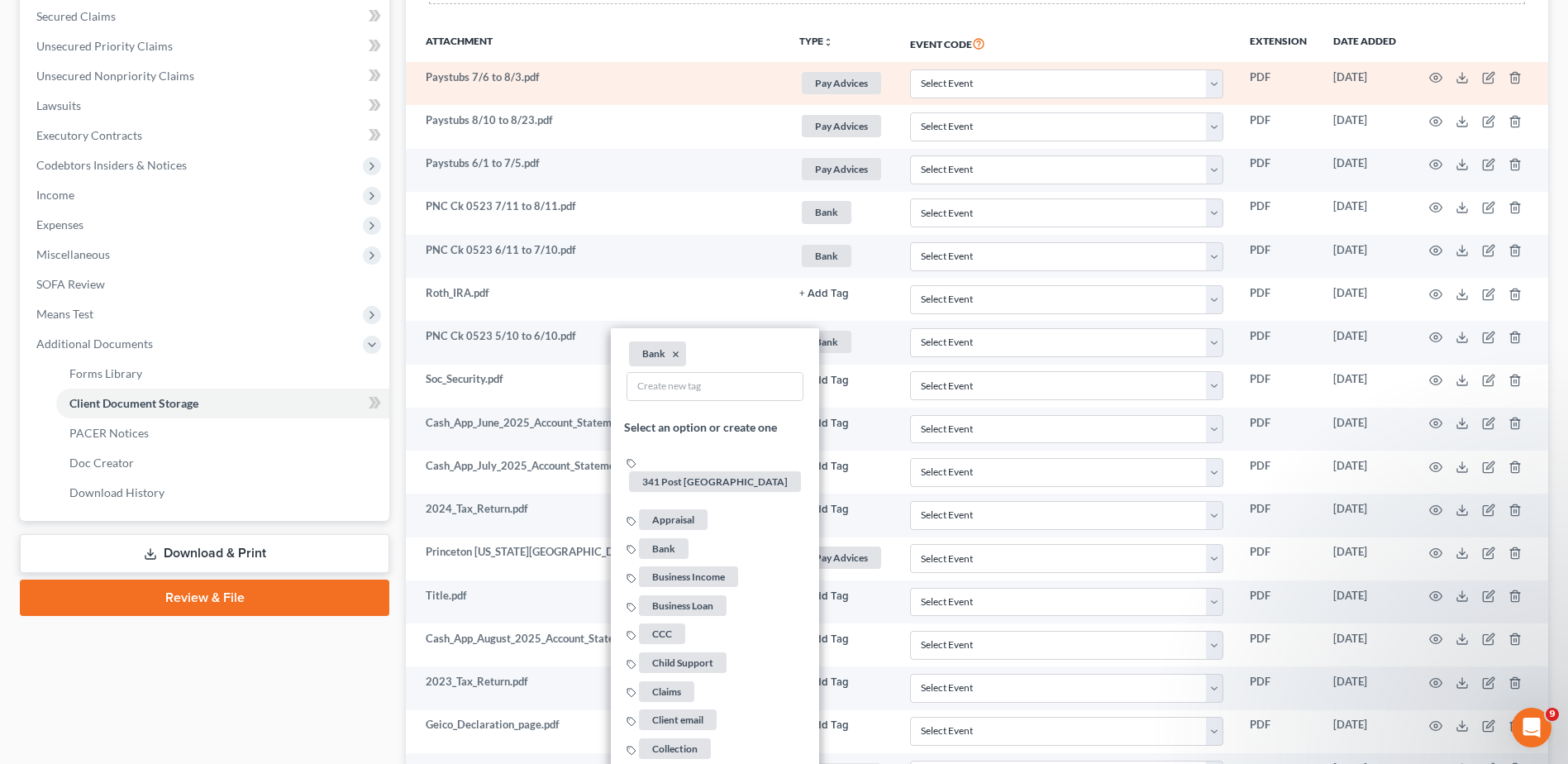
click at [326, 669] on div "Case Dashboard Payments Invoices Payments Payments Credit Report Client Profile" at bounding box center [205, 365] width 386 height 1169
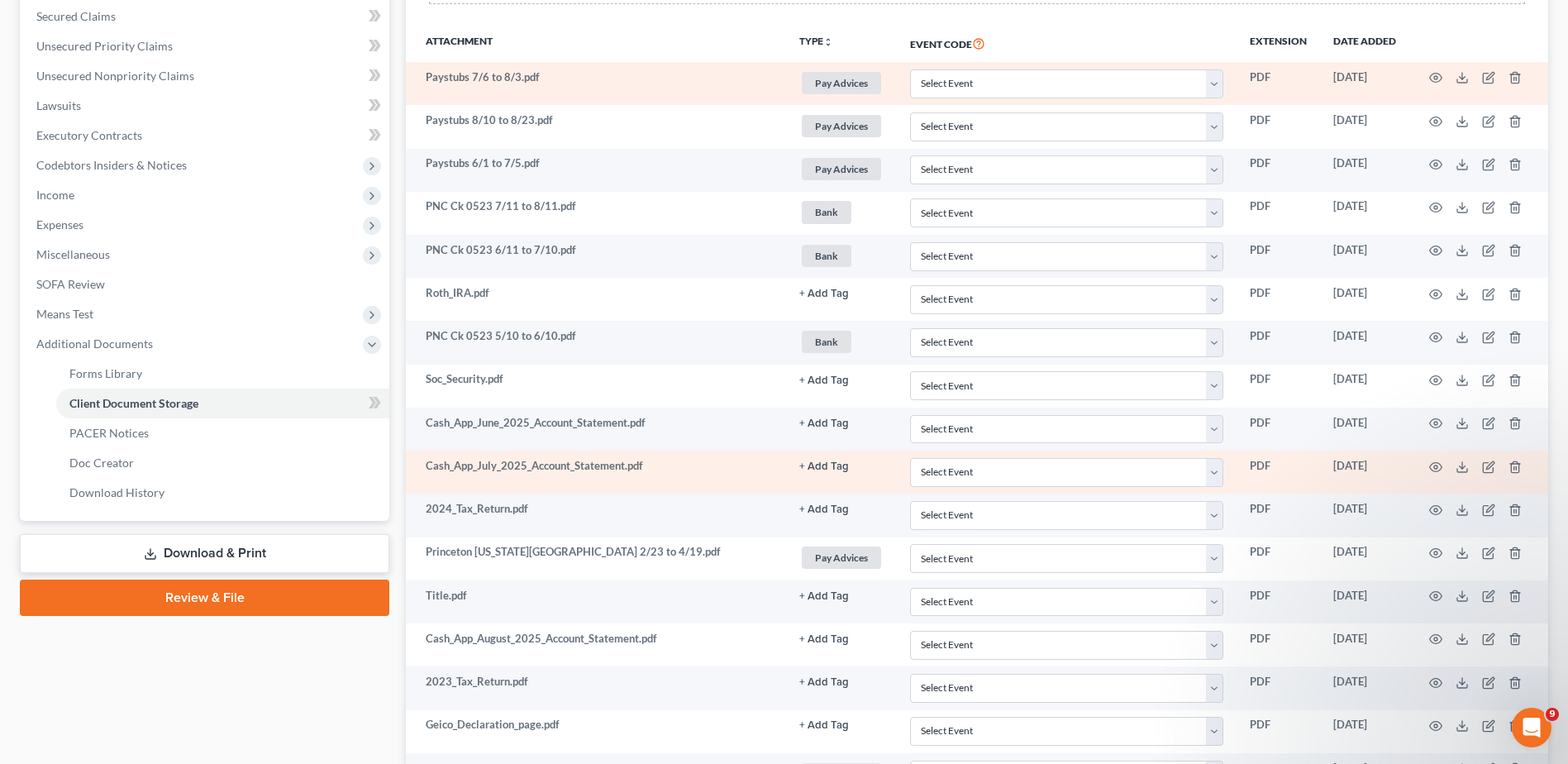
scroll to position [296, 0]
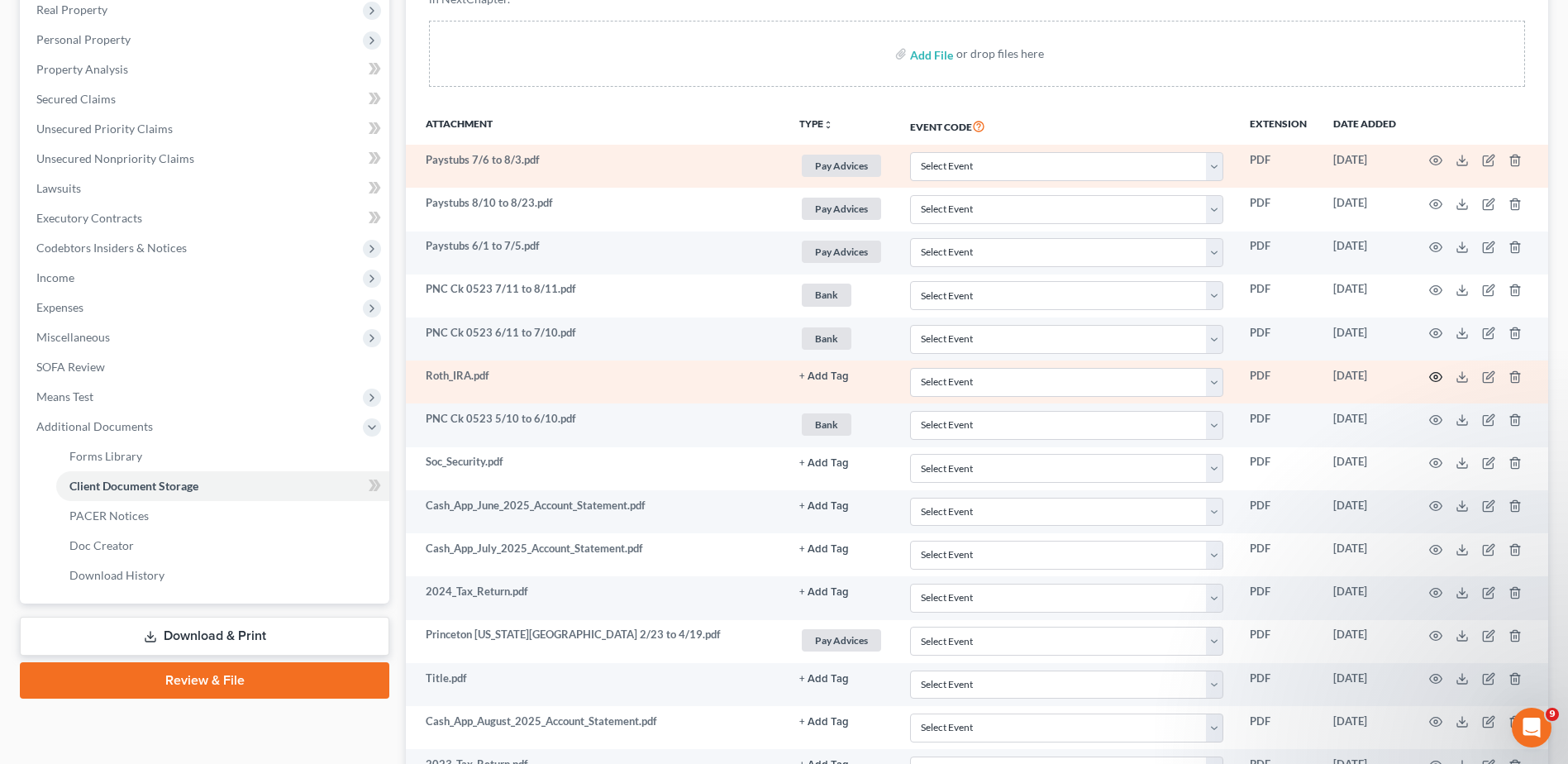
click at [1436, 377] on icon "button" at bounding box center [1436, 377] width 13 height 13
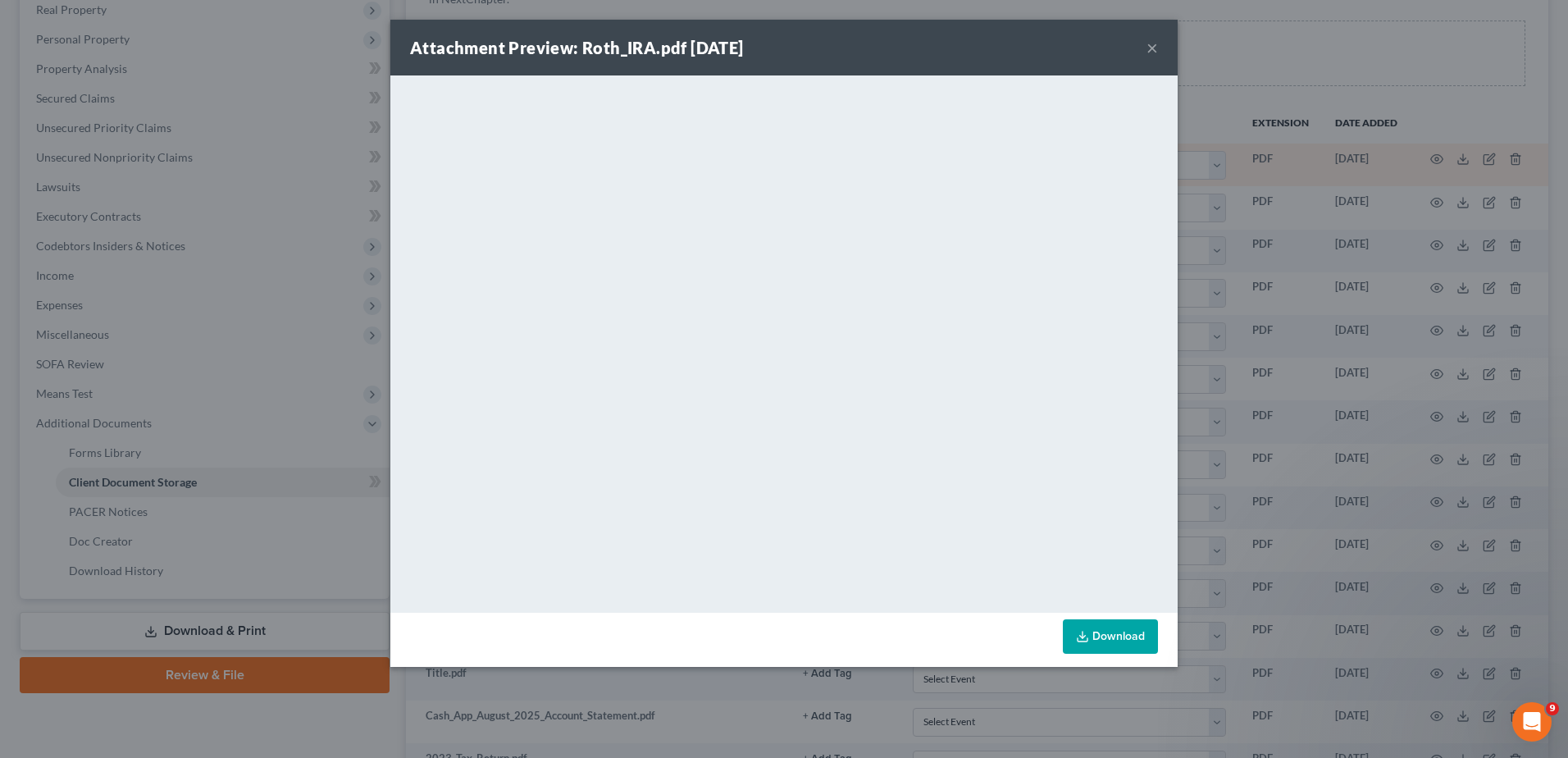
click at [1153, 47] on button "×" at bounding box center [1153, 48] width 12 height 20
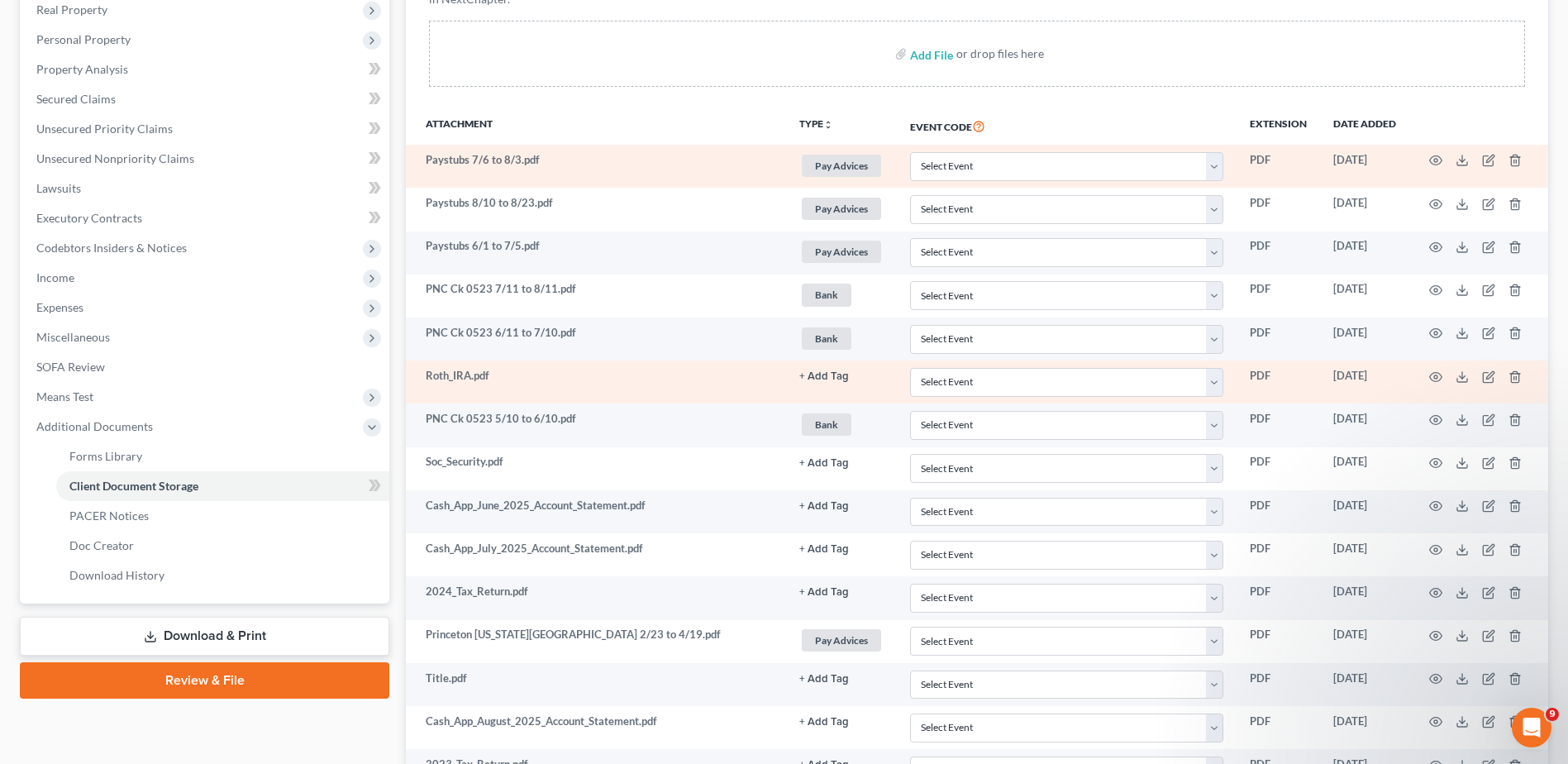
click at [826, 376] on button "+ Add Tag" at bounding box center [824, 377] width 50 height 11
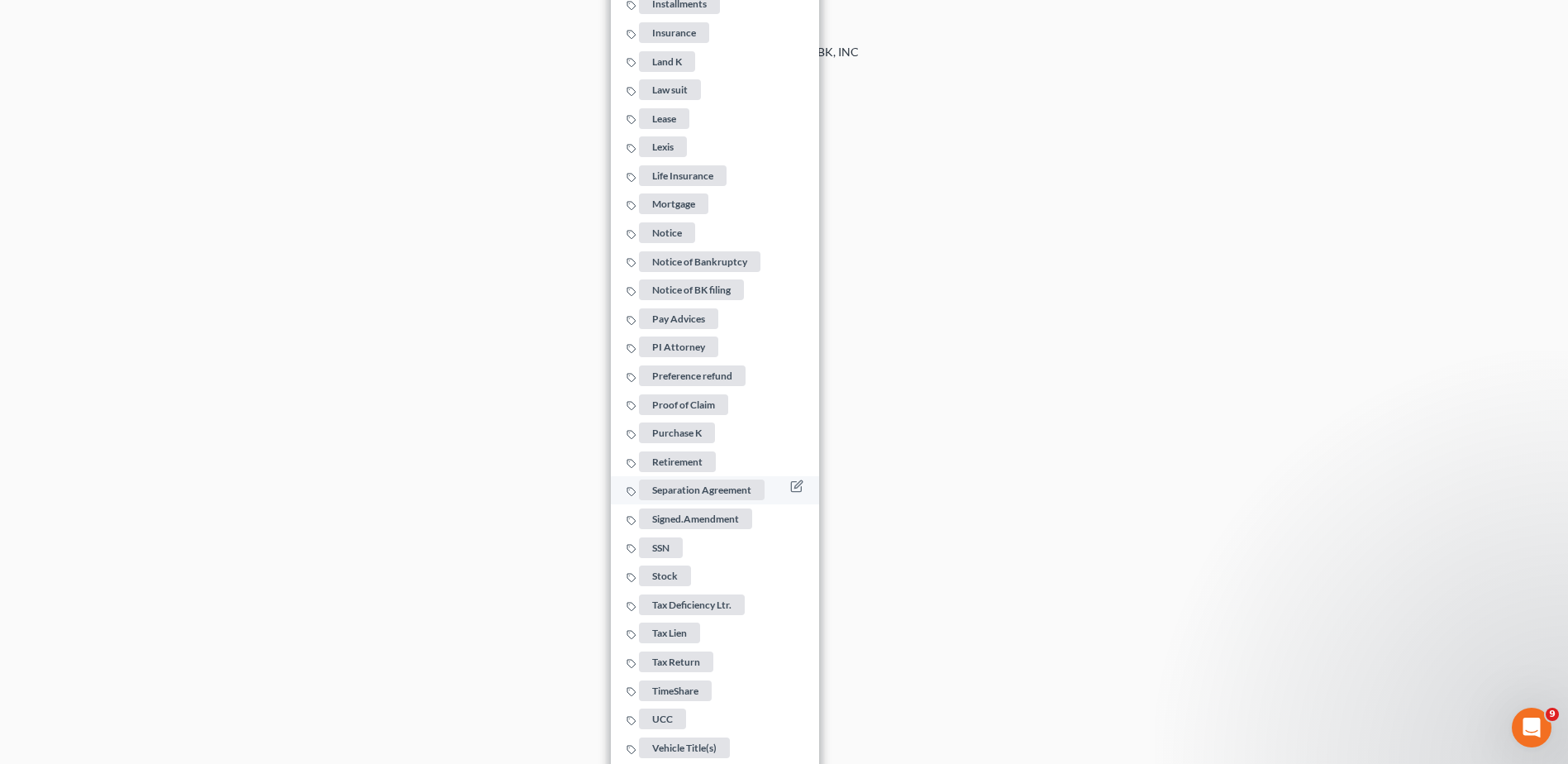
scroll to position [1341, 0]
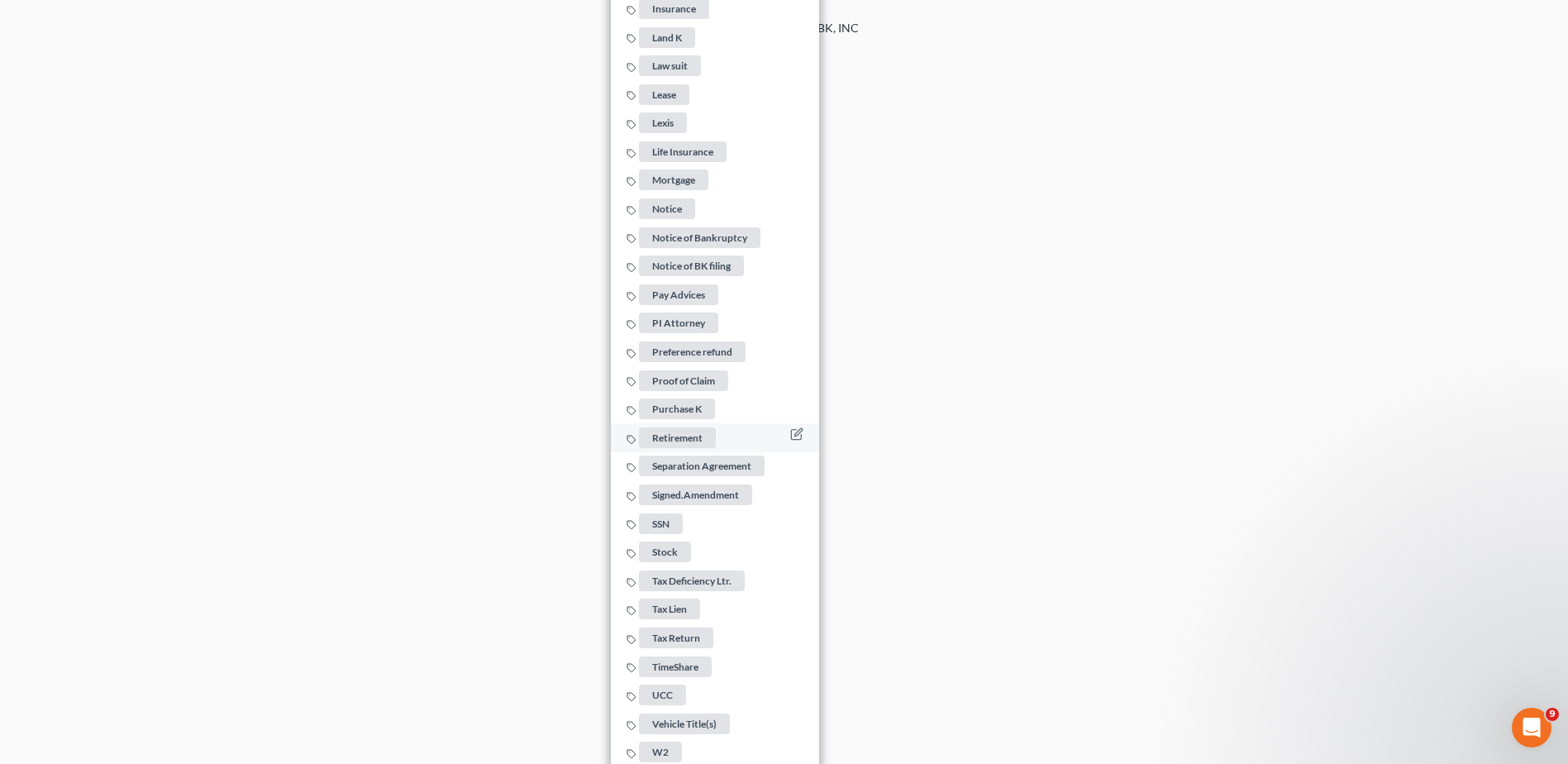
click at [691, 427] on span "Retirement" at bounding box center [677, 437] width 77 height 21
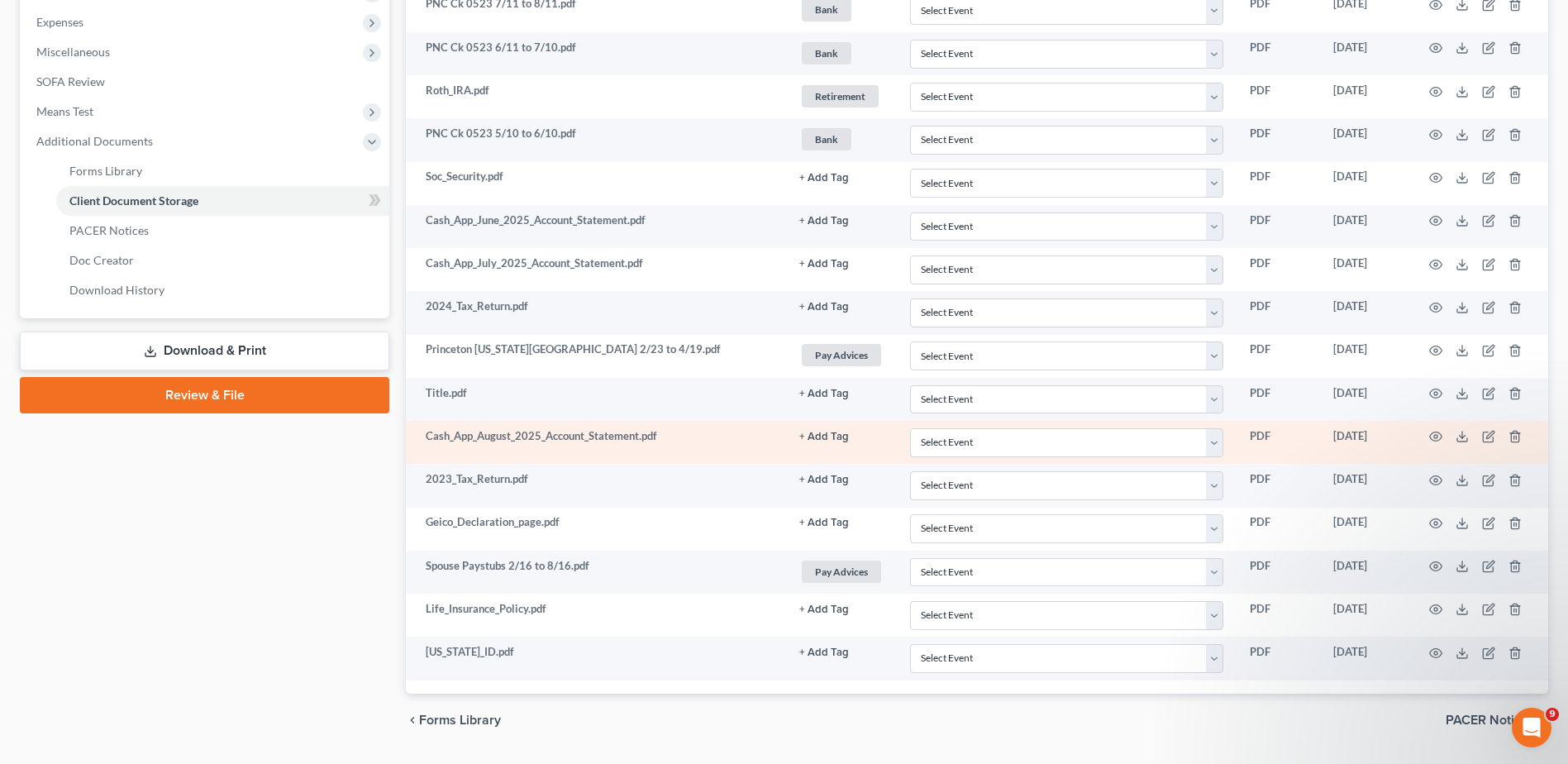
scroll to position [544, 0]
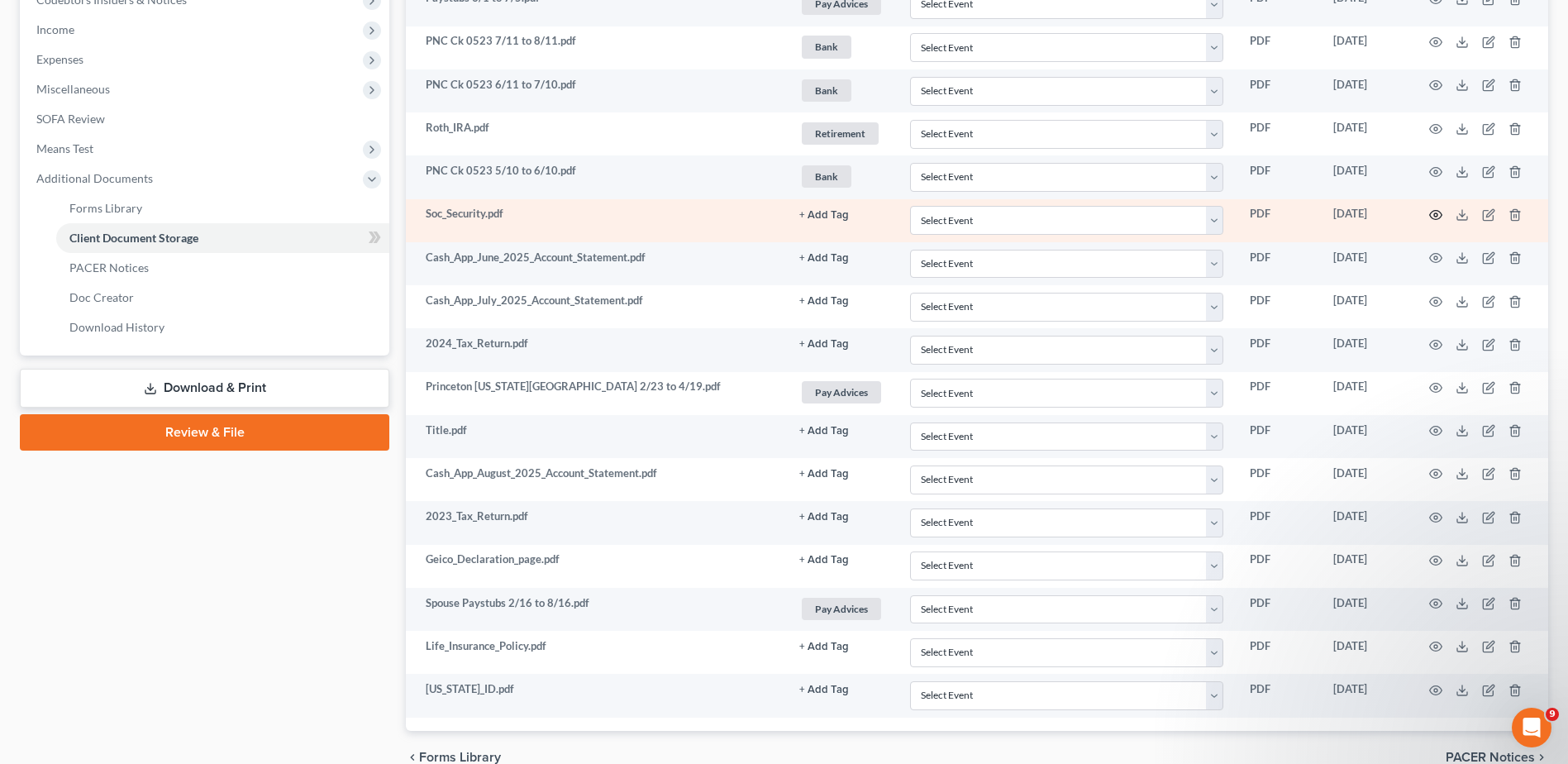
click at [1438, 215] on icon "button" at bounding box center [1436, 215] width 13 height 13
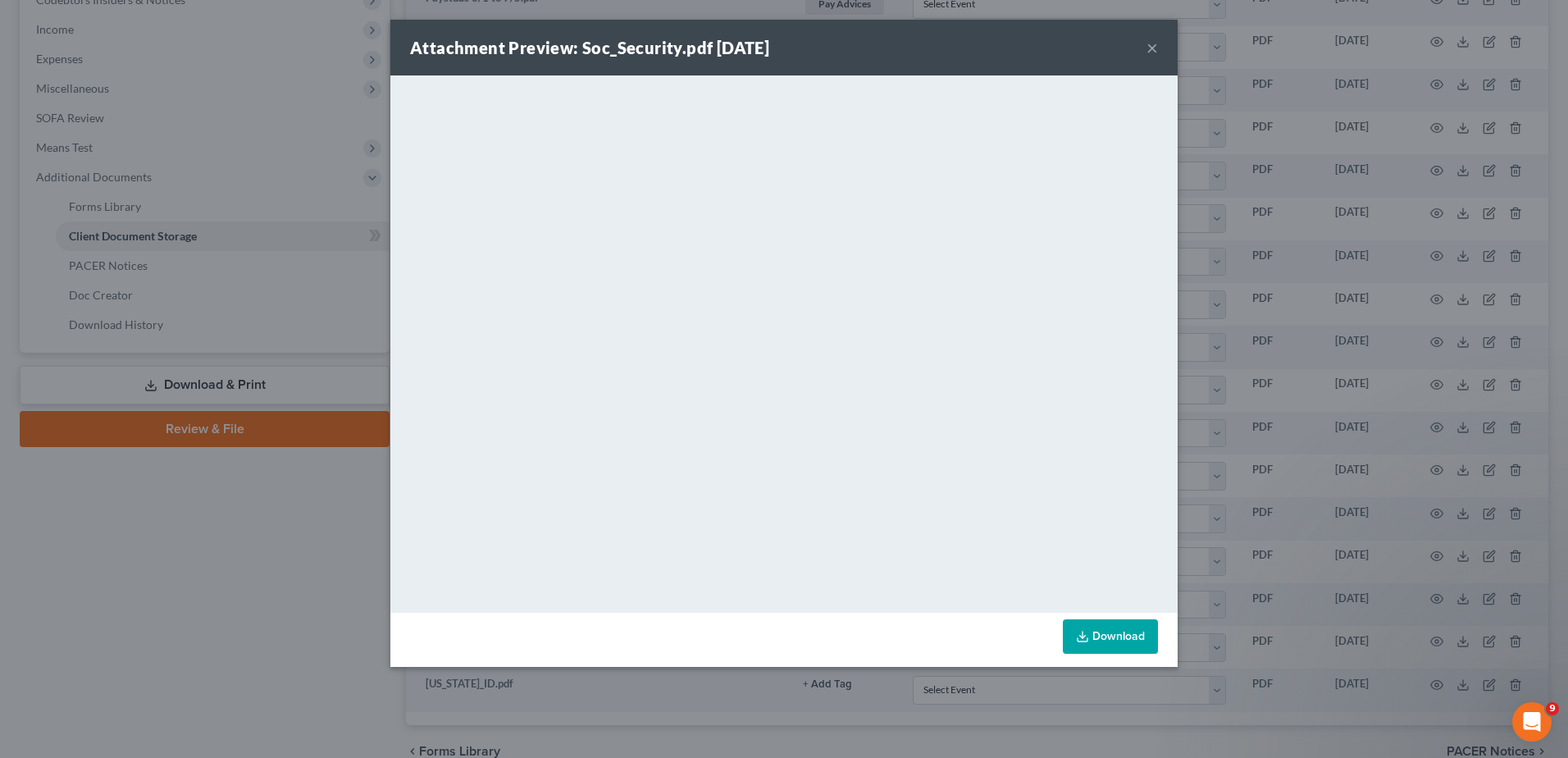
click at [1158, 48] on div "Attachment Preview: Soc_Security.pdf [DATE] ×" at bounding box center [784, 48] width 787 height 56
click at [1152, 48] on button "×" at bounding box center [1153, 48] width 12 height 20
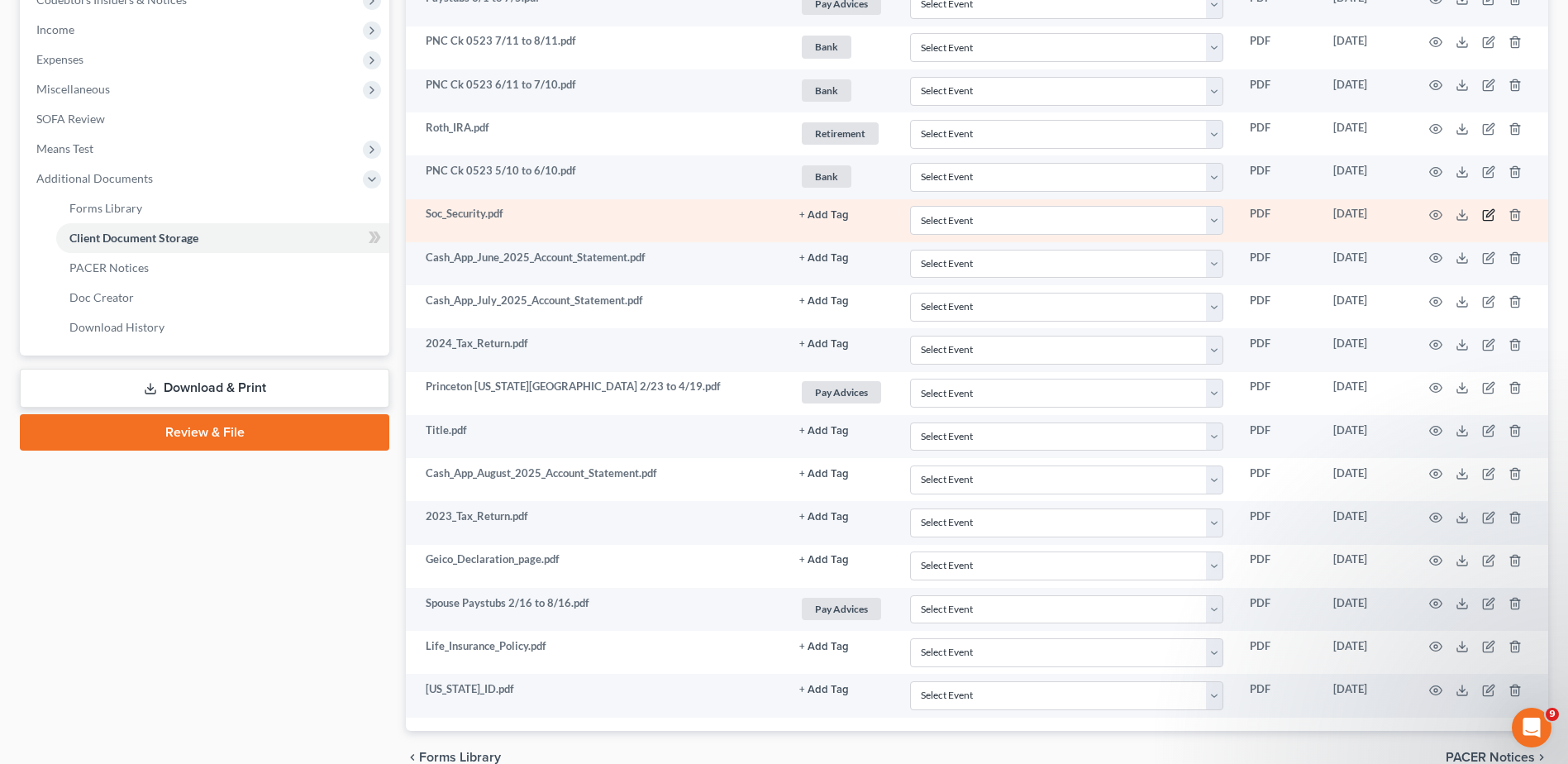
click at [1488, 215] on icon "button" at bounding box center [1490, 212] width 8 height 8
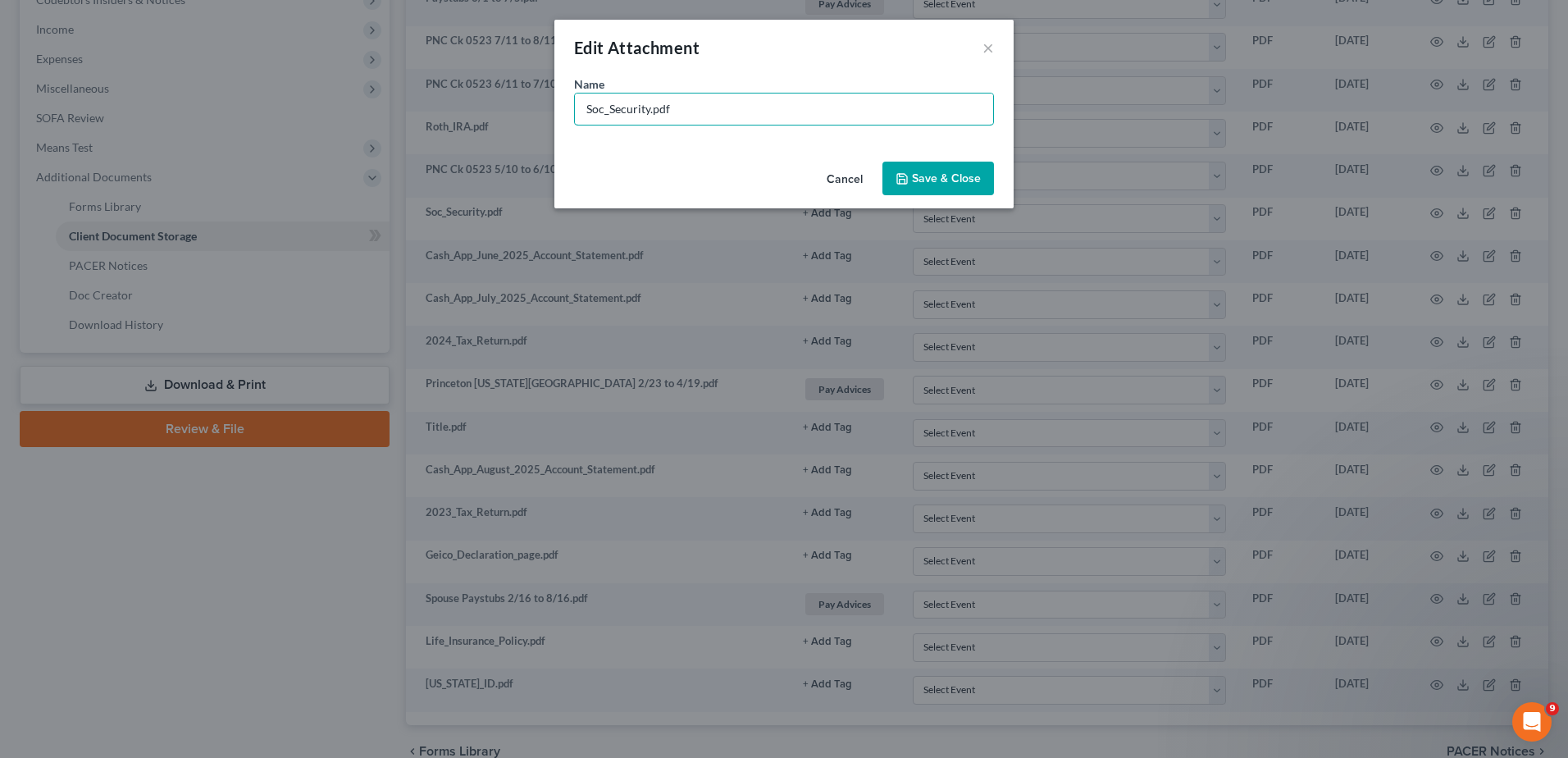
drag, startPoint x: 650, startPoint y: 109, endPoint x: 476, endPoint y: 110, distance: 174.0
click at [476, 110] on div "Edit Attachment × Name * Soc_Security.pdf Cancel Save & Close" at bounding box center [784, 379] width 1568 height 758
type input "[PERSON_NAME] SSN.pdf"
click at [925, 186] on button "Save & Close" at bounding box center [938, 178] width 111 height 34
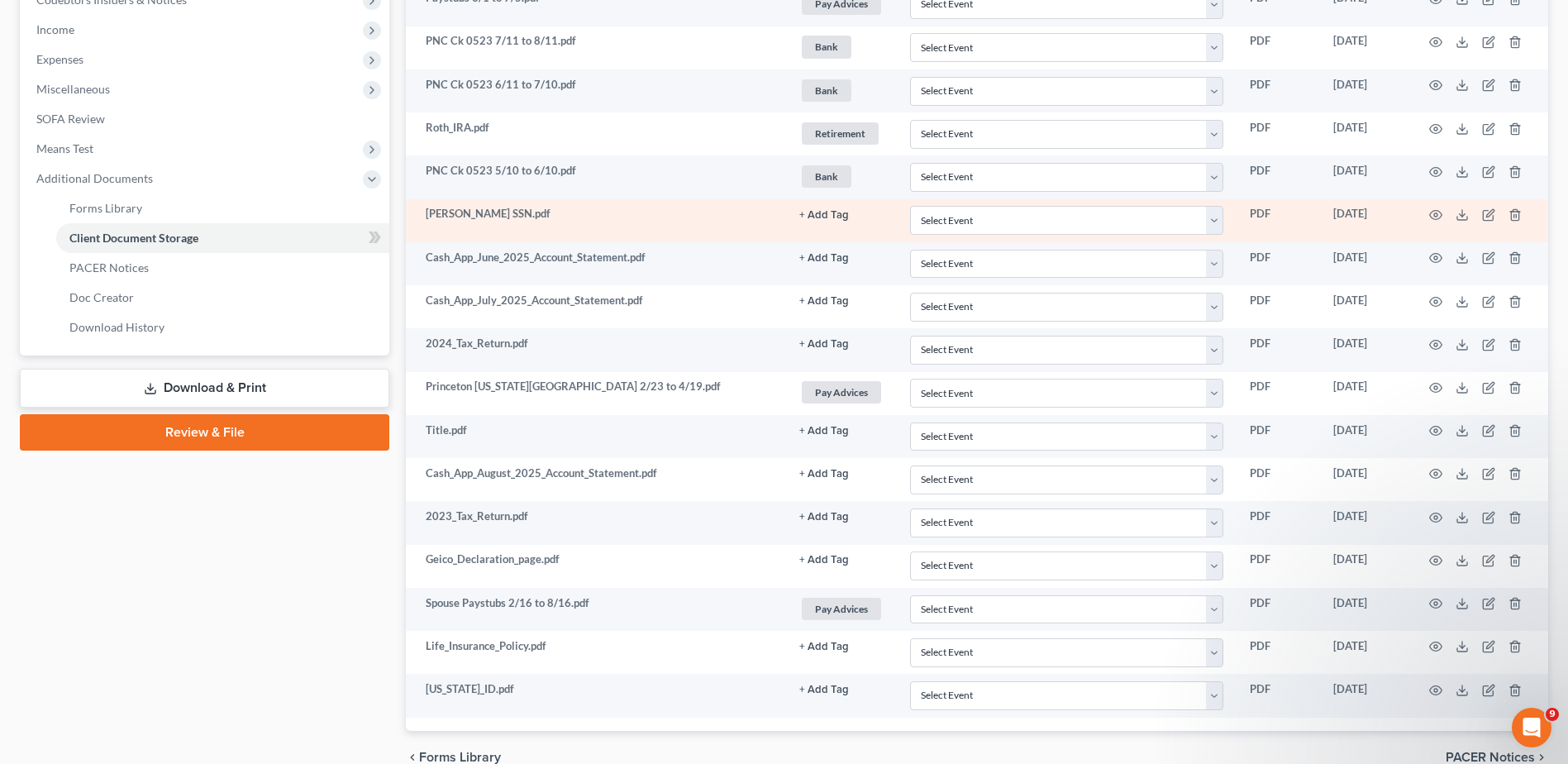
click at [823, 217] on button "+ Add Tag" at bounding box center [824, 215] width 50 height 11
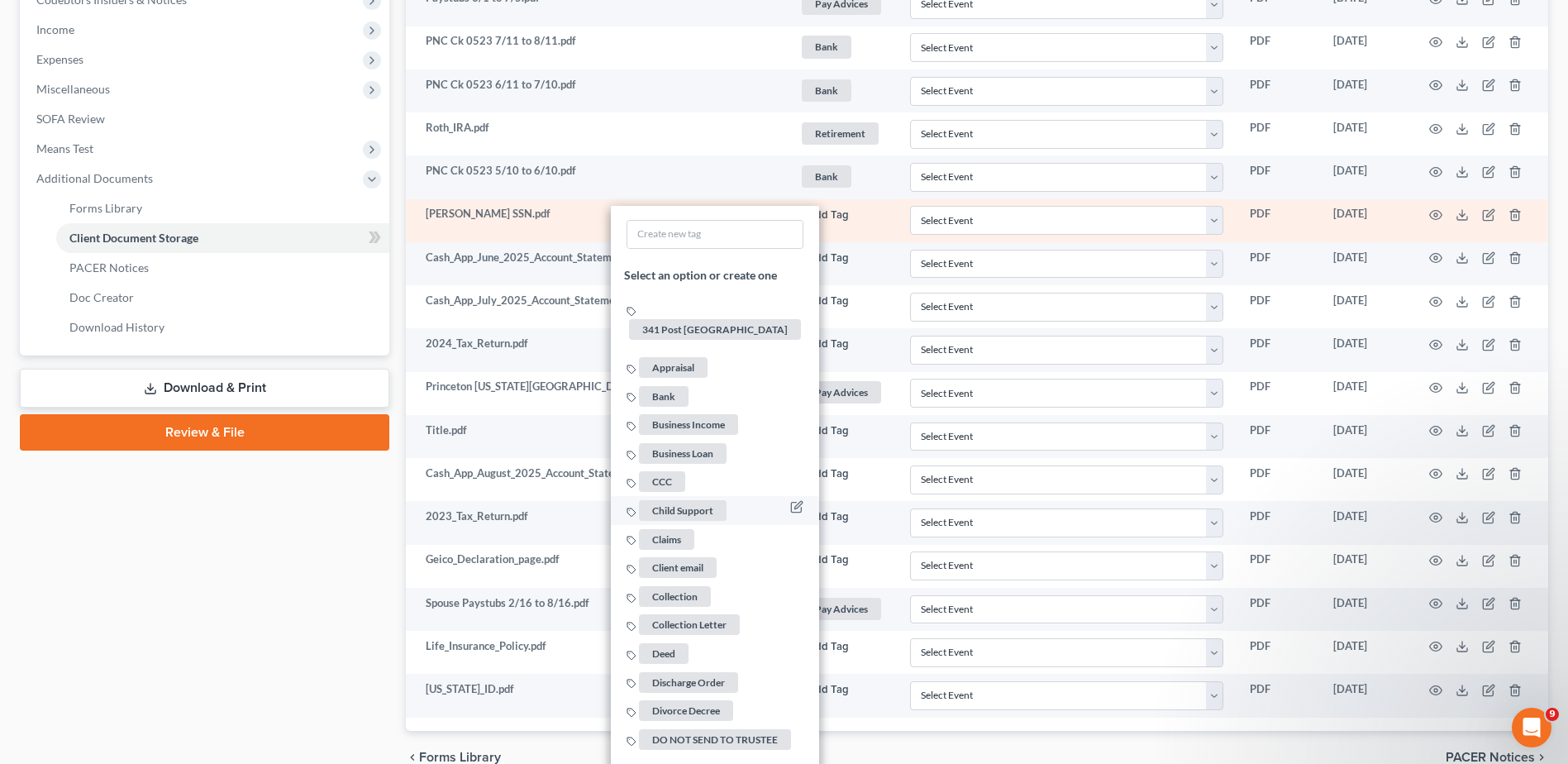
scroll to position [1427, 0]
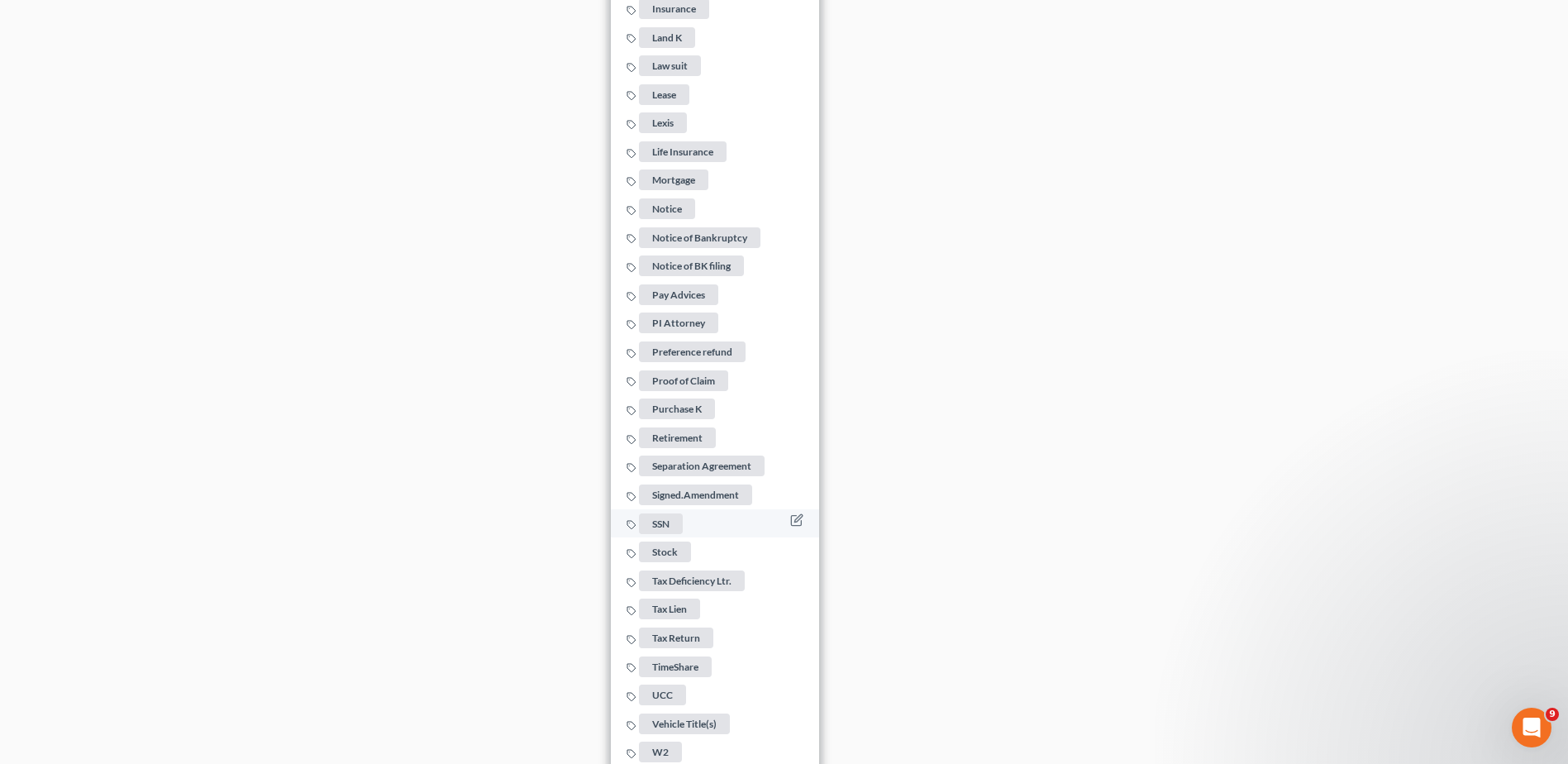
click at [669, 513] on span "SSN" at bounding box center [661, 523] width 44 height 21
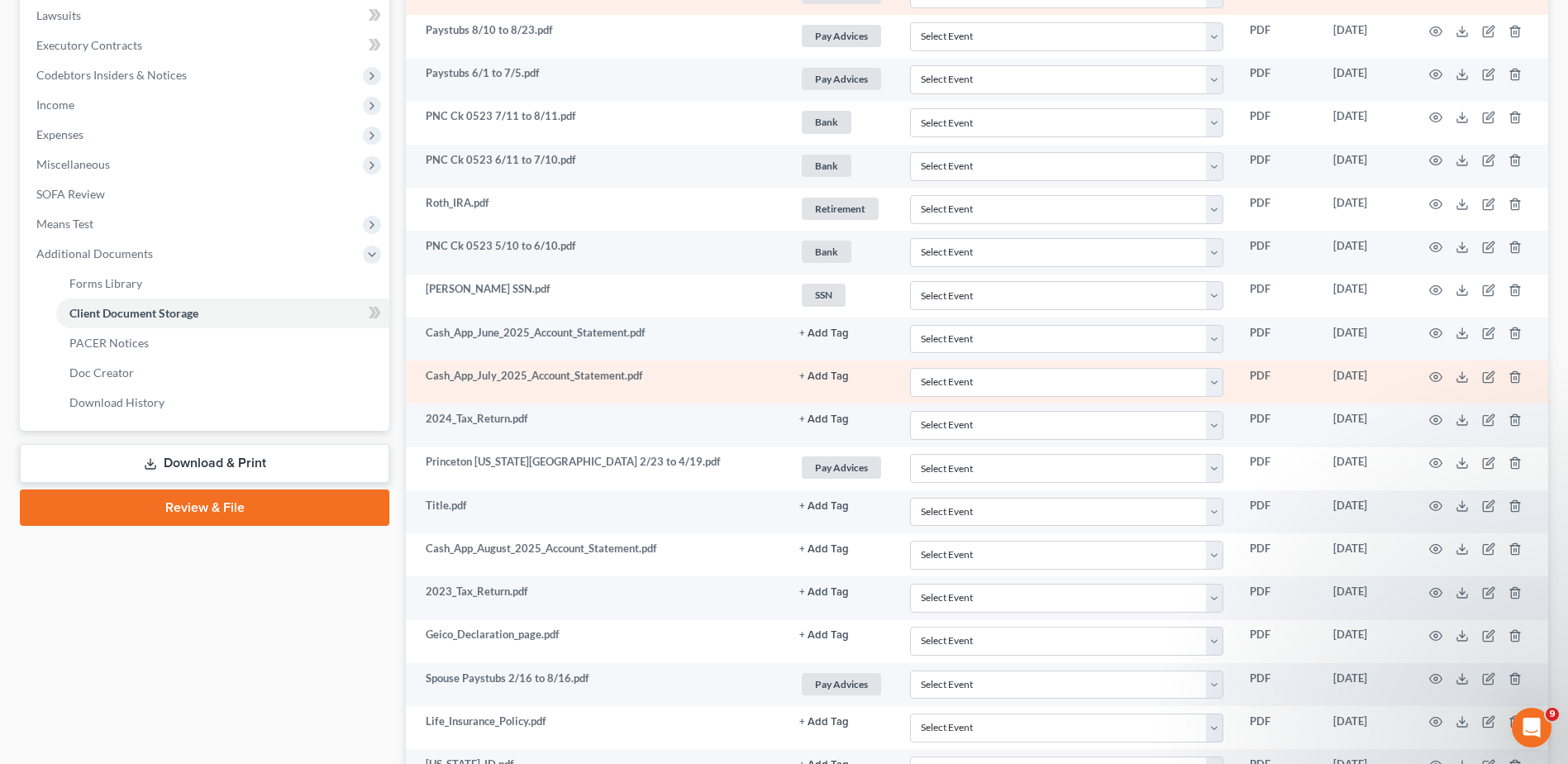
scroll to position [462, 0]
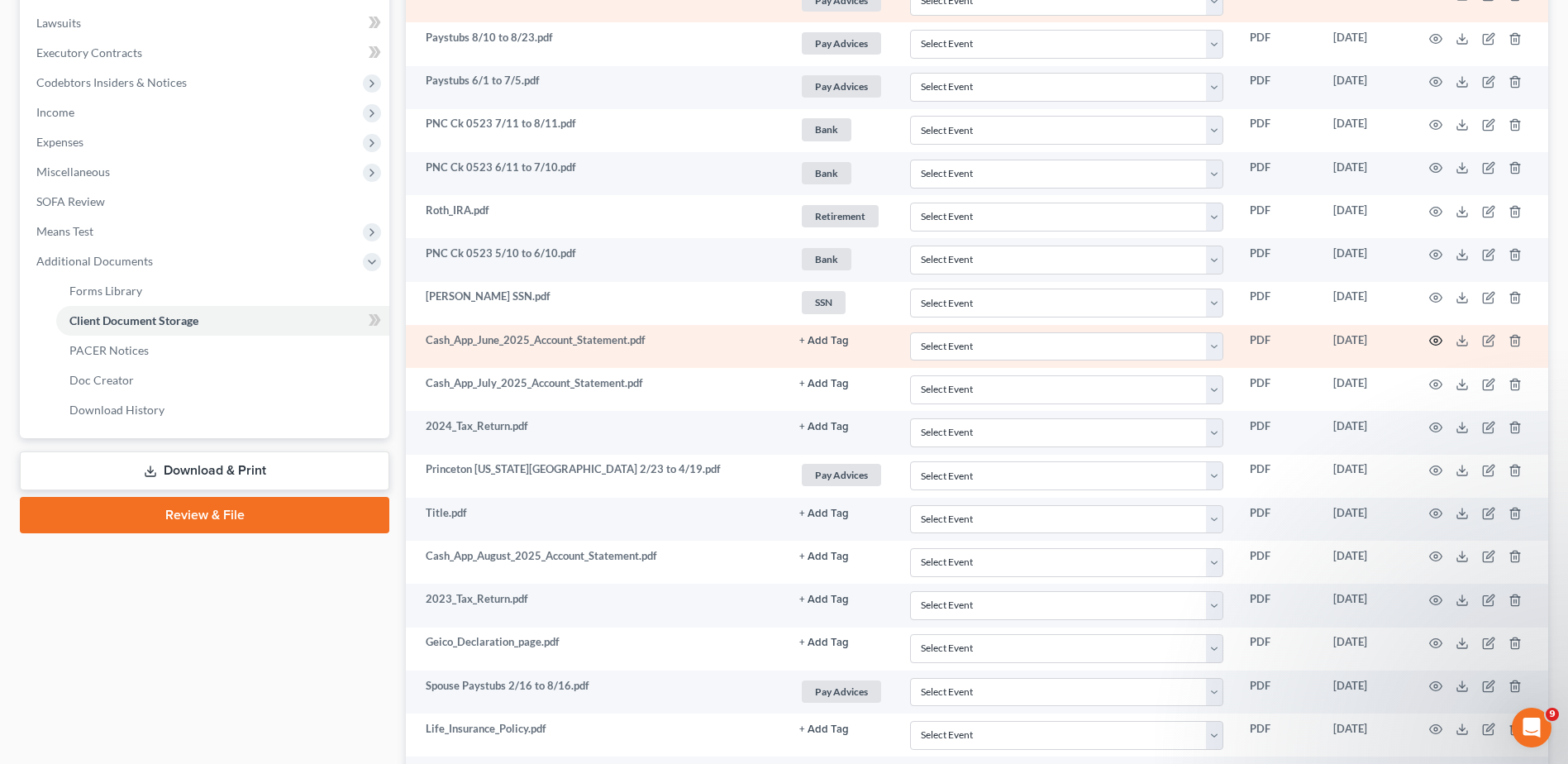
click at [1435, 336] on icon "button" at bounding box center [1436, 340] width 13 height 9
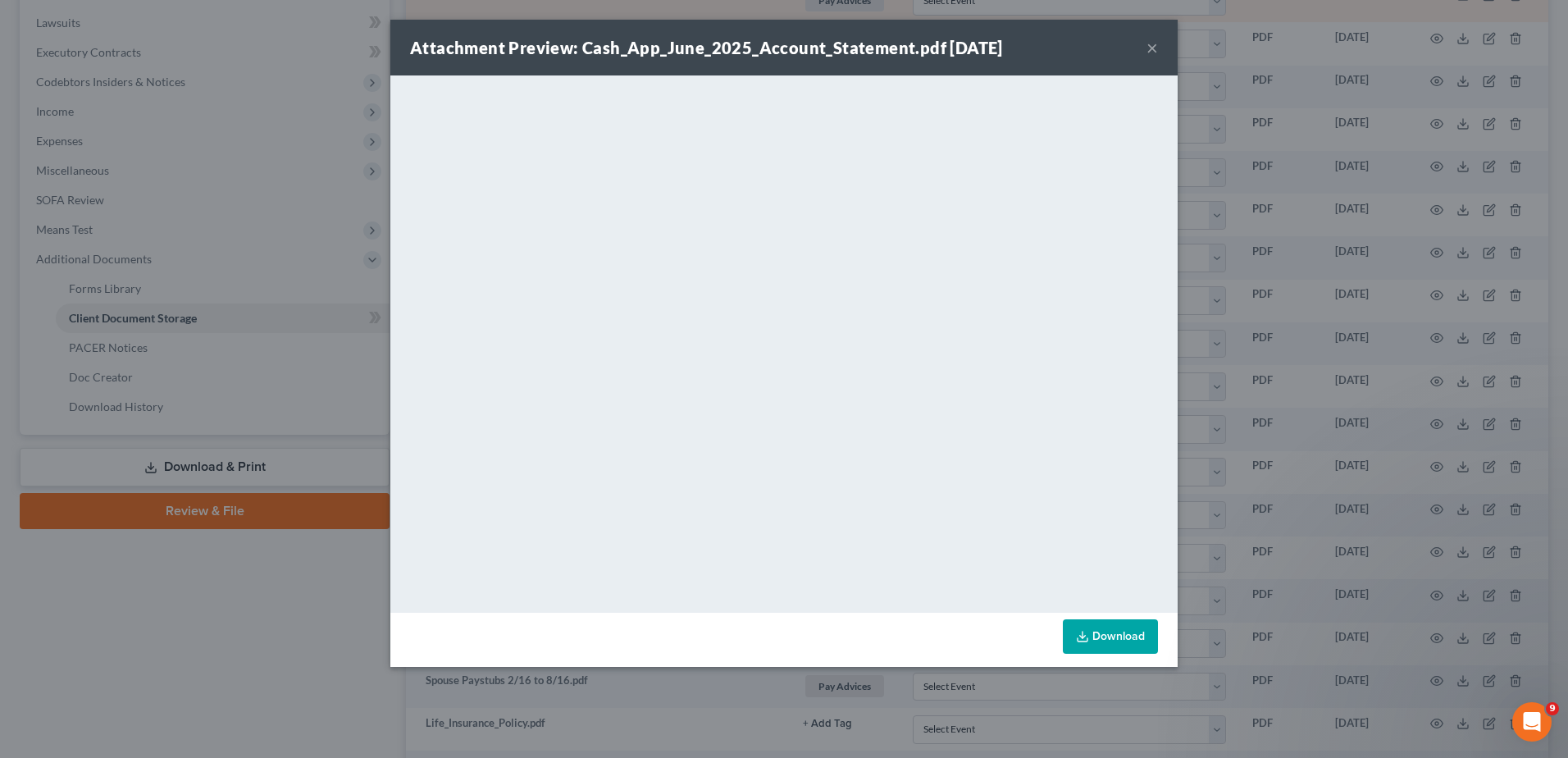
click at [1152, 40] on button "×" at bounding box center [1153, 48] width 12 height 20
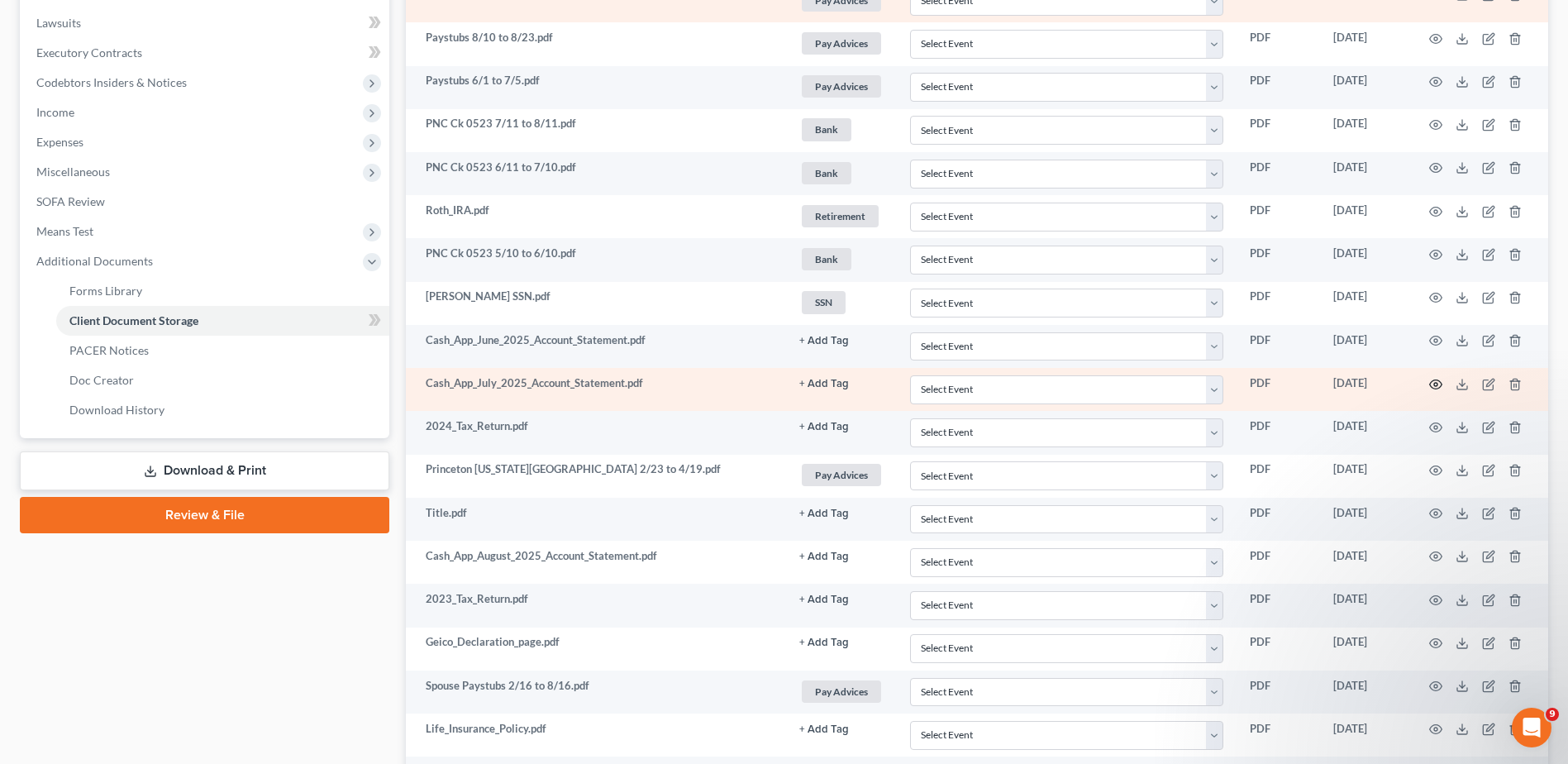
click at [1433, 382] on icon "button" at bounding box center [1436, 385] width 13 height 13
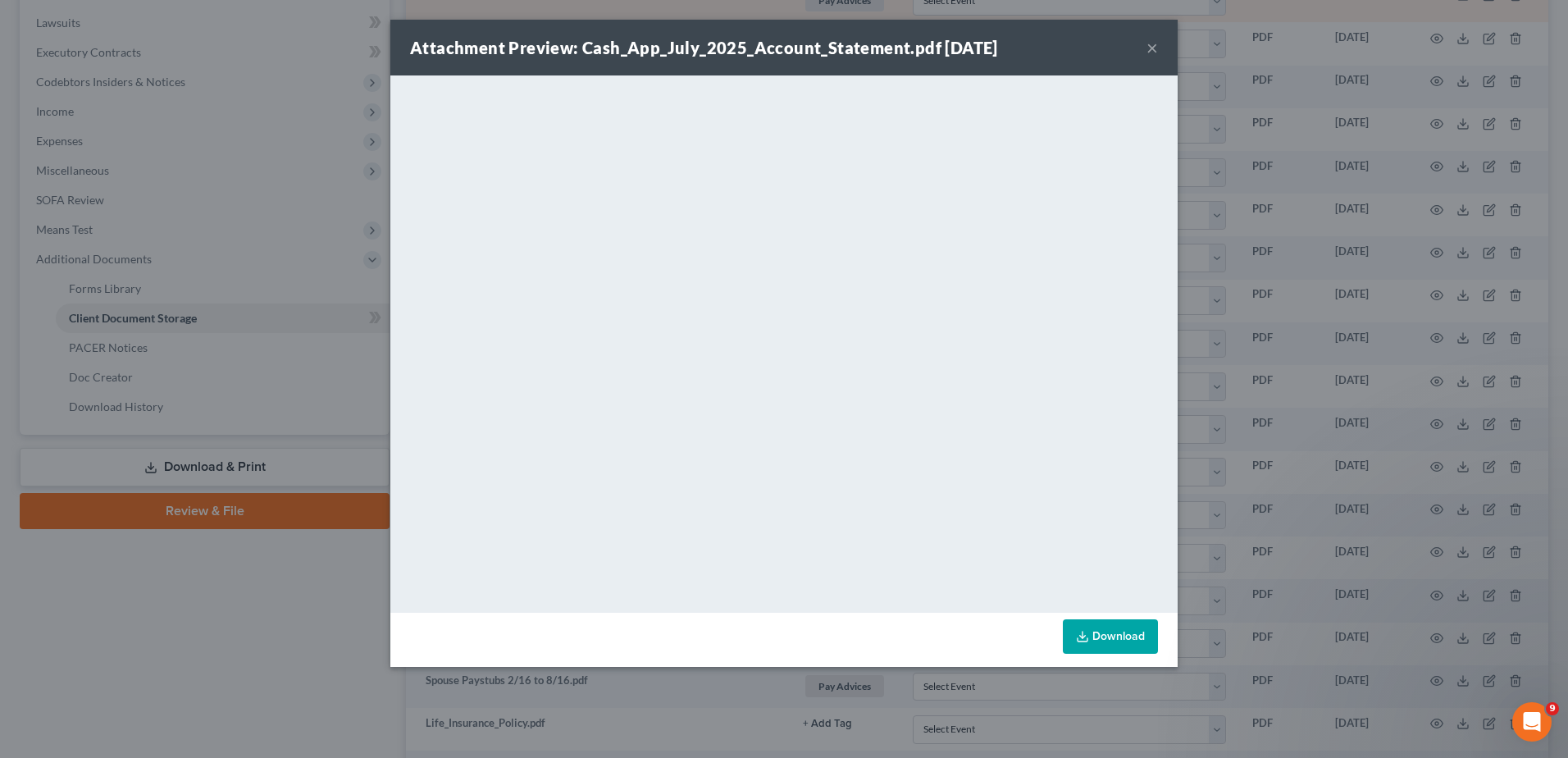
click at [1152, 49] on button "×" at bounding box center [1153, 48] width 12 height 20
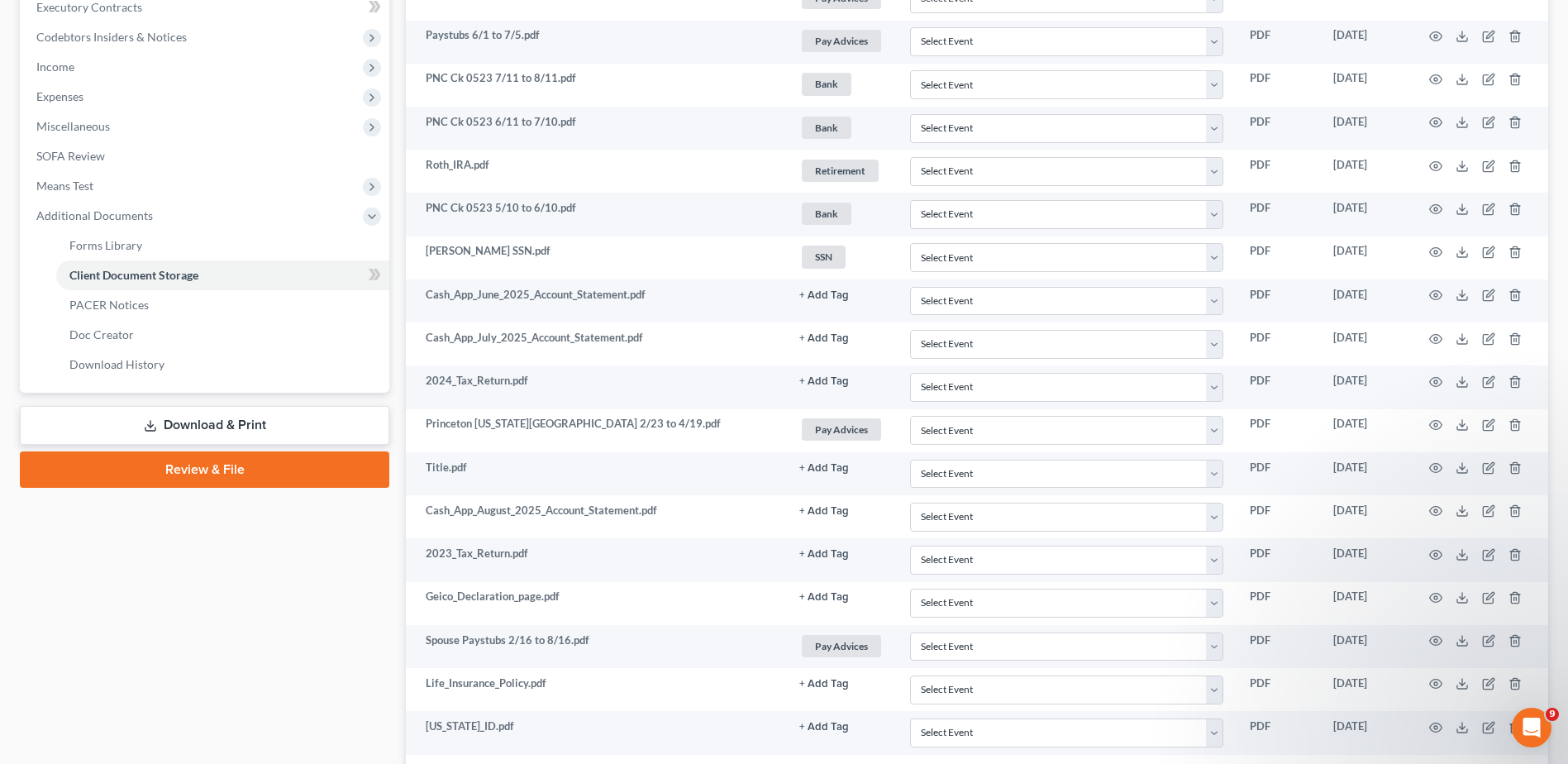
scroll to position [544, 0]
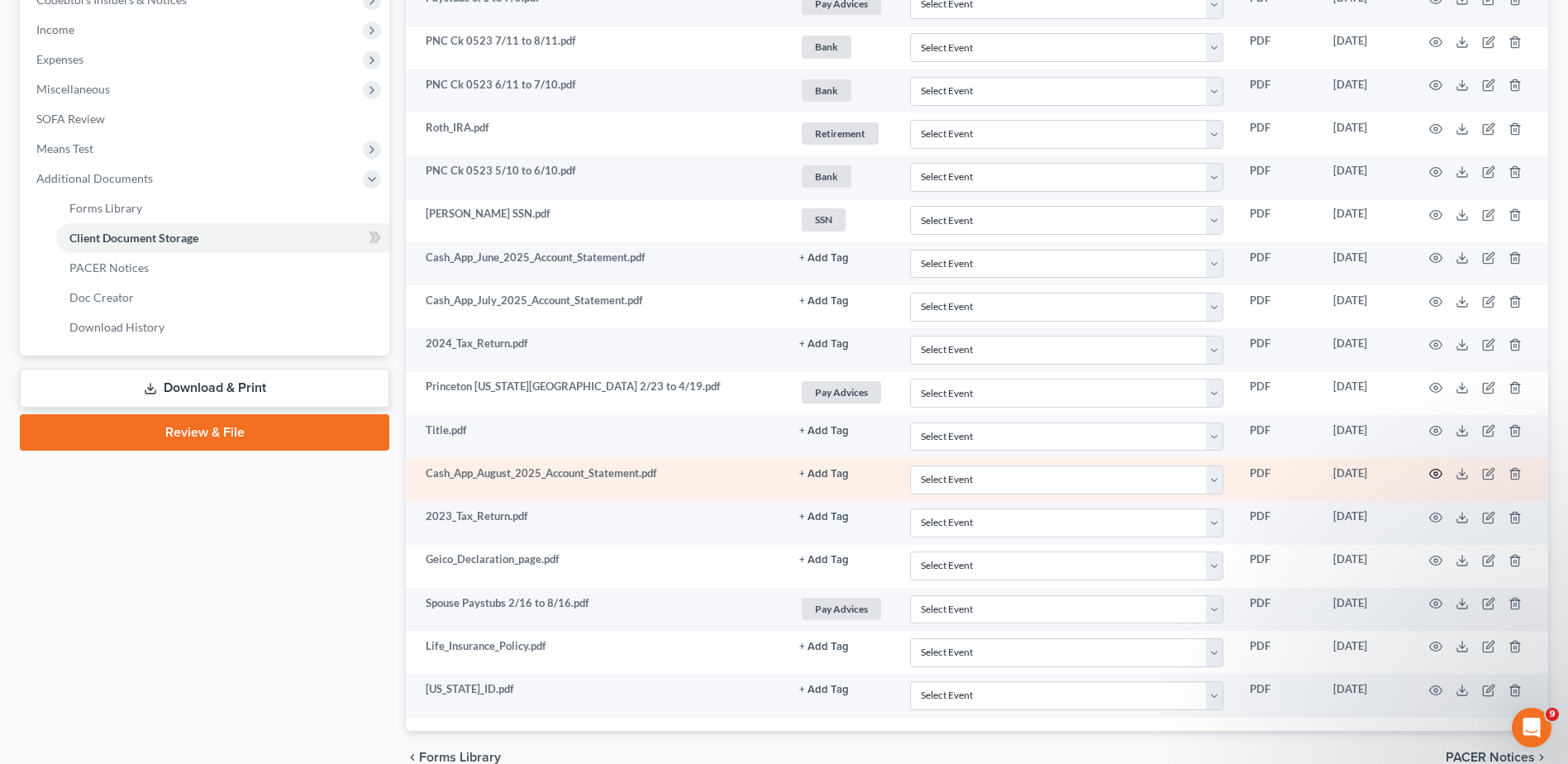
click at [1434, 471] on icon "button" at bounding box center [1436, 474] width 13 height 13
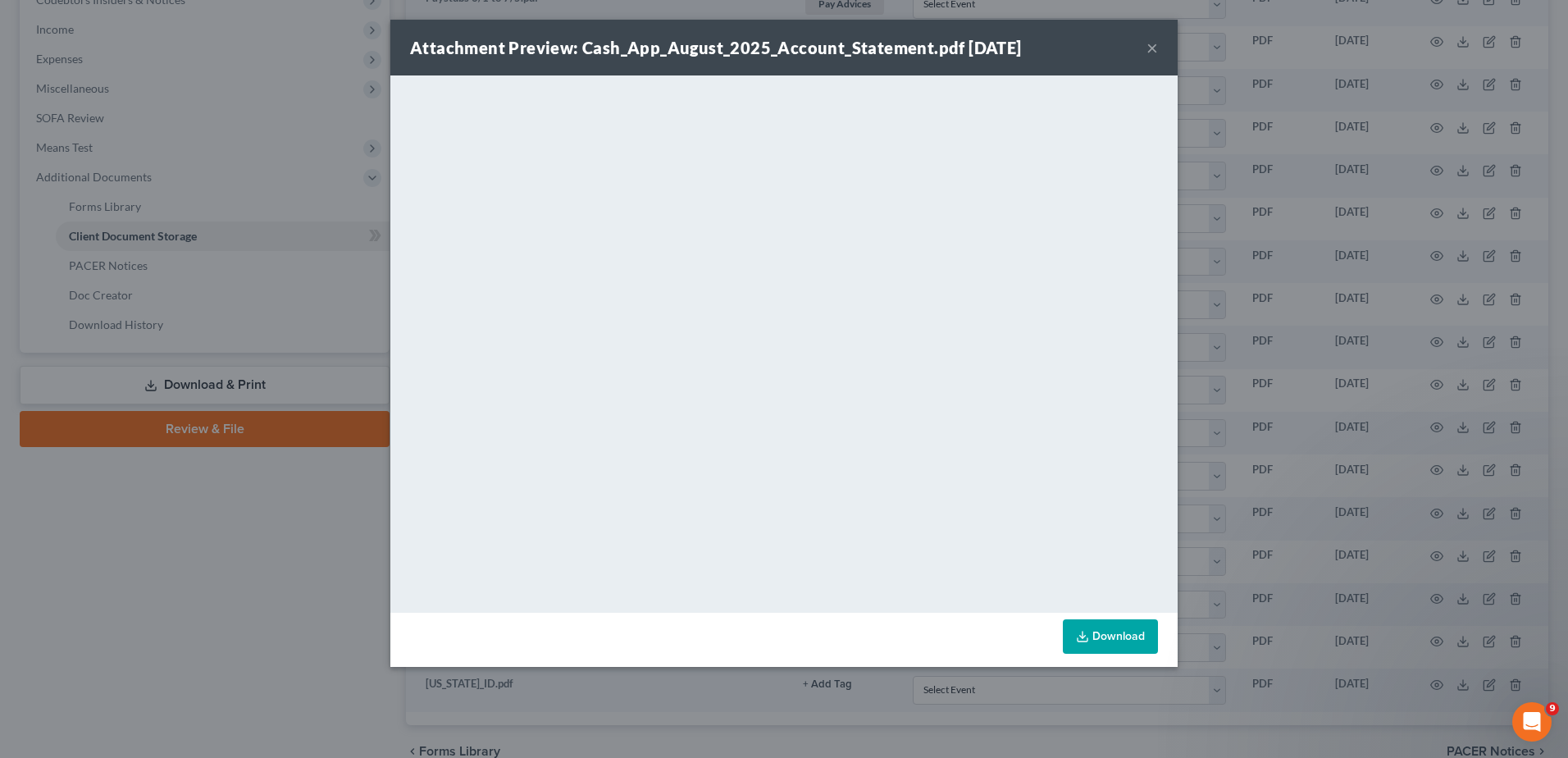
click at [1153, 45] on button "×" at bounding box center [1153, 48] width 12 height 20
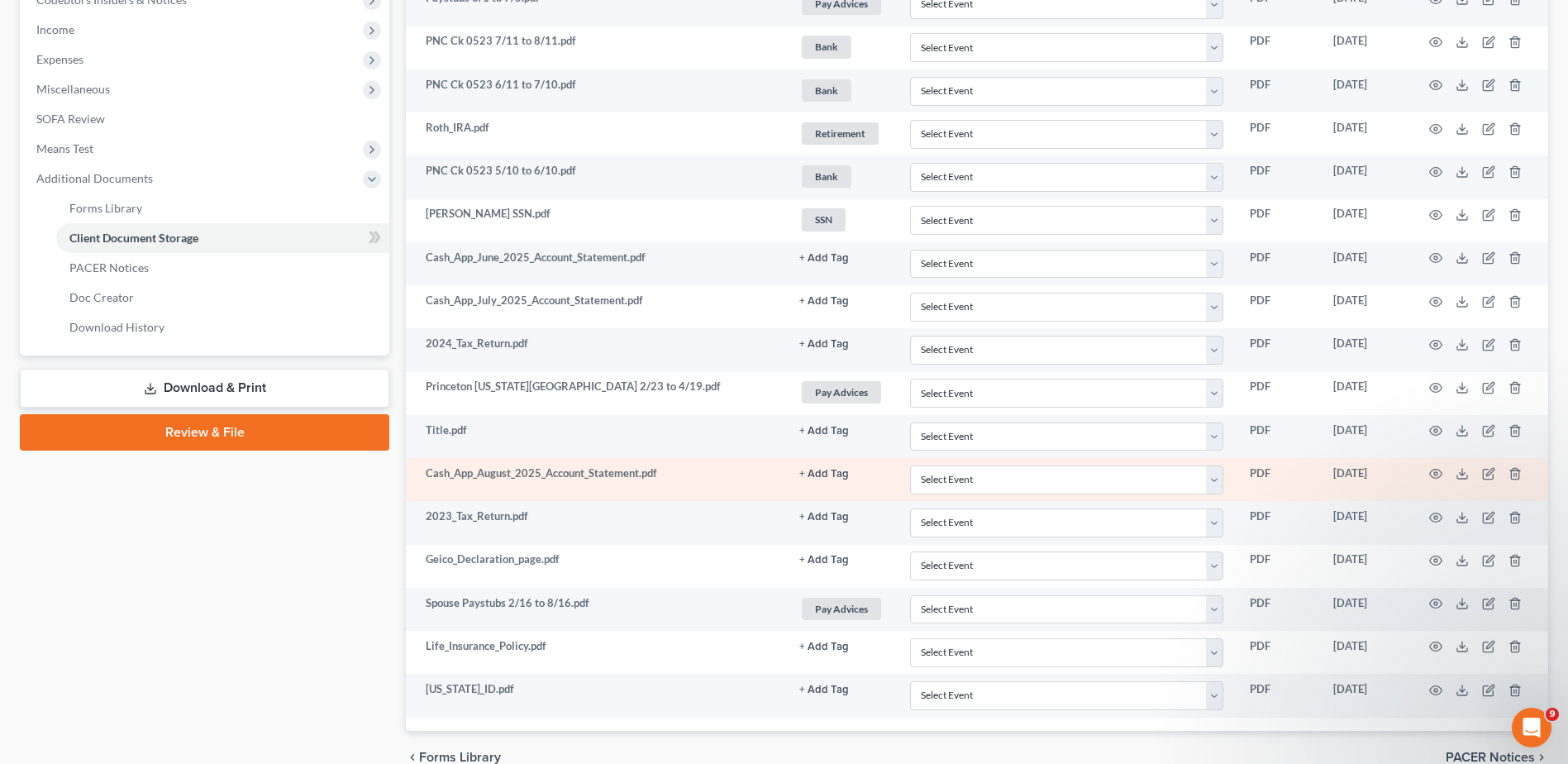
click at [824, 469] on button "+ Add Tag" at bounding box center [824, 473] width 50 height 11
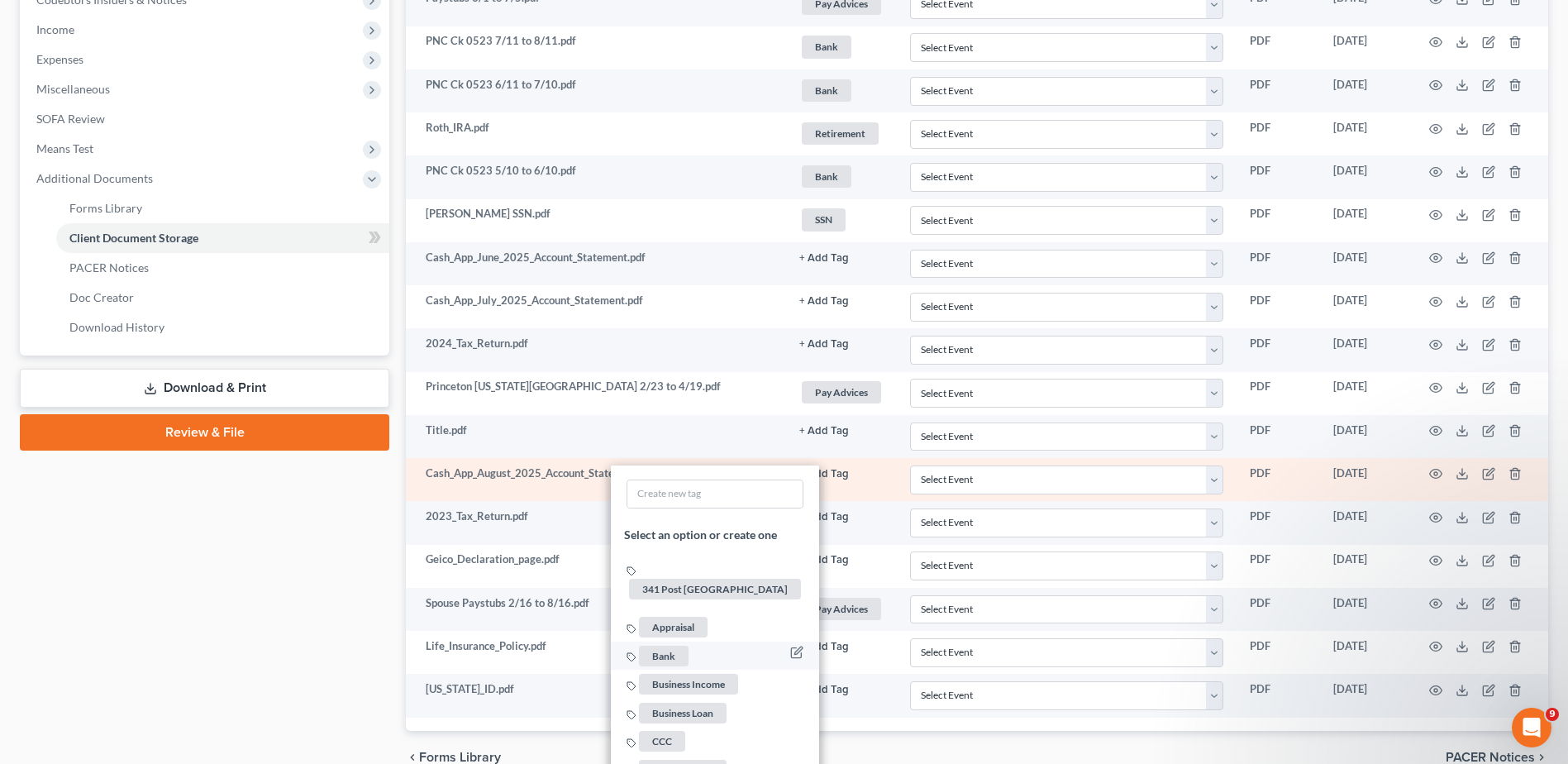
click at [657, 645] on span "Bank" at bounding box center [664, 655] width 50 height 21
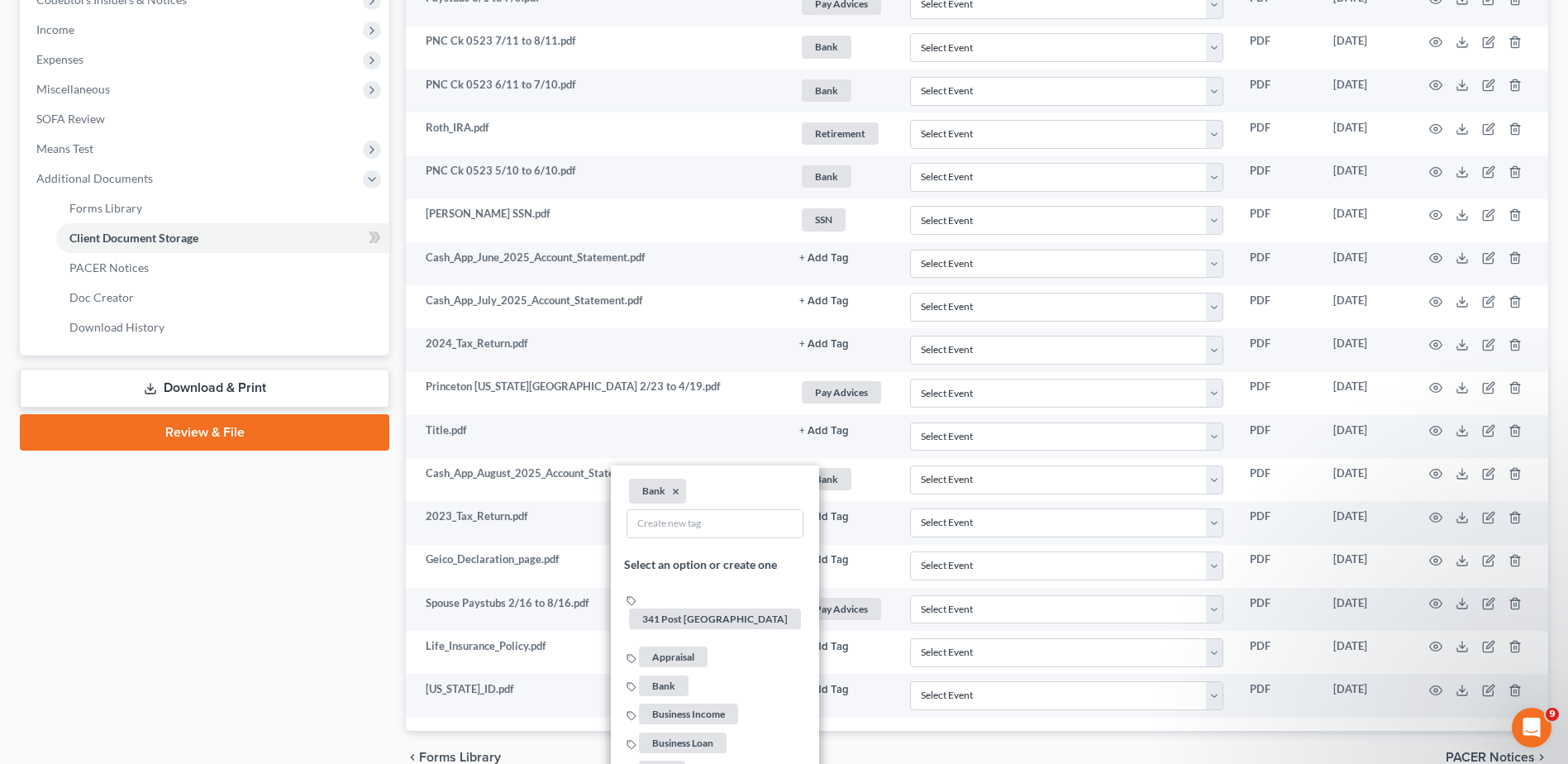
click at [168, 539] on div "Case Dashboard Payments Invoices Payments Payments Credit Report Client Profile" at bounding box center [205, 200] width 386 height 1169
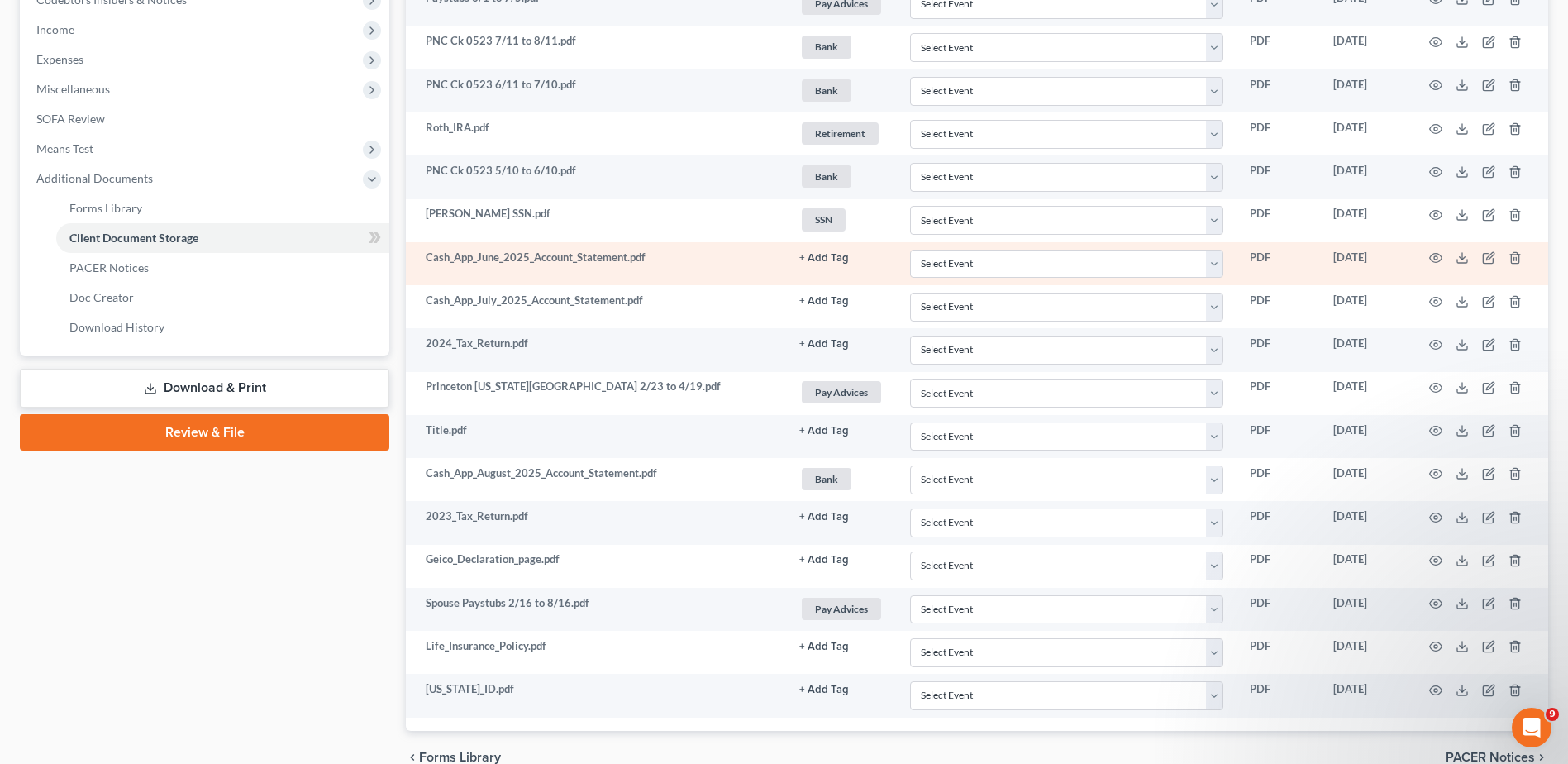
click at [839, 257] on button "+ Add Tag" at bounding box center [824, 258] width 50 height 11
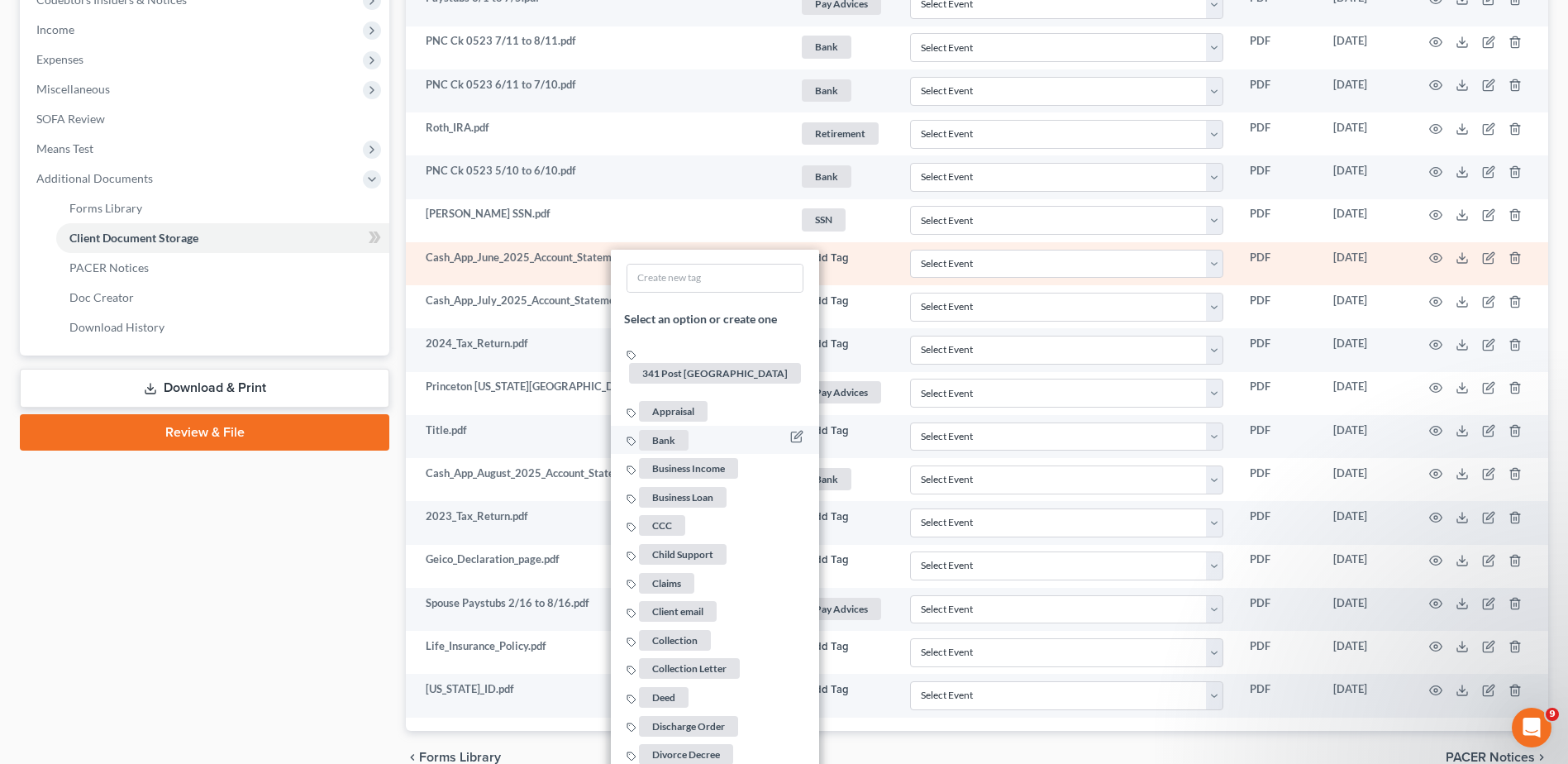
click at [653, 429] on span "Bank" at bounding box center [664, 439] width 50 height 21
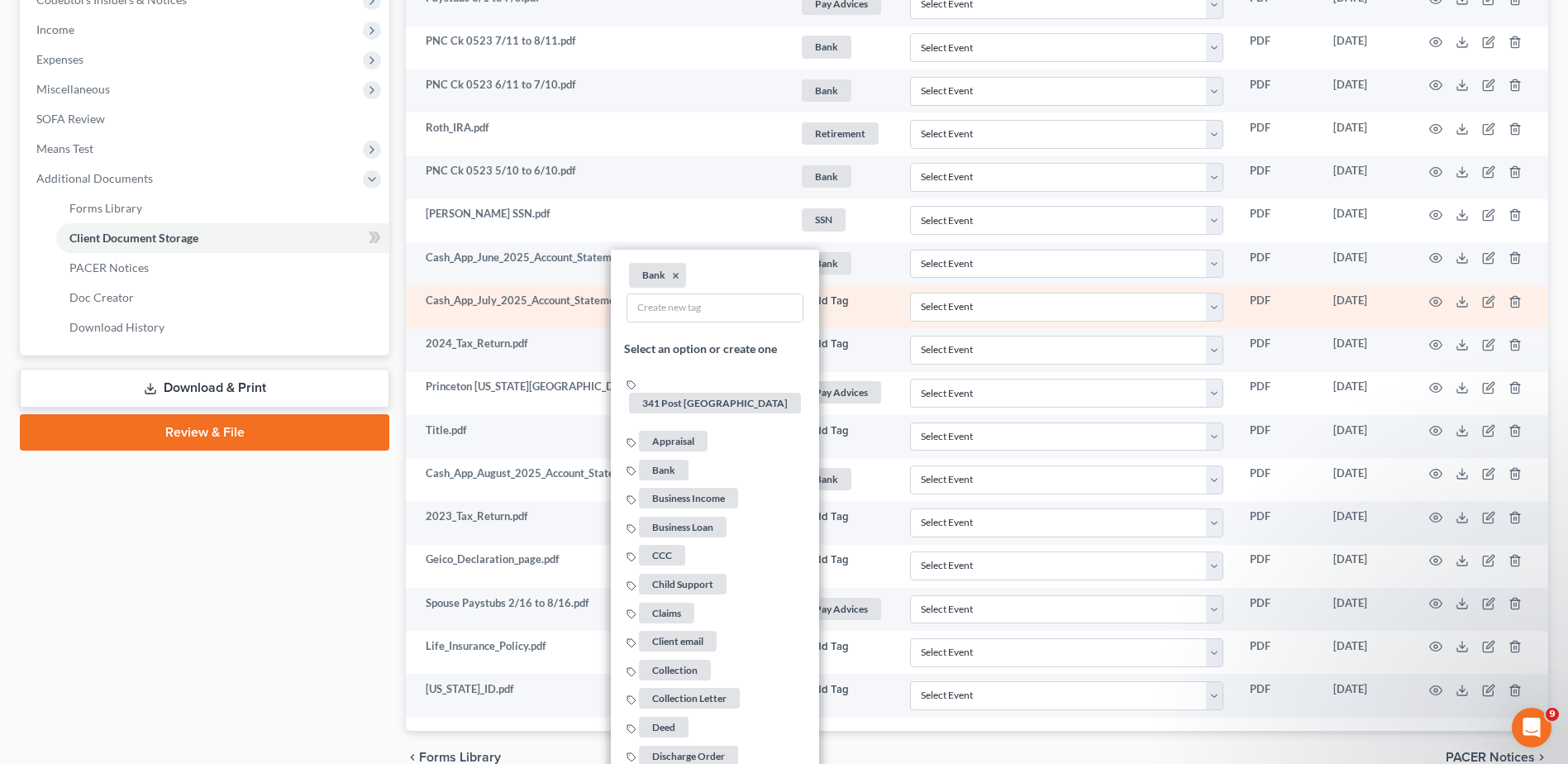
click at [826, 304] on button "+ Add Tag" at bounding box center [824, 301] width 50 height 11
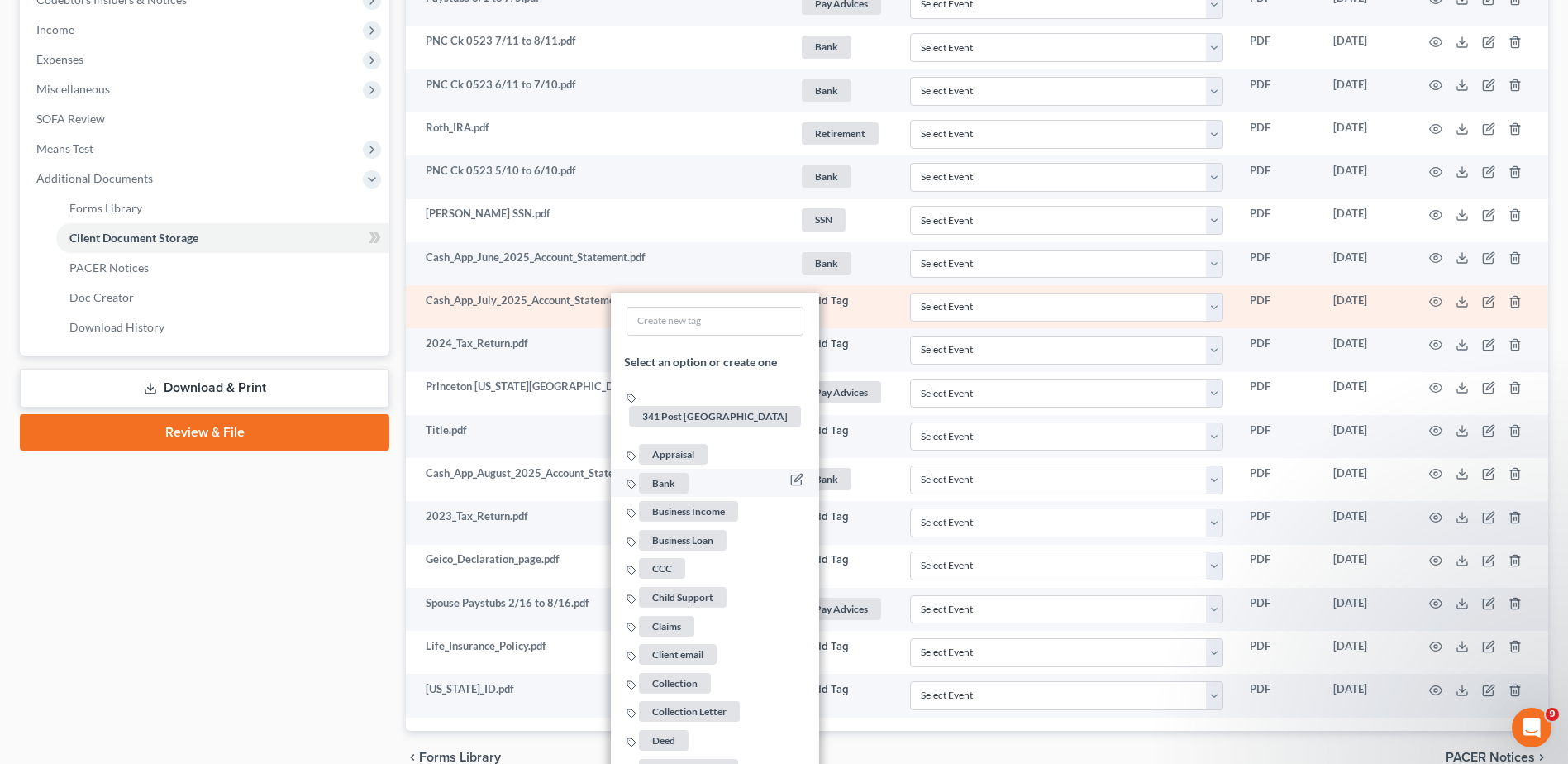
click at [664, 472] on span "Bank" at bounding box center [664, 482] width 50 height 21
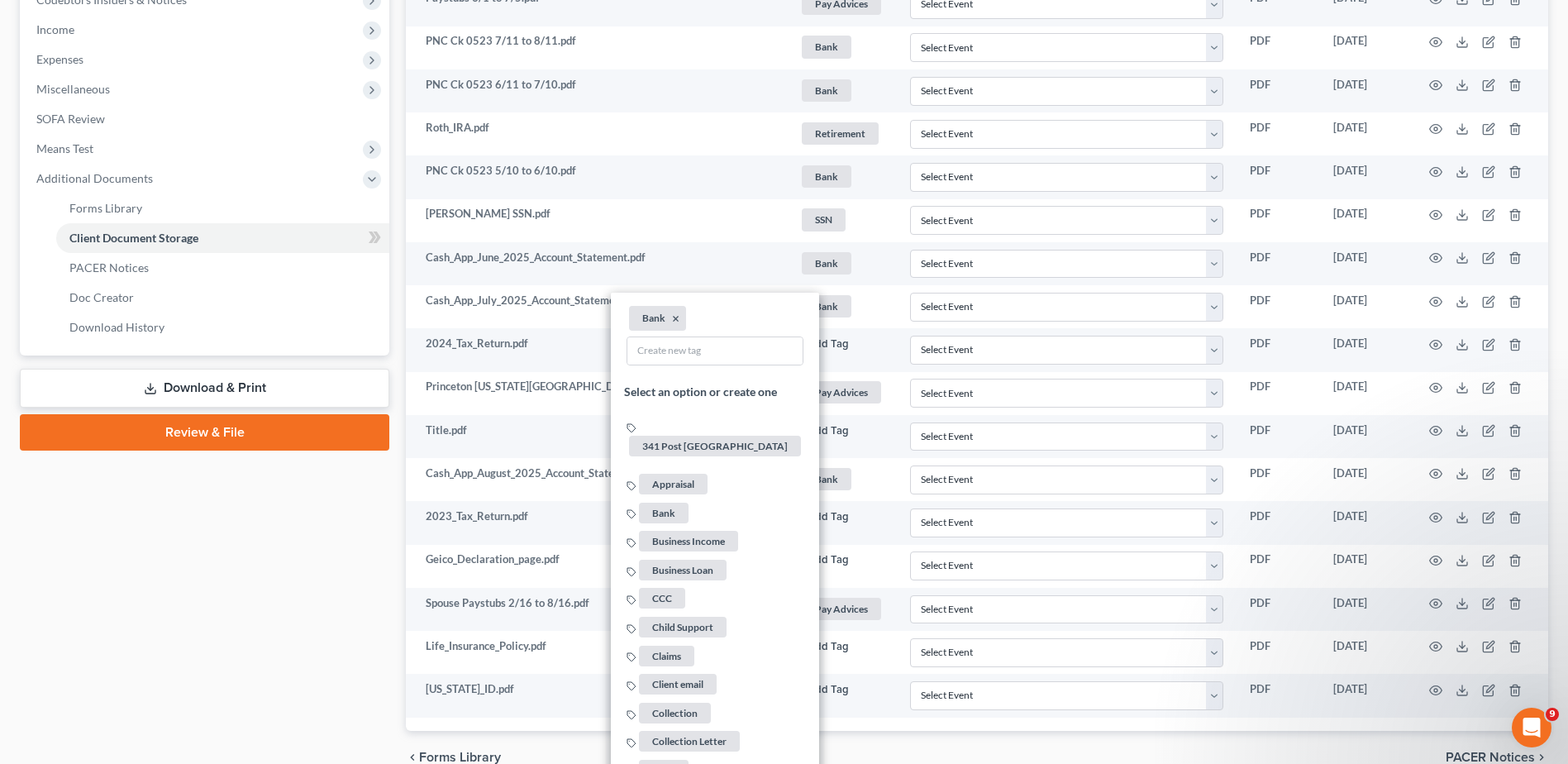
click at [201, 544] on div "Case Dashboard Payments Invoices Payments Payments Credit Report Client Profile" at bounding box center [205, 200] width 386 height 1169
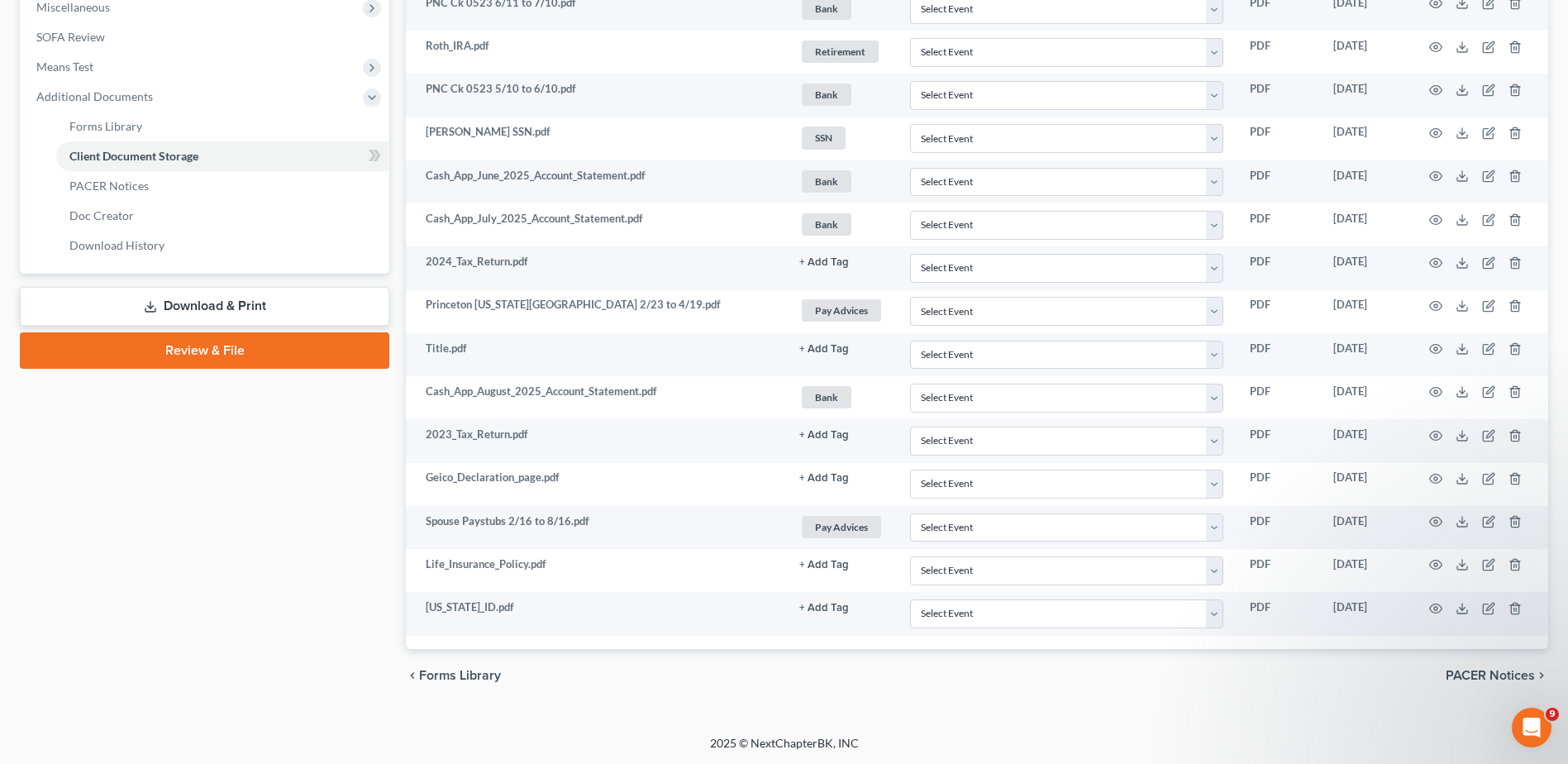
scroll to position [627, 0]
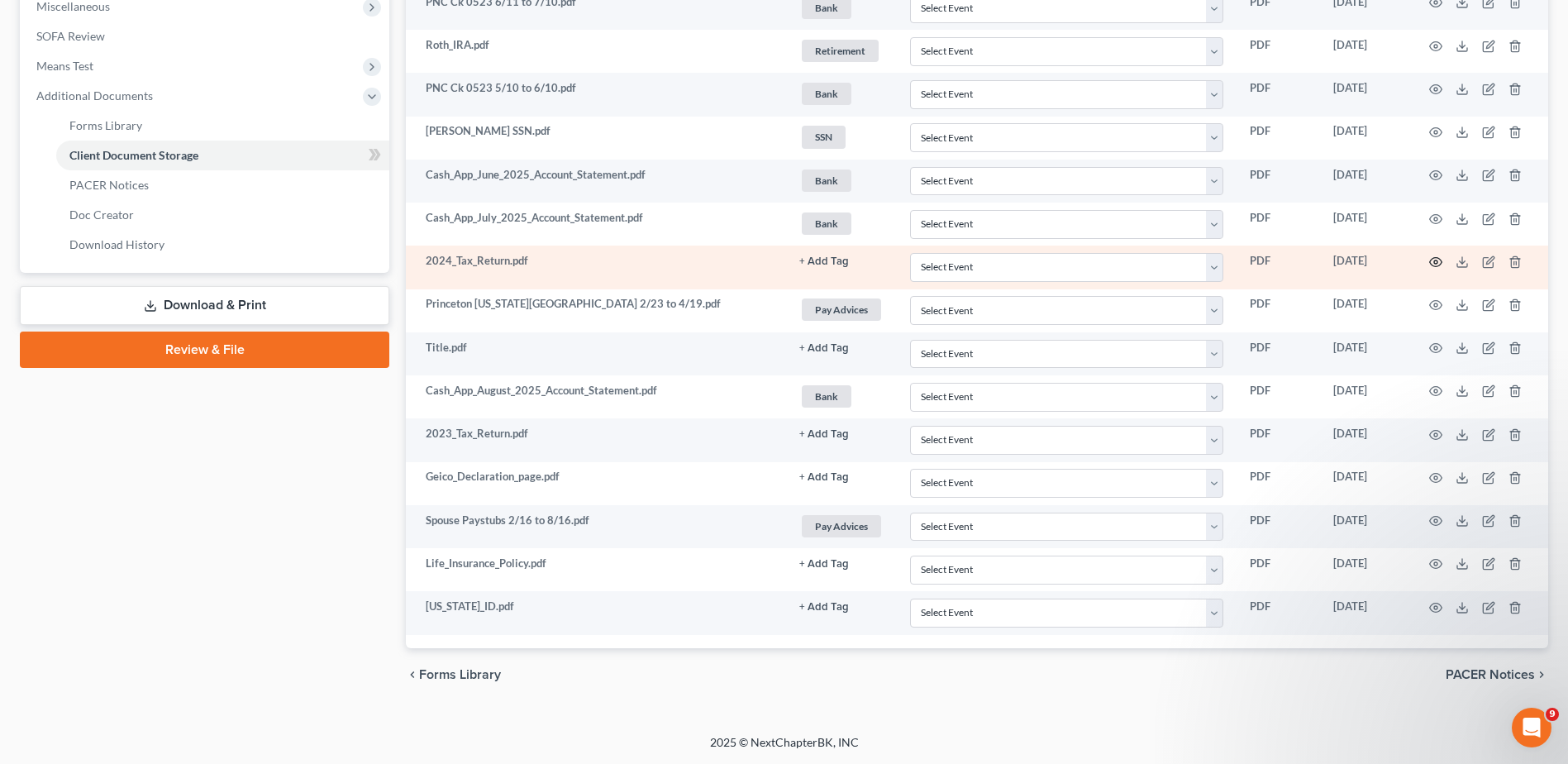
click at [1435, 262] on icon "button" at bounding box center [1436, 262] width 13 height 13
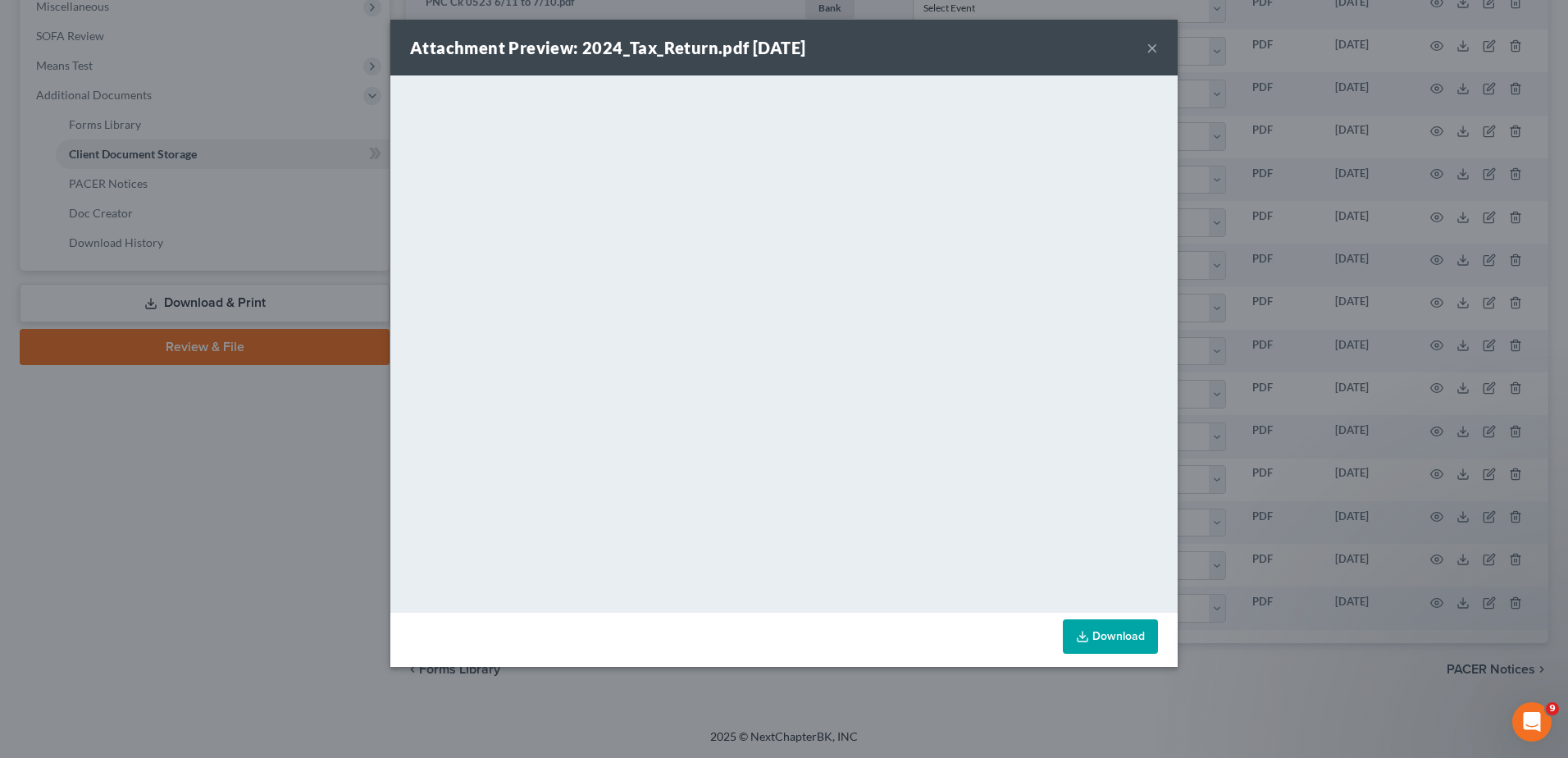
click at [1155, 44] on button "×" at bounding box center [1153, 48] width 12 height 20
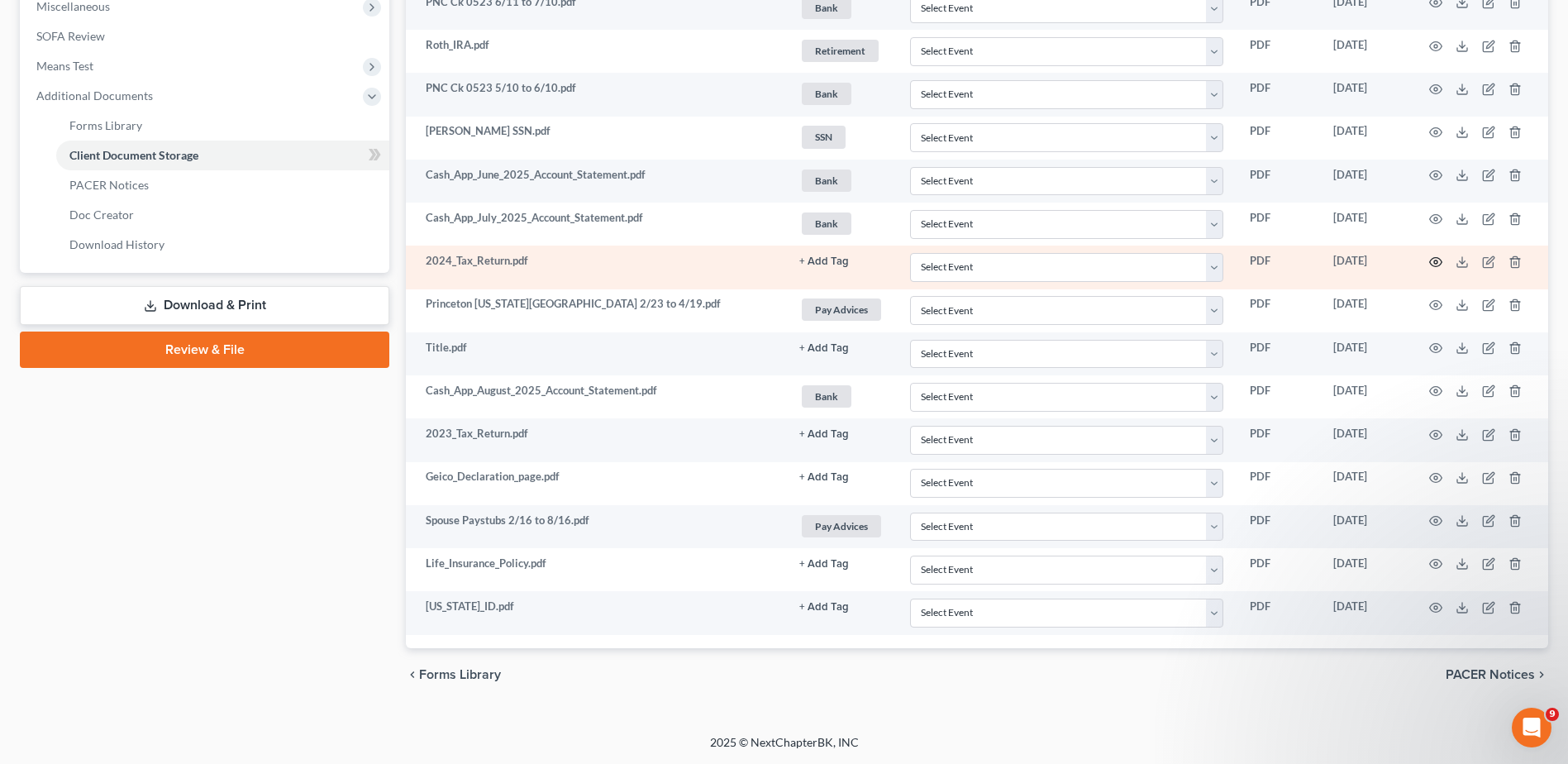
click at [1435, 262] on icon "button" at bounding box center [1436, 262] width 13 height 13
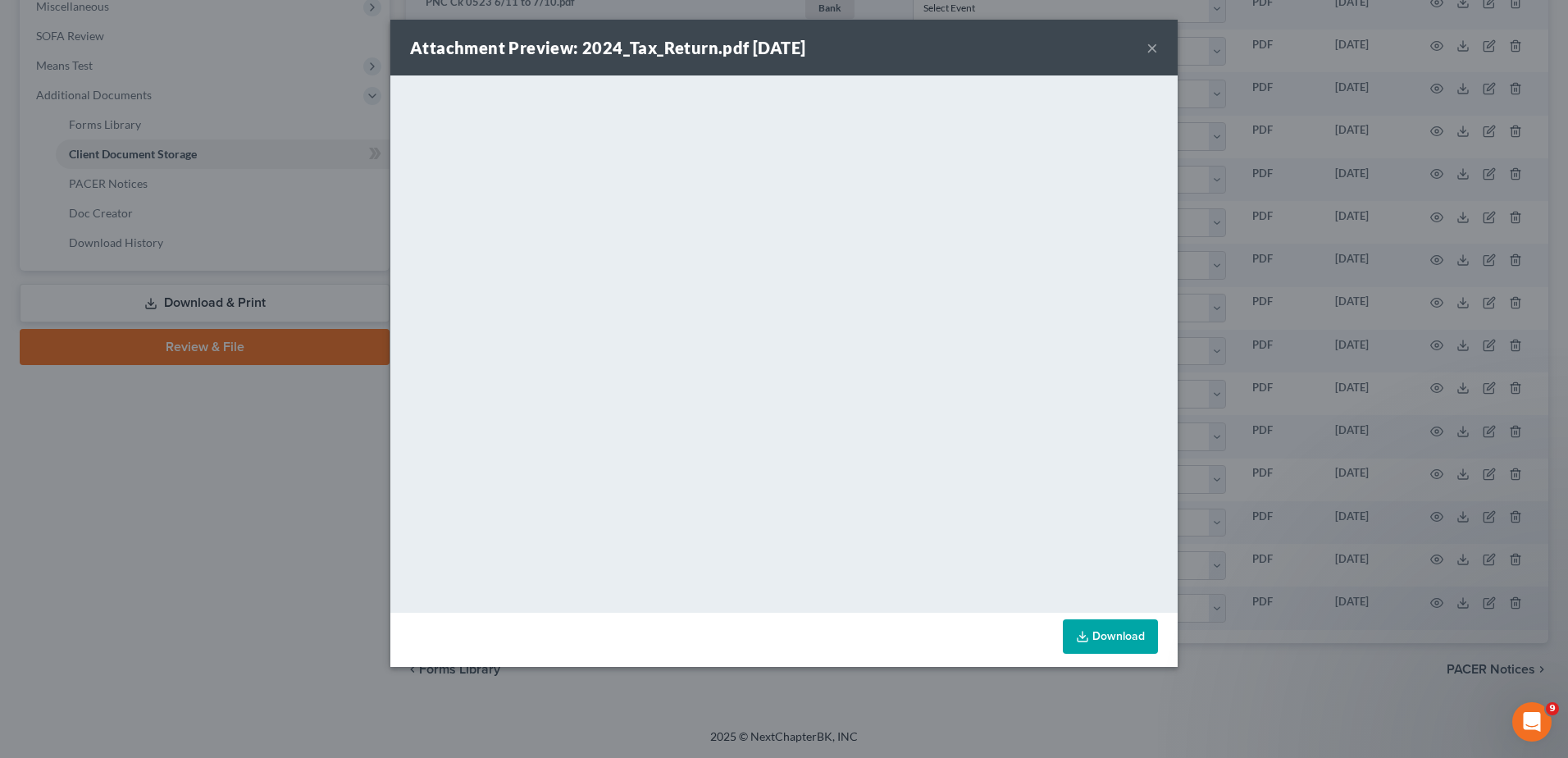
click at [1153, 48] on button "×" at bounding box center [1153, 48] width 12 height 20
